Goal: Task Accomplishment & Management: Use online tool/utility

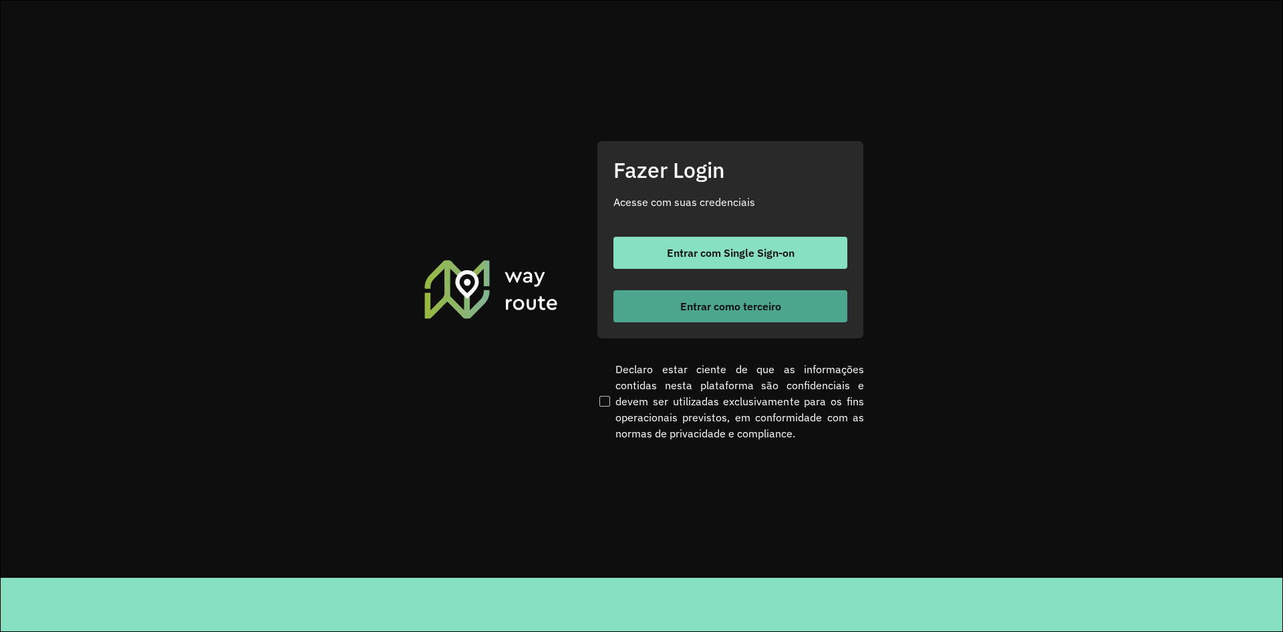
click at [710, 311] on span "Entrar como terceiro" at bounding box center [730, 306] width 101 height 11
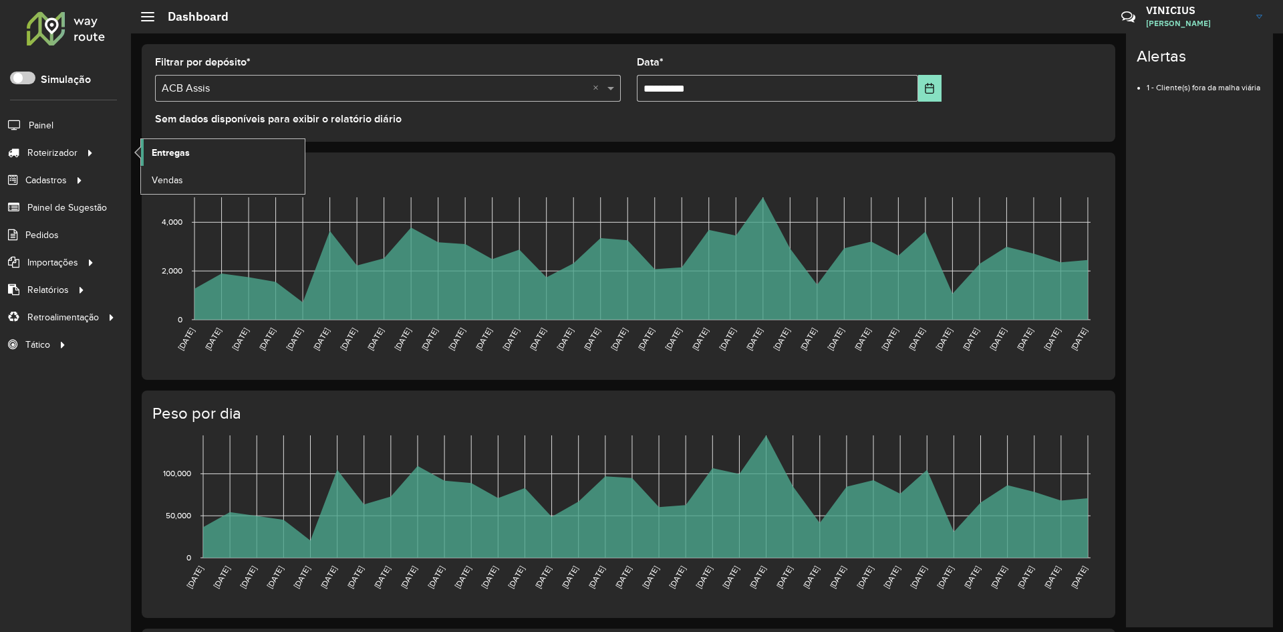
click at [197, 154] on link "Entregas" at bounding box center [223, 152] width 164 height 27
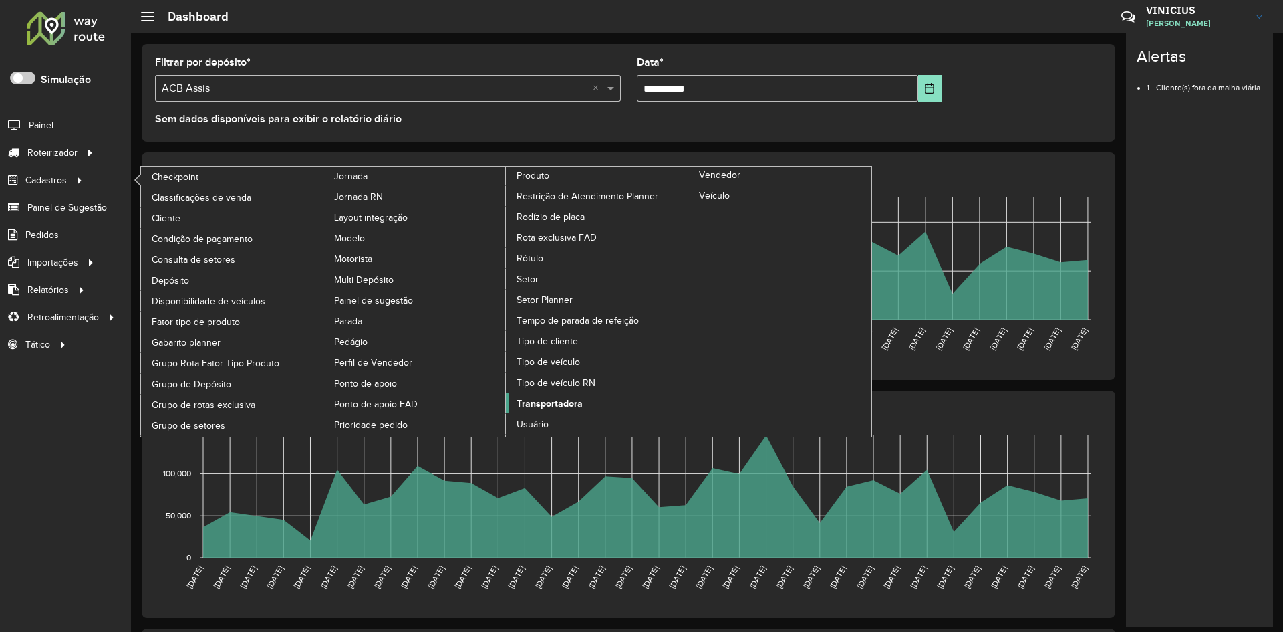
click at [558, 400] on span "Transportadora" at bounding box center [550, 403] width 66 height 14
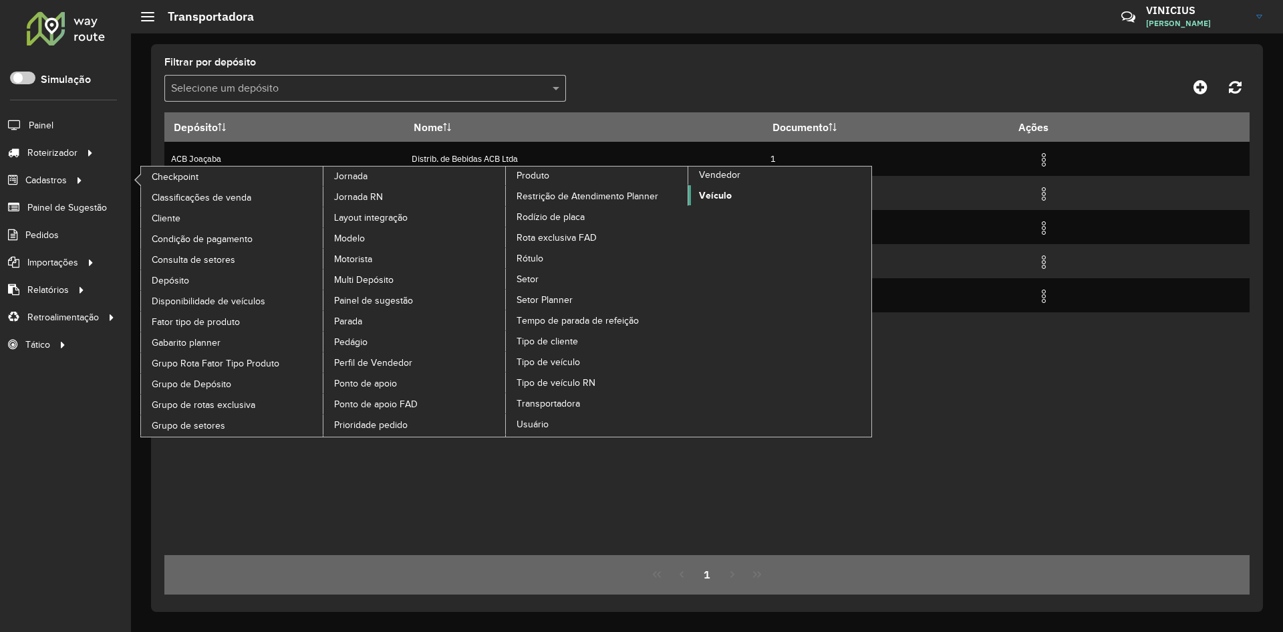
click at [714, 194] on span "Veículo" at bounding box center [715, 195] width 33 height 14
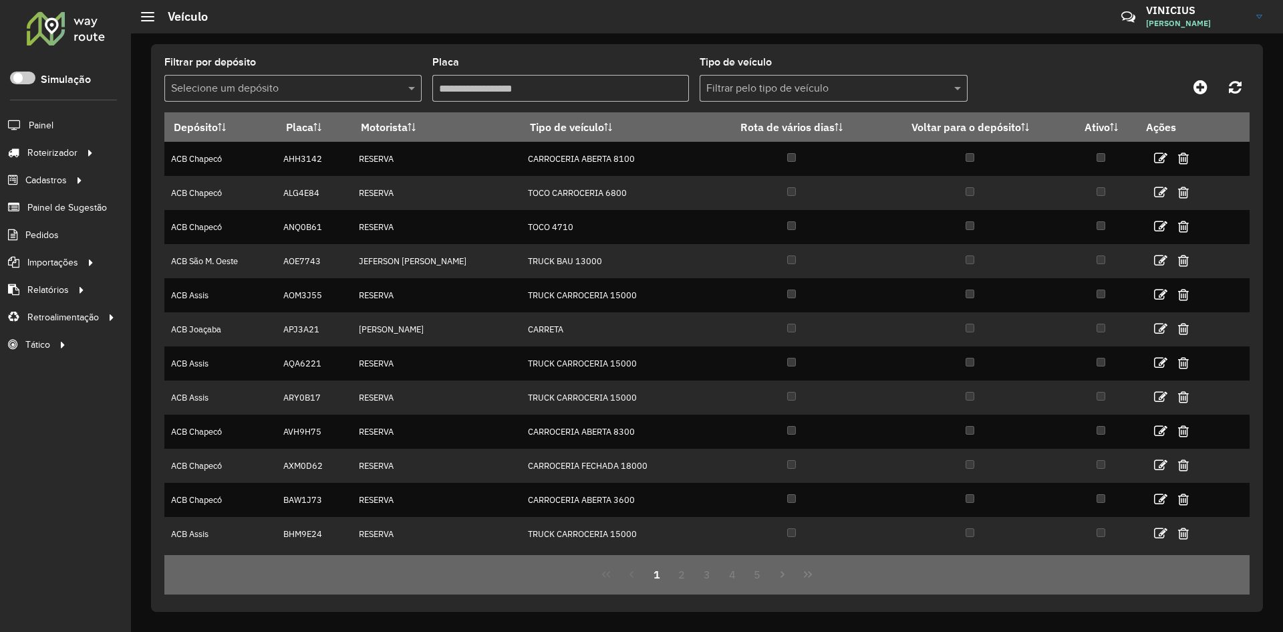
click at [495, 90] on input "Placa" at bounding box center [560, 88] width 257 height 27
paste input "*******"
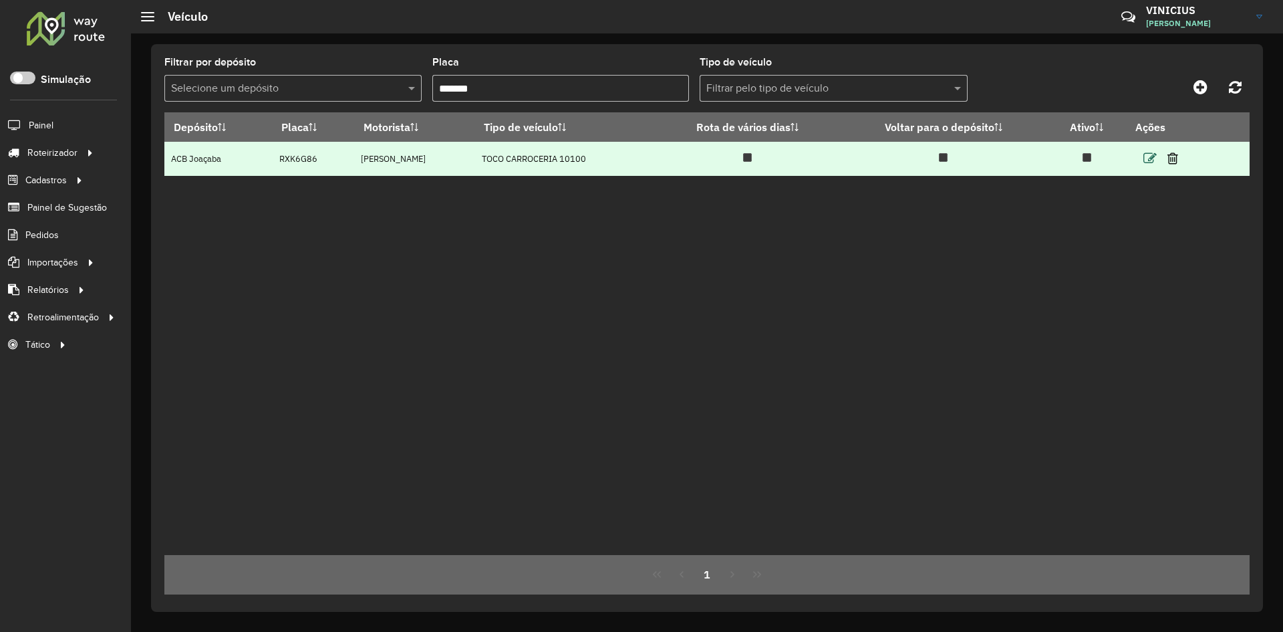
type input "*******"
click at [1155, 156] on icon at bounding box center [1149, 158] width 13 height 13
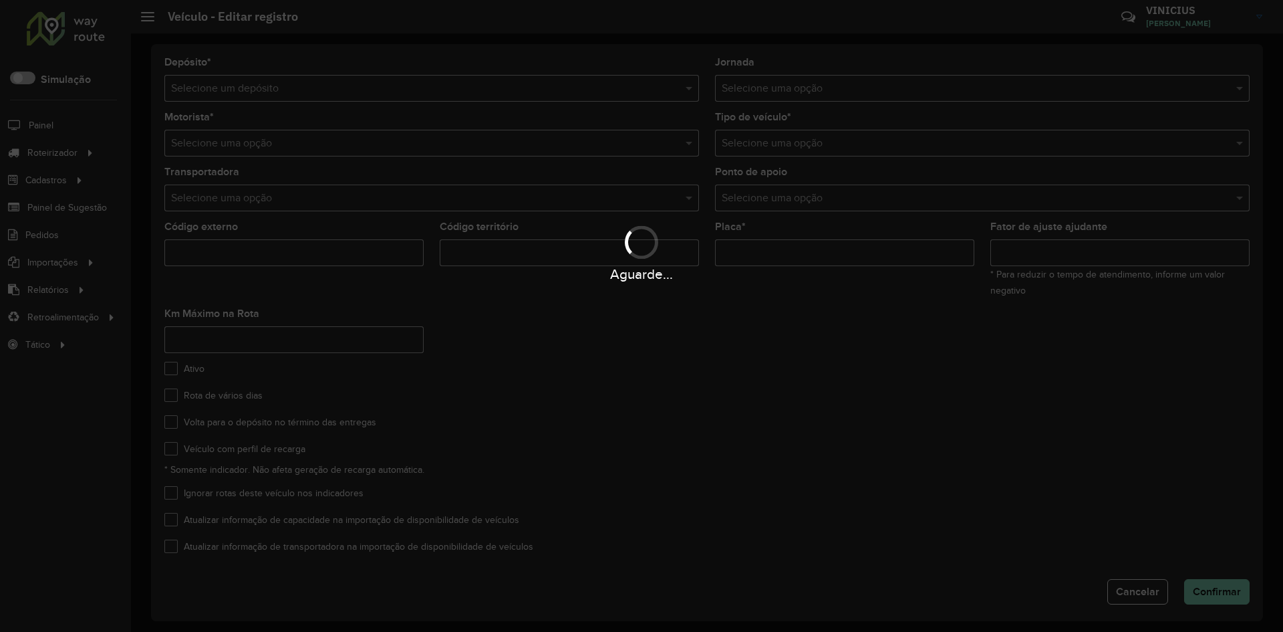
type input "*******"
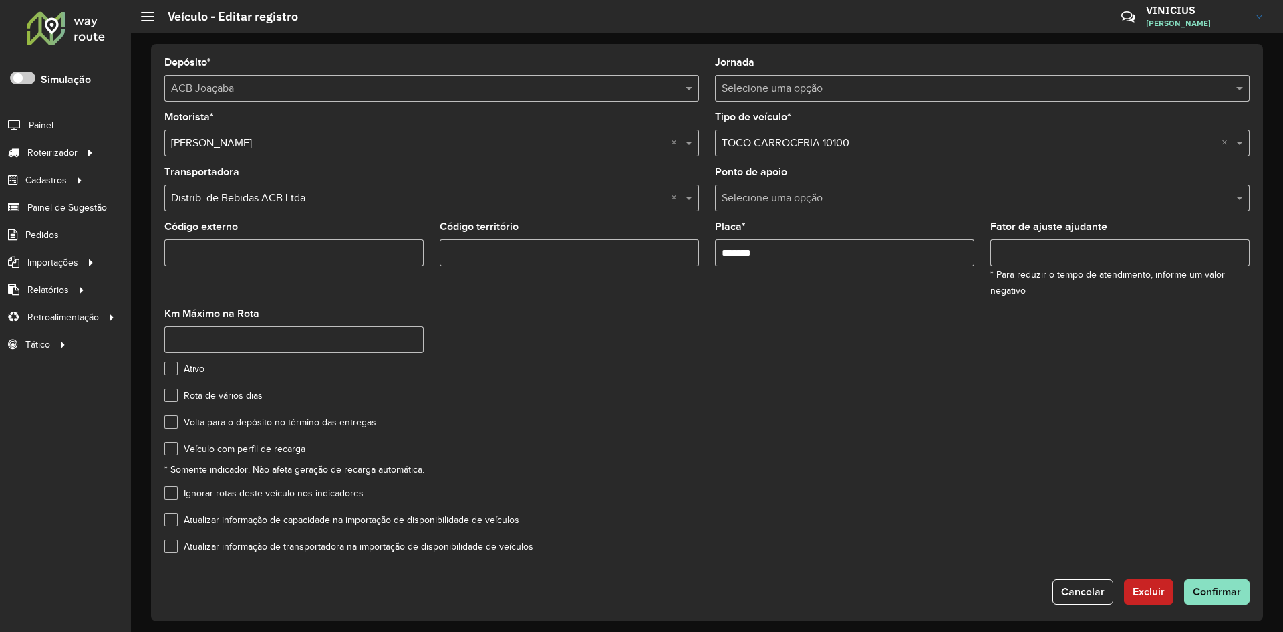
click at [332, 198] on input "text" at bounding box center [418, 198] width 495 height 16
click at [454, 208] on div "Selecione uma opção × Distrib. de Bebidas ACB Ltda ×" at bounding box center [431, 197] width 535 height 27
click at [690, 196] on span at bounding box center [690, 198] width 17 height 16
click at [688, 196] on span at bounding box center [690, 198] width 17 height 16
click at [474, 201] on input "text" at bounding box center [418, 198] width 495 height 16
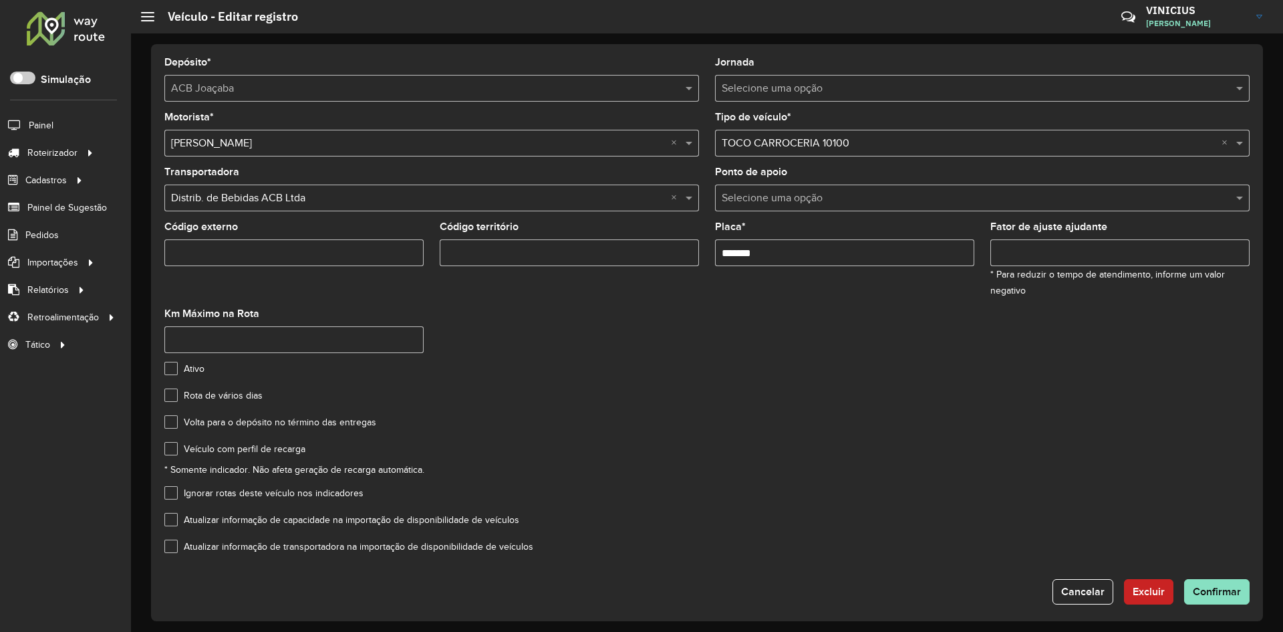
click at [339, 201] on input "text" at bounding box center [418, 198] width 495 height 16
click at [337, 199] on input "text" at bounding box center [418, 198] width 495 height 16
click at [694, 198] on span at bounding box center [690, 198] width 17 height 16
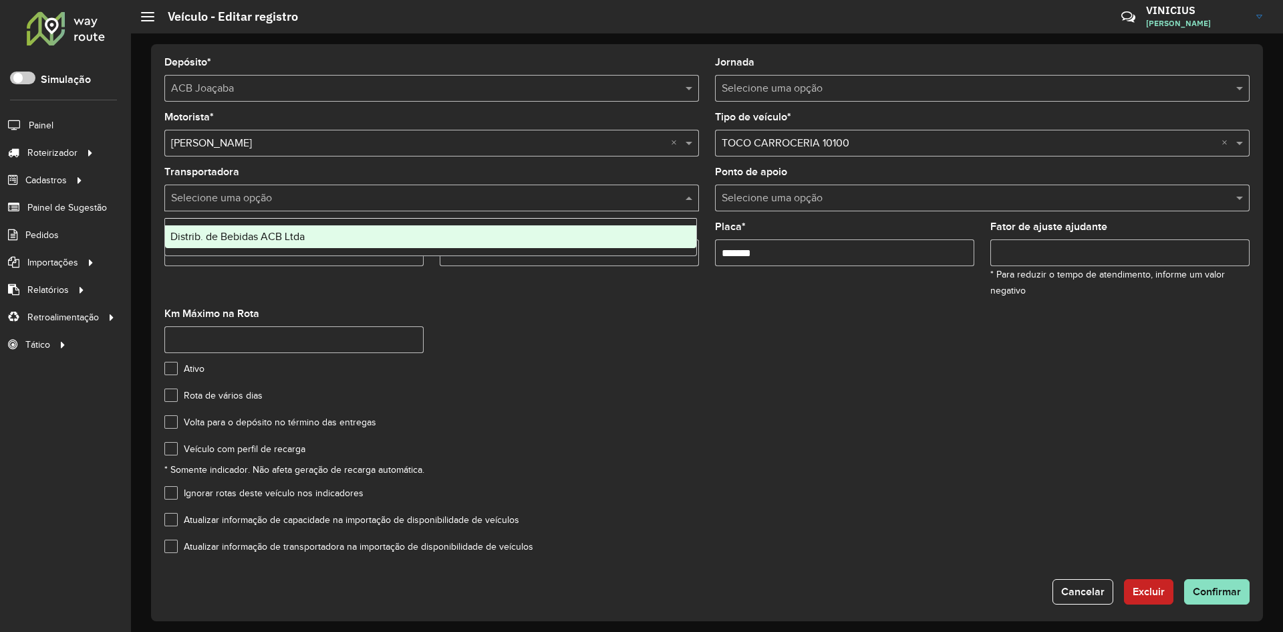
click at [236, 239] on span "Distrib. de Bebidas ACB Ltda" at bounding box center [237, 236] width 134 height 11
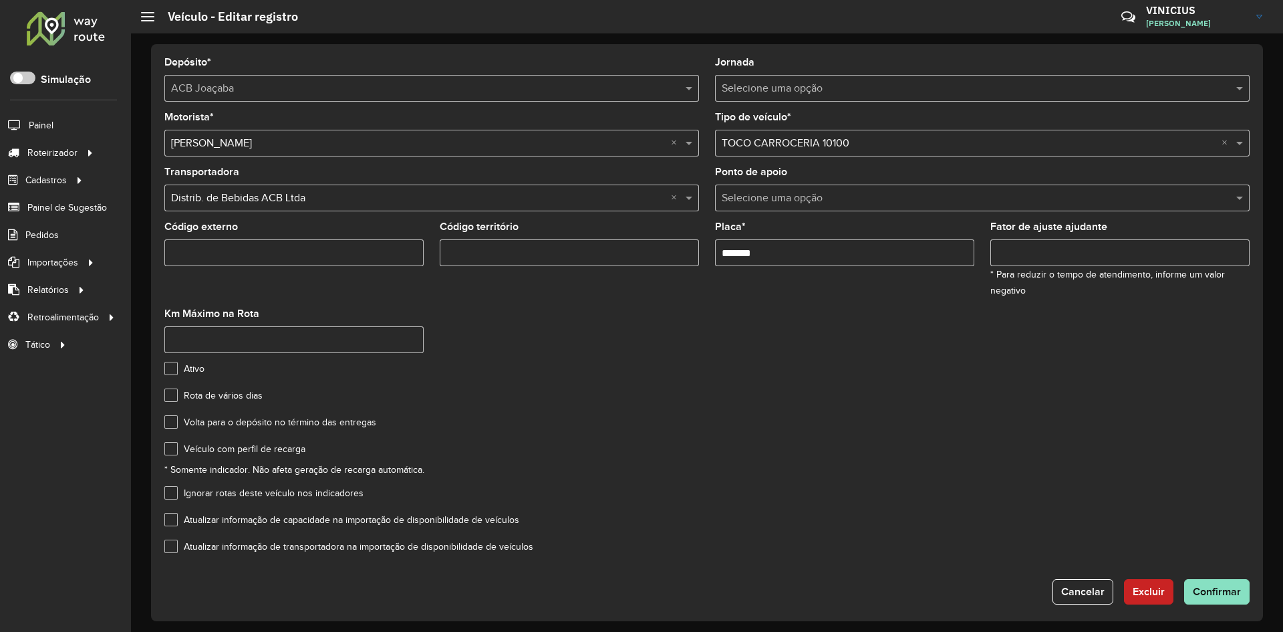
click at [577, 344] on formly-group "Motorista * Selecione uma opção × AILSON DOS SANTOS × Tipo de veículo * Selecio…" at bounding box center [706, 237] width 1101 height 251
click at [1066, 590] on span "Cancelar" at bounding box center [1082, 590] width 43 height 11
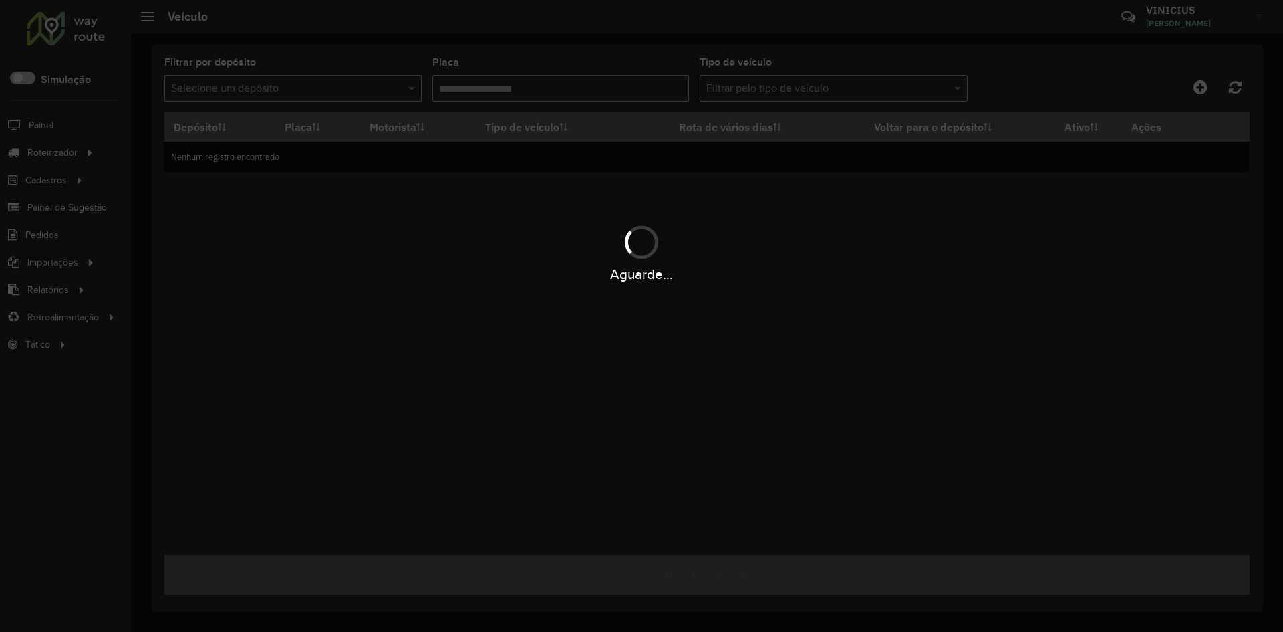
type input "*******"
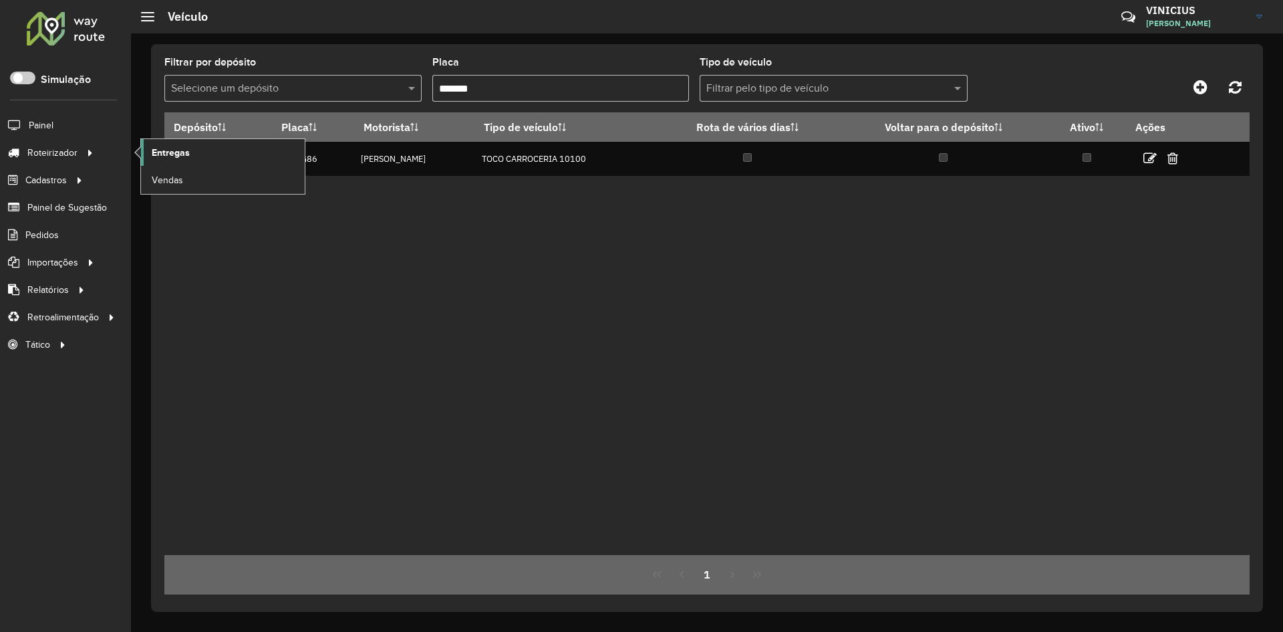
click at [206, 154] on link "Entregas" at bounding box center [223, 152] width 164 height 27
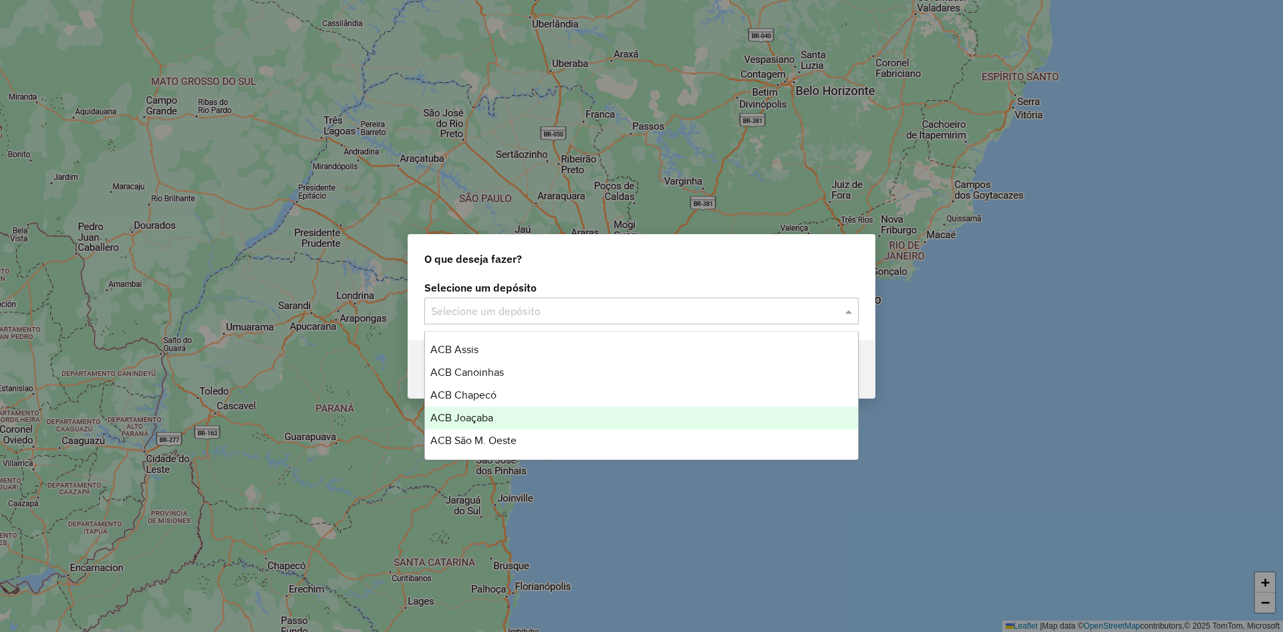
click at [473, 417] on span "ACB Joaçaba" at bounding box center [461, 417] width 63 height 11
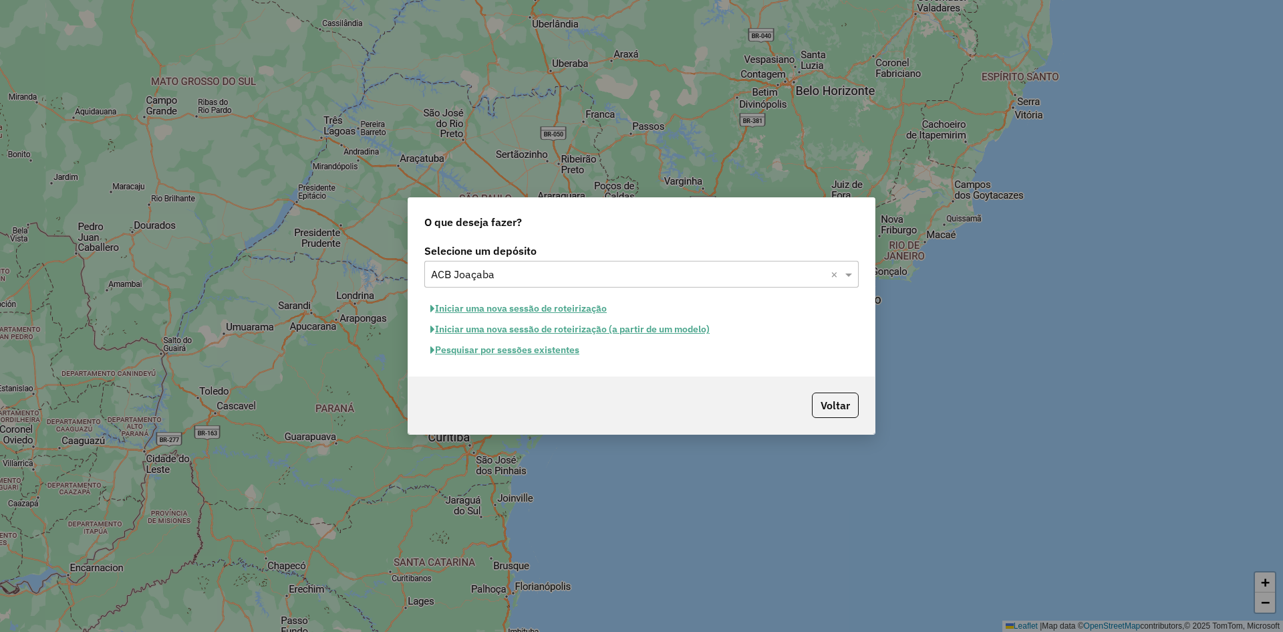
click at [475, 348] on button "Pesquisar por sessões existentes" at bounding box center [504, 349] width 161 height 21
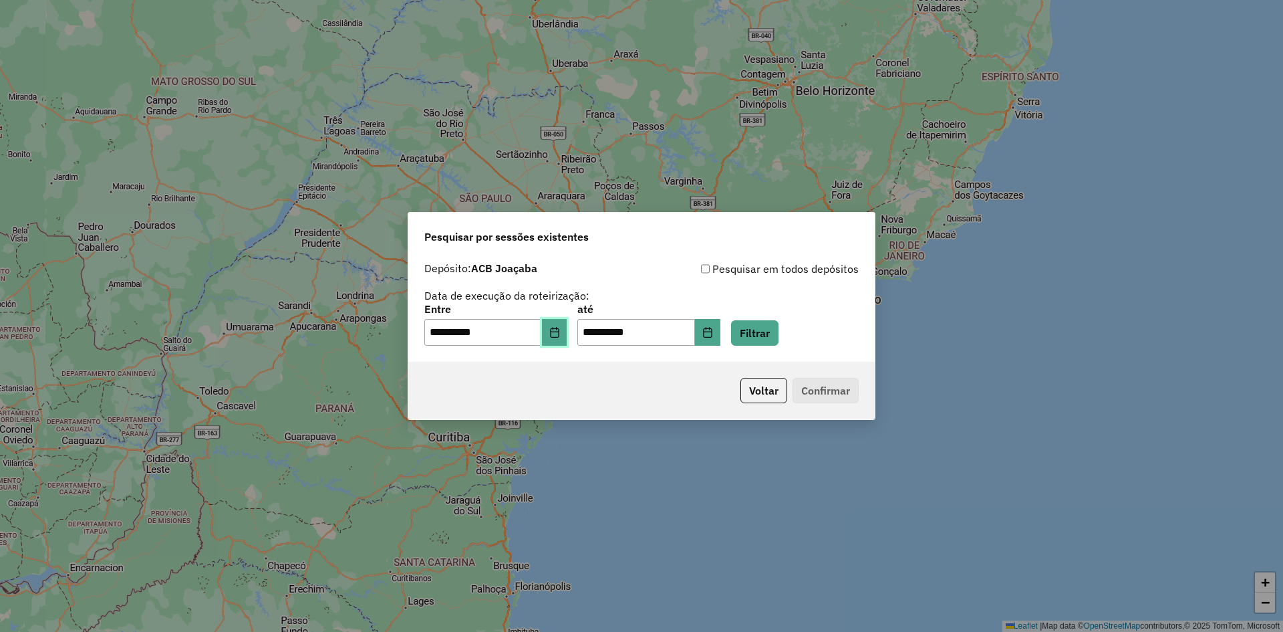
click at [560, 335] on icon "Choose Date" at bounding box center [554, 332] width 11 height 11
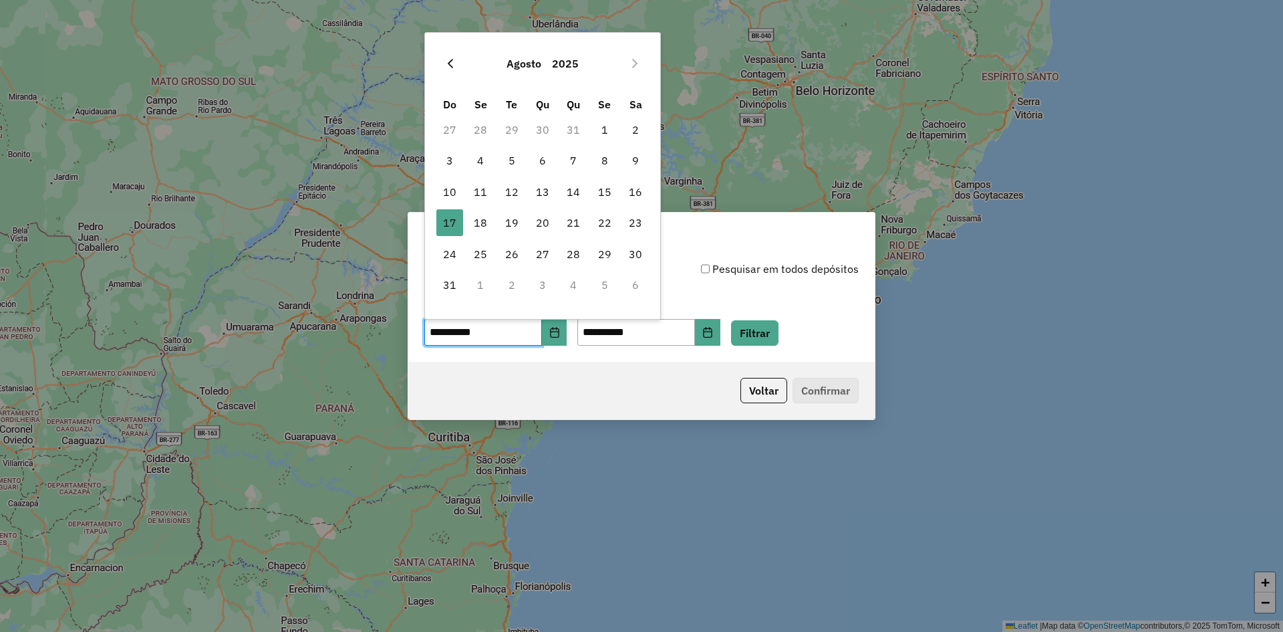
click at [451, 60] on icon "Previous Month" at bounding box center [450, 63] width 5 height 9
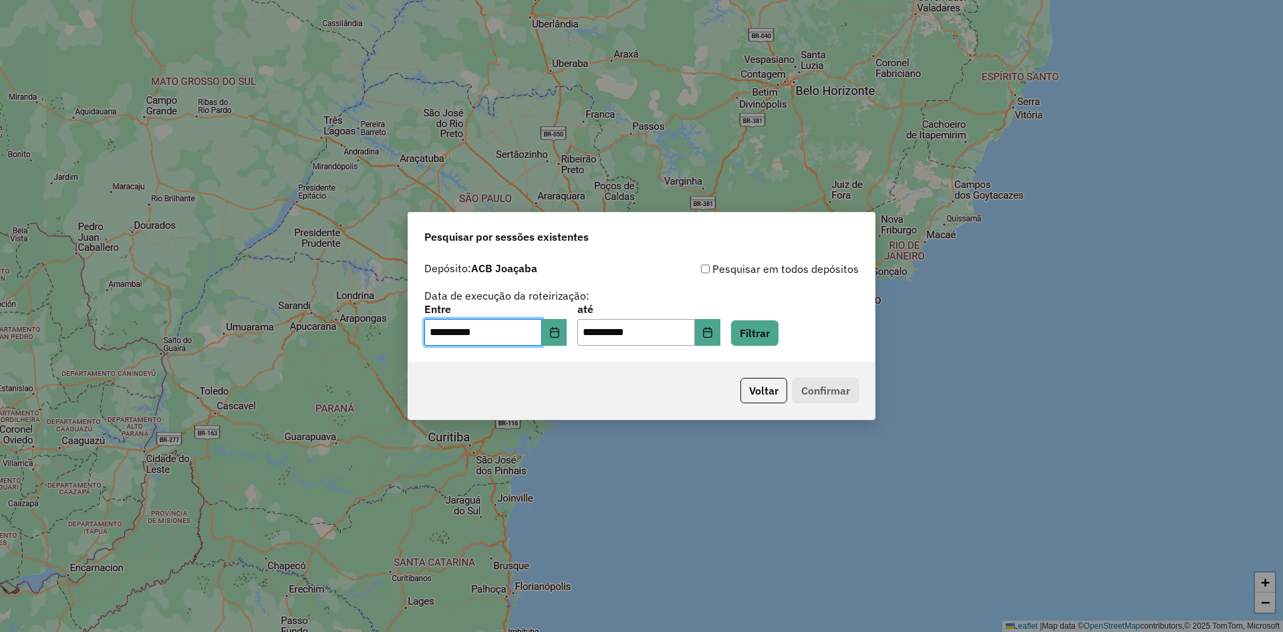
click at [451, 60] on div "**********" at bounding box center [641, 316] width 1283 height 632
click at [560, 333] on icon "Choose Date" at bounding box center [554, 332] width 11 height 11
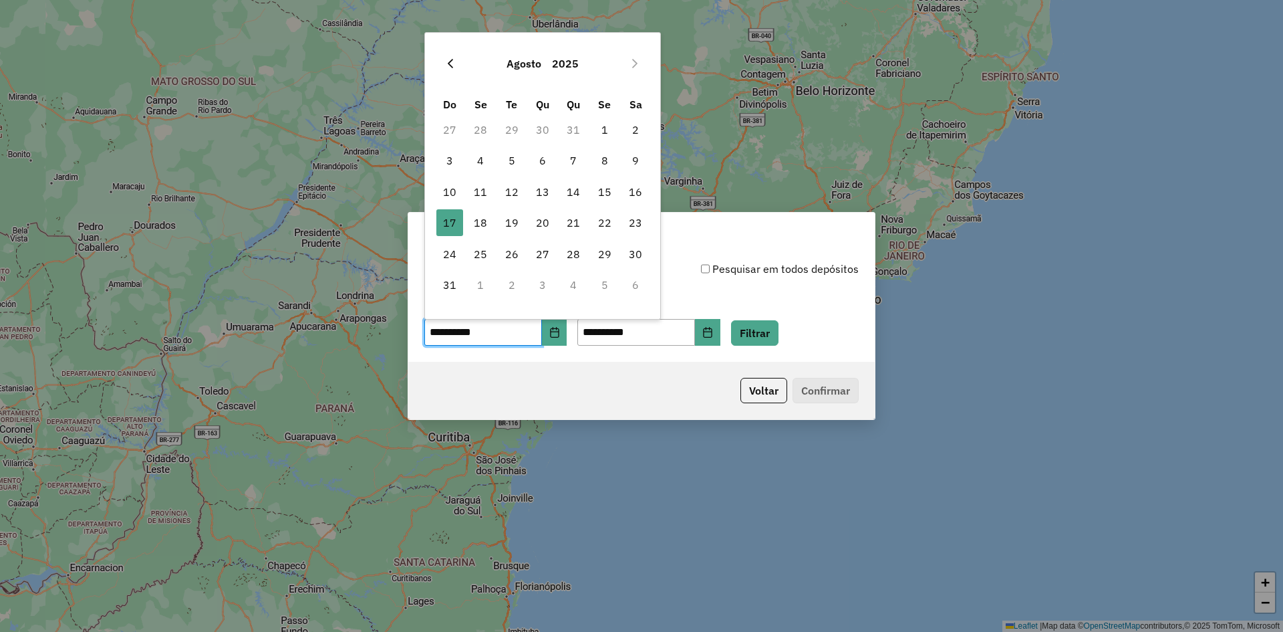
click at [446, 64] on icon "Previous Month" at bounding box center [450, 63] width 11 height 11
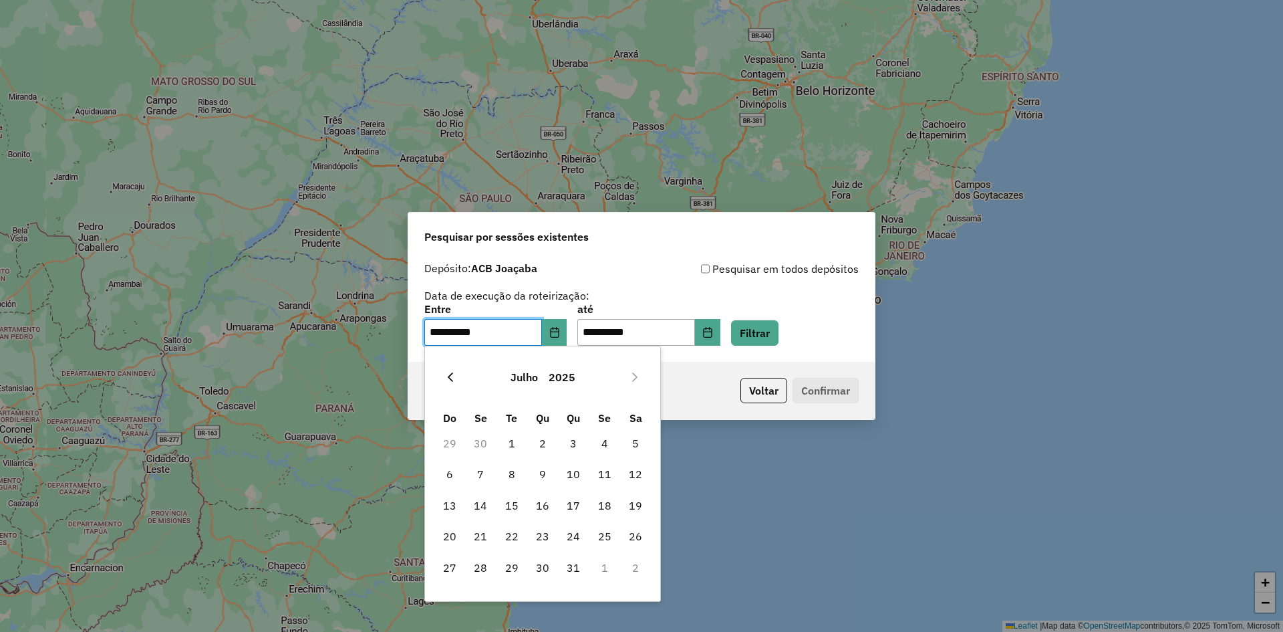
click at [455, 377] on button "Previous Month" at bounding box center [450, 376] width 21 height 21
click at [454, 376] on icon "Previous Month" at bounding box center [450, 377] width 11 height 11
click at [575, 446] on span "1" at bounding box center [573, 443] width 27 height 27
type input "**********"
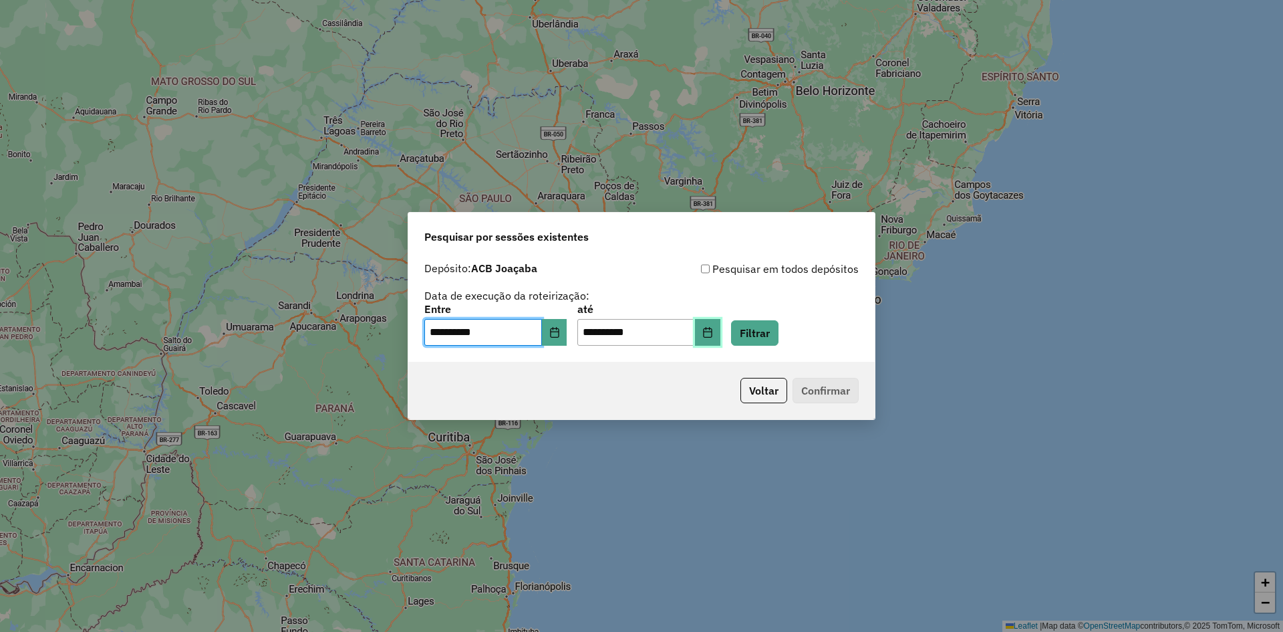
click at [720, 331] on button "Choose Date" at bounding box center [707, 332] width 25 height 27
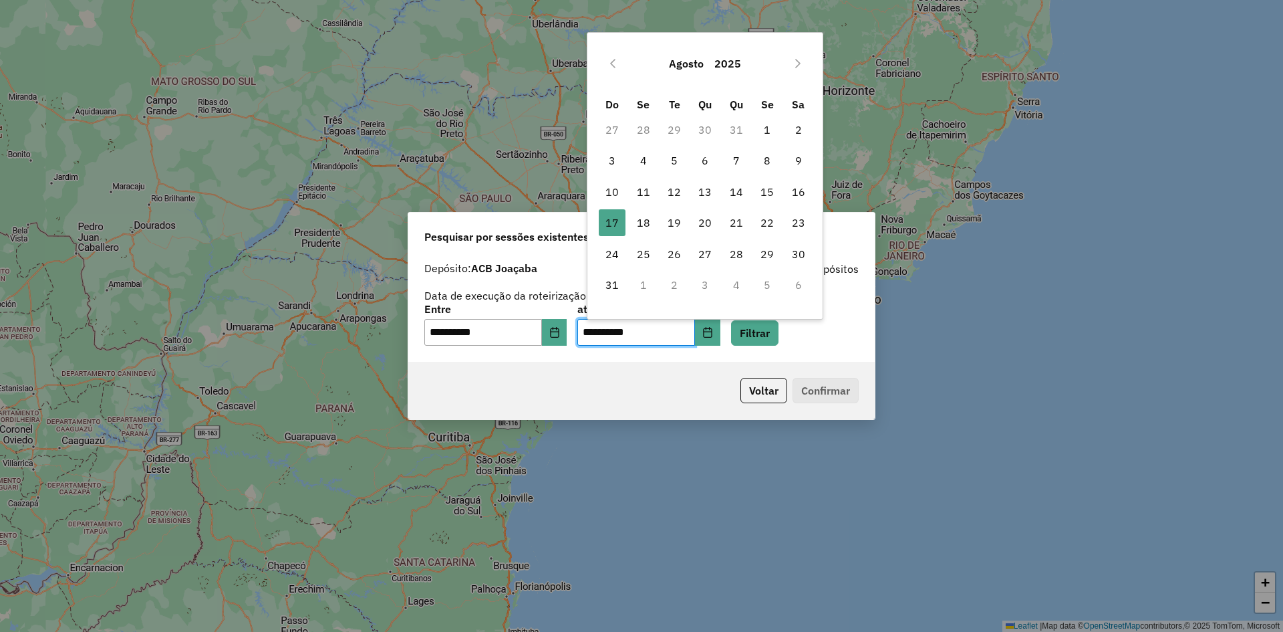
click at [613, 63] on icon "Previous Month" at bounding box center [612, 63] width 11 height 11
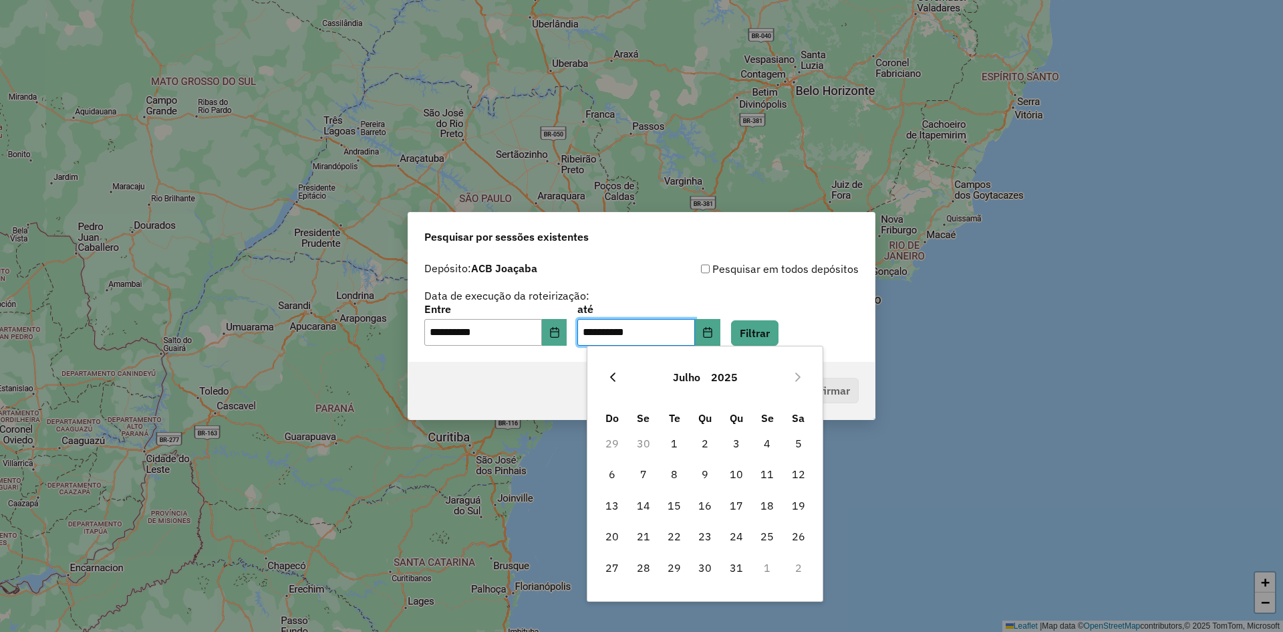
click at [611, 378] on icon "Previous Month" at bounding box center [612, 377] width 11 height 11
click at [609, 378] on icon "Previous Month" at bounding box center [612, 377] width 11 height 11
click at [803, 376] on button "Next Month" at bounding box center [797, 376] width 21 height 21
click at [637, 471] on span "5" at bounding box center [643, 473] width 27 height 27
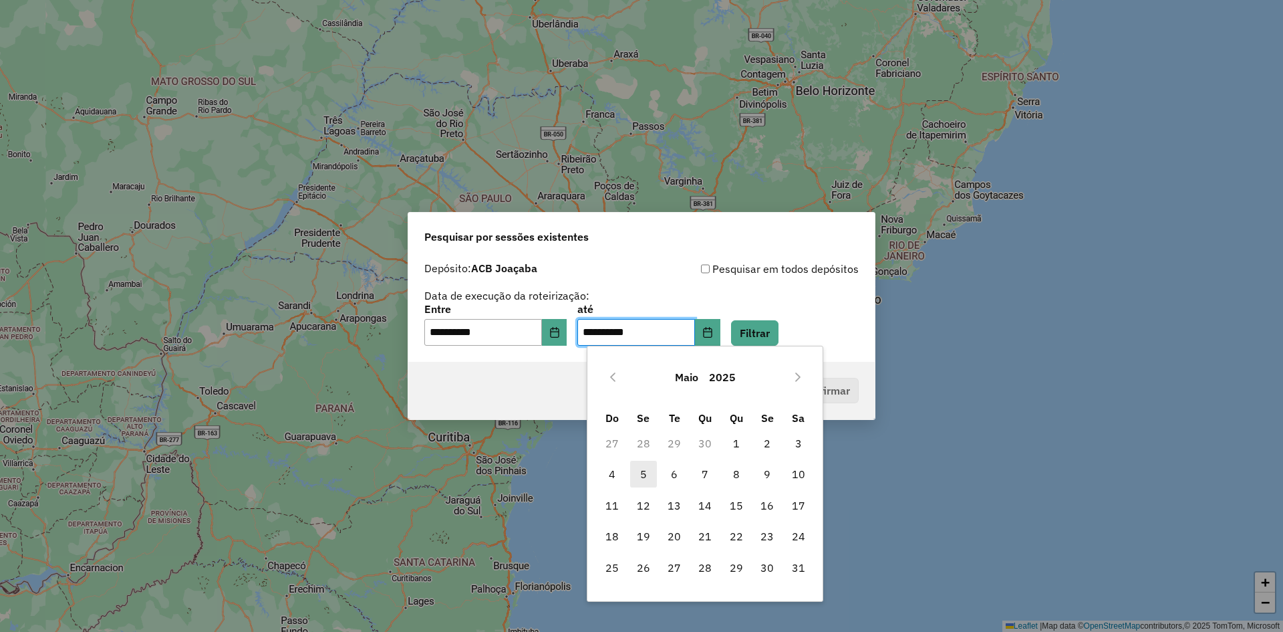
type input "**********"
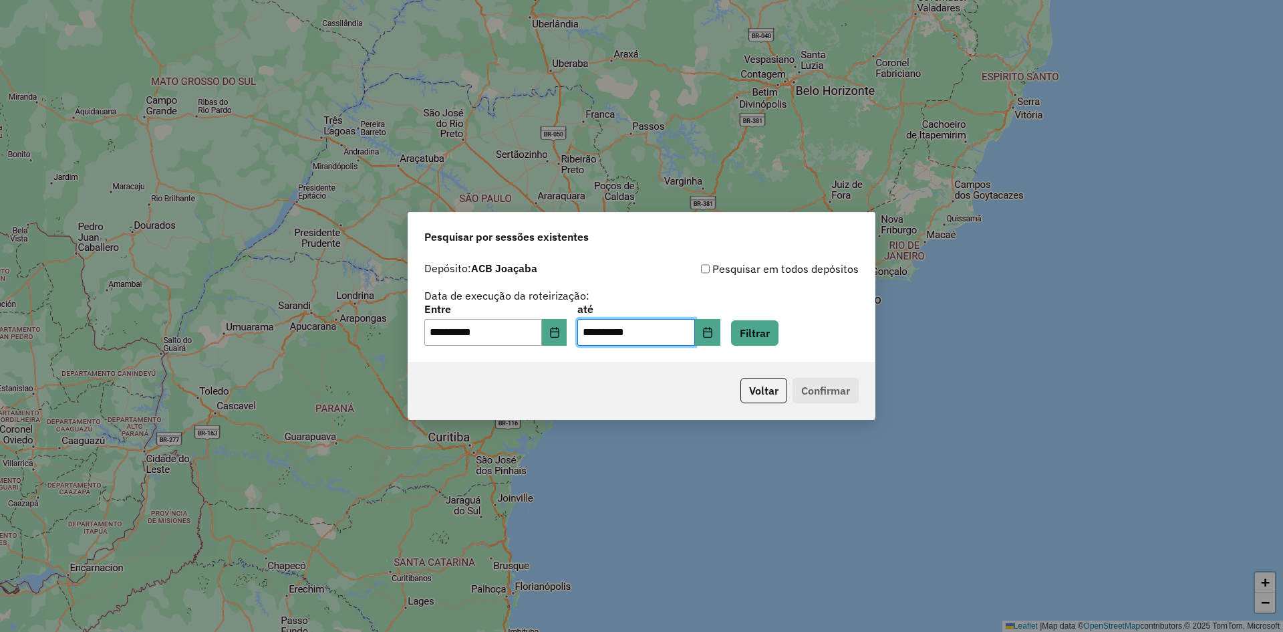
click at [785, 311] on div "**********" at bounding box center [641, 324] width 434 height 41
click at [777, 327] on button "Filtrar" at bounding box center [754, 332] width 47 height 25
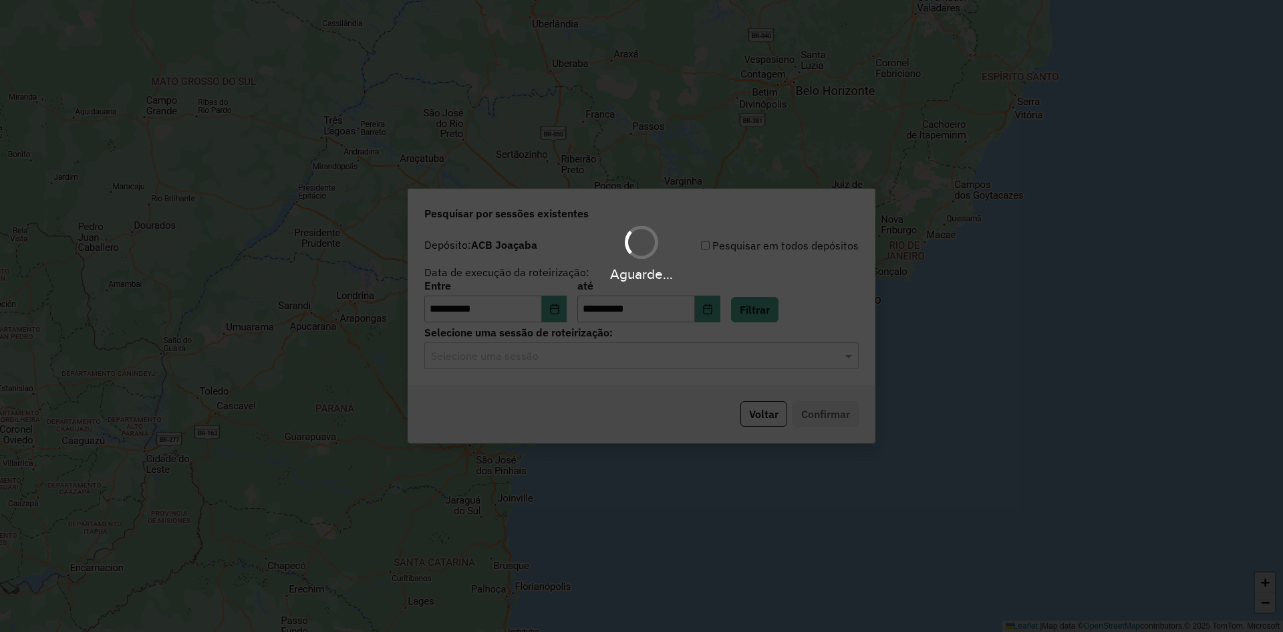
click at [560, 358] on div "Aguarde..." at bounding box center [641, 316] width 1283 height 632
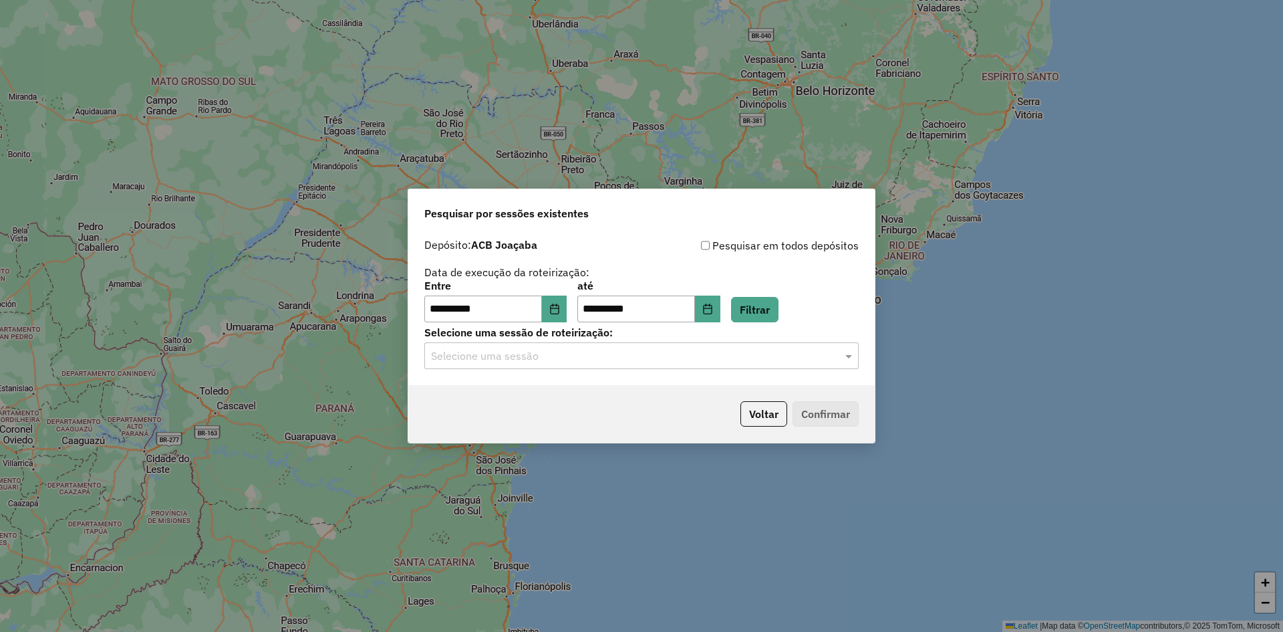
click at [559, 354] on input "text" at bounding box center [628, 356] width 394 height 16
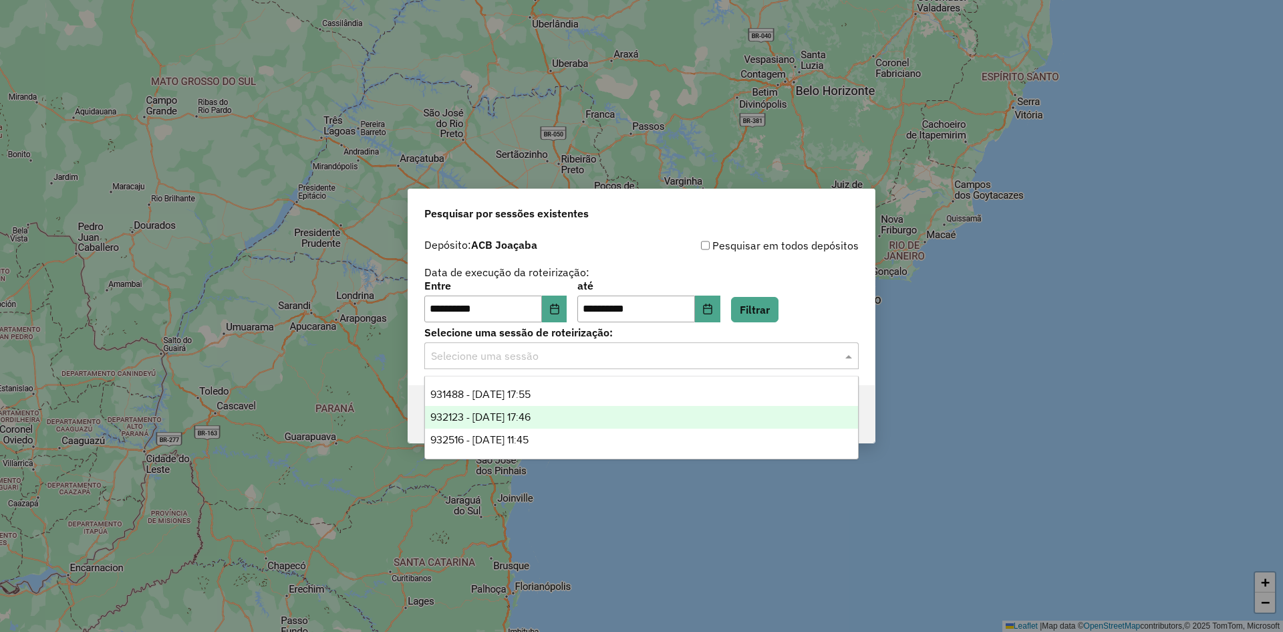
click at [572, 412] on div "932123 - 03/05/2025 17:46" at bounding box center [641, 417] width 433 height 23
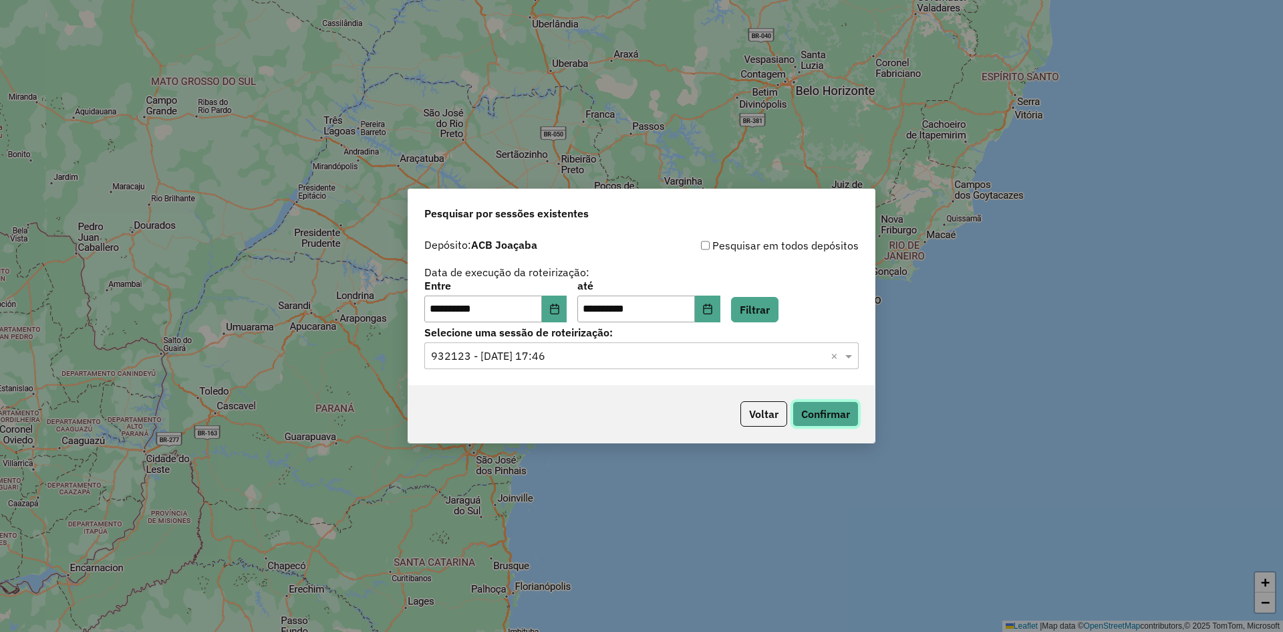
click at [814, 416] on button "Confirmar" at bounding box center [826, 413] width 66 height 25
click at [768, 416] on button "Voltar" at bounding box center [763, 413] width 47 height 25
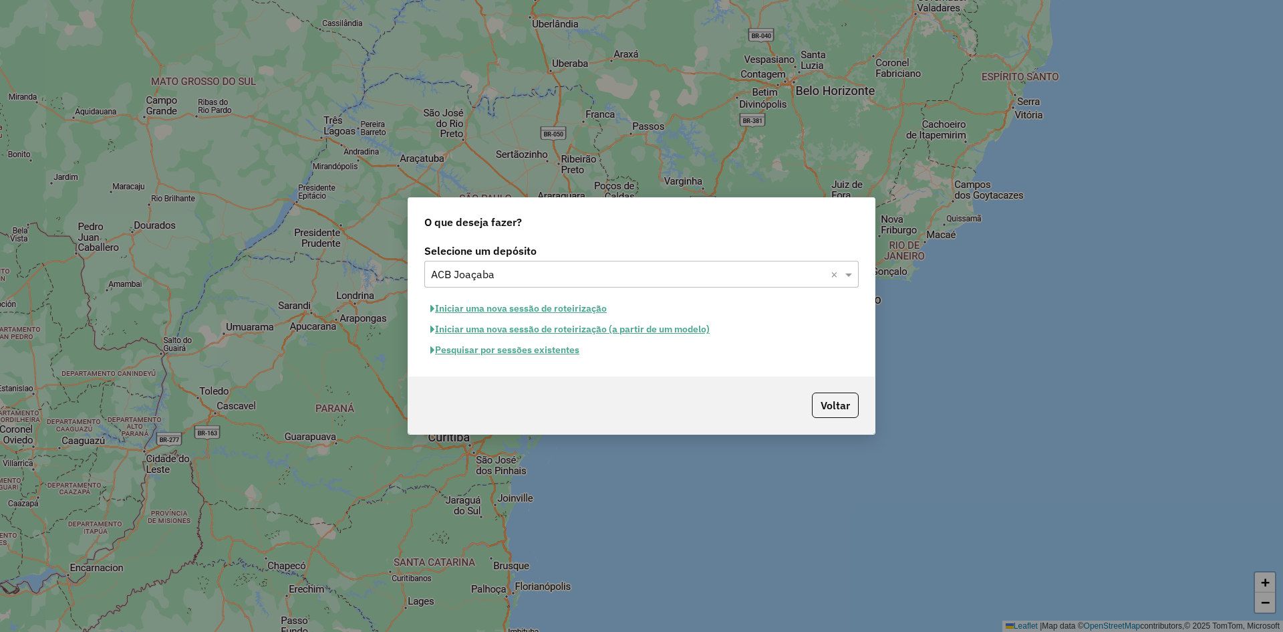
click at [531, 263] on div "Selecione um depósito × ACB Joaçaba ×" at bounding box center [641, 274] width 434 height 27
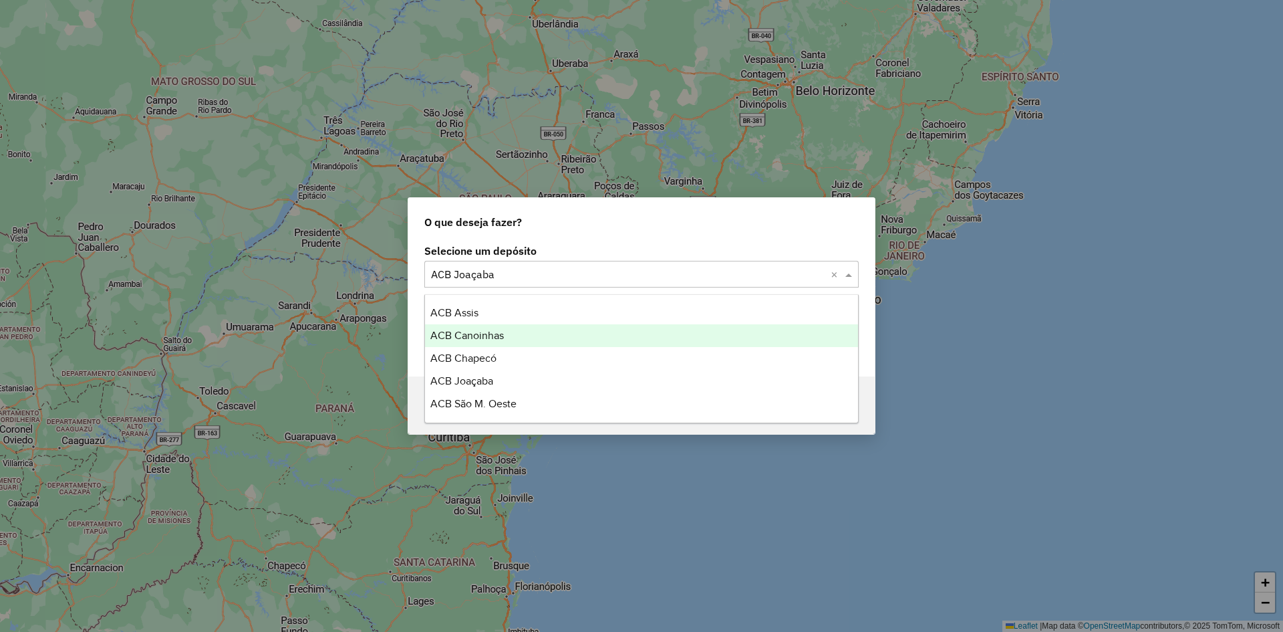
click at [495, 349] on div "ACB Chapecó" at bounding box center [641, 358] width 433 height 23
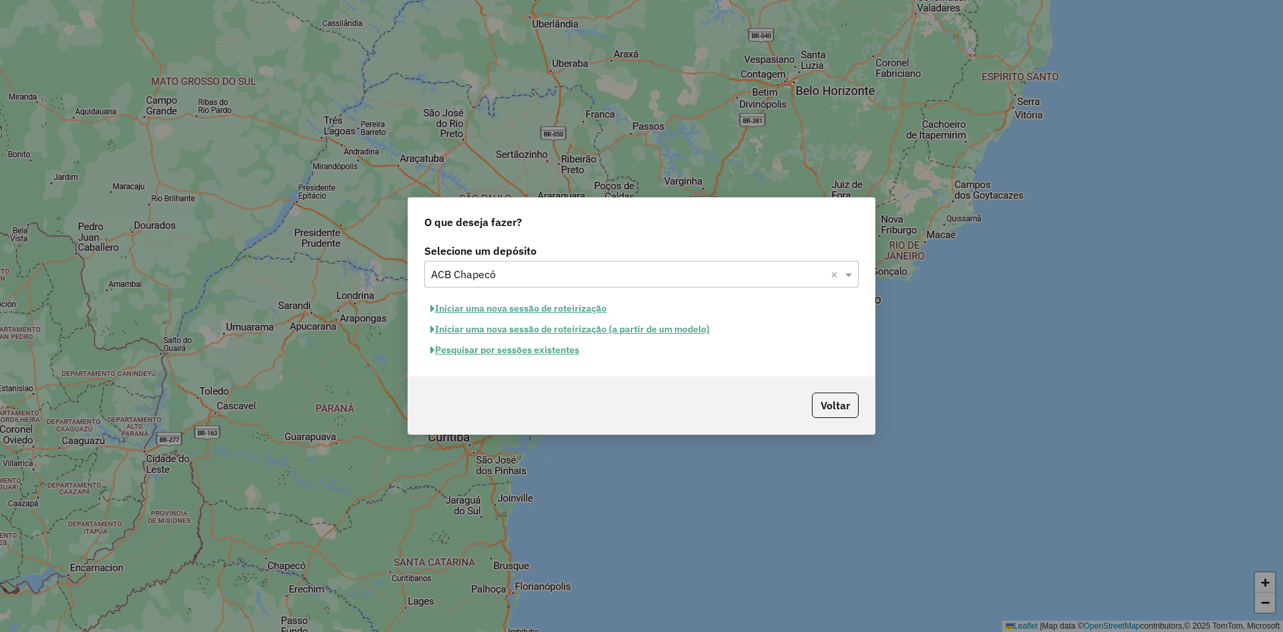
click at [507, 353] on button "Pesquisar por sessões existentes" at bounding box center [504, 349] width 161 height 21
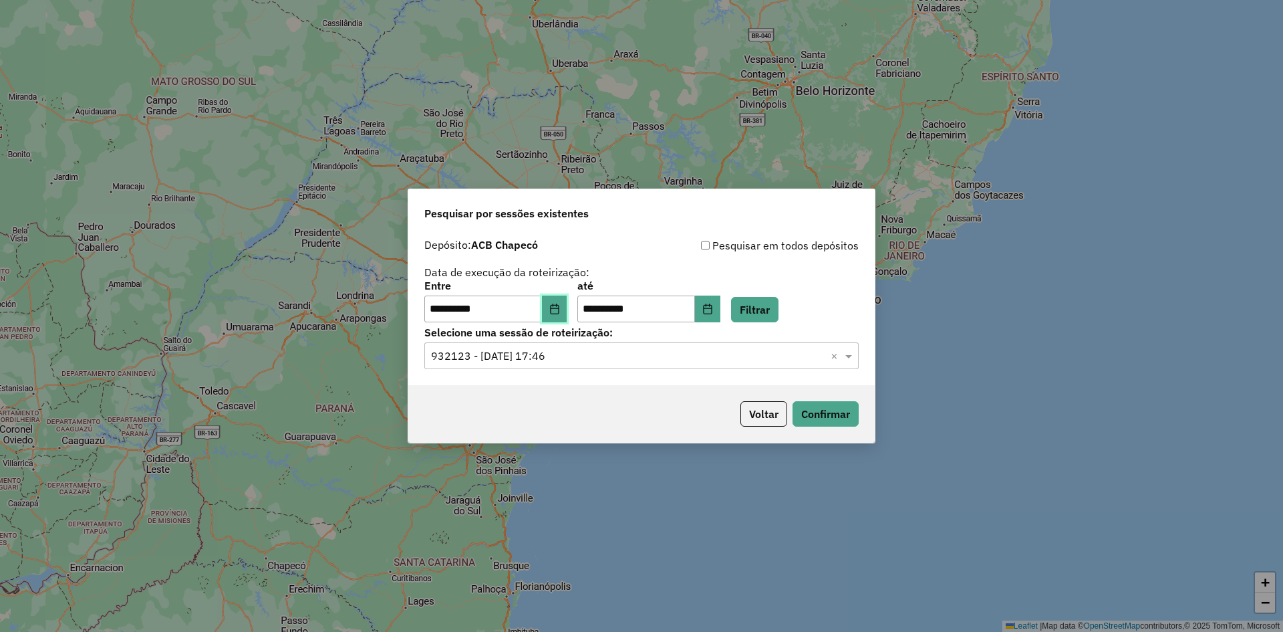
click at [567, 310] on button "Choose Date" at bounding box center [554, 308] width 25 height 27
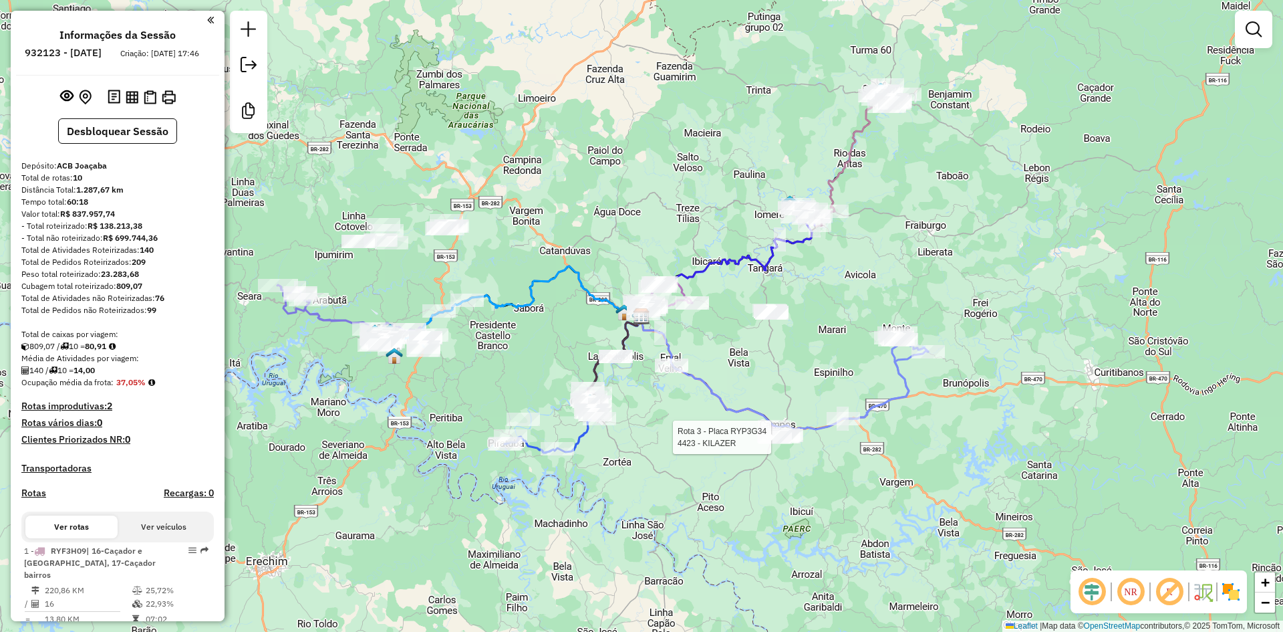
select select "**********"
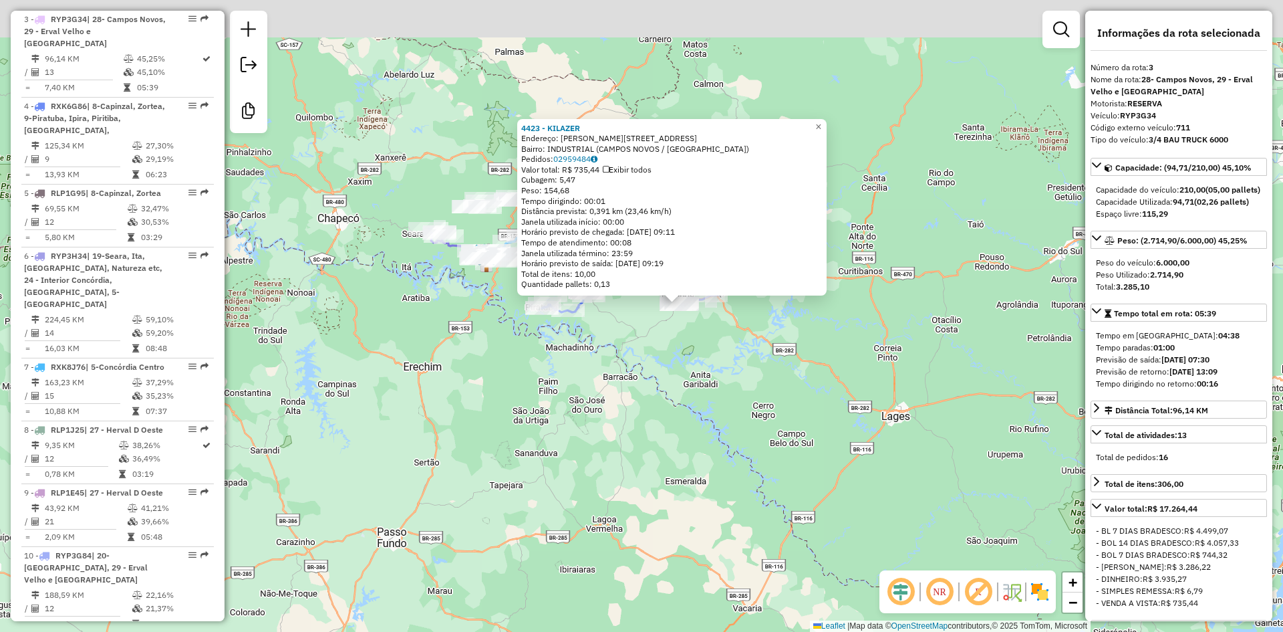
drag, startPoint x: 764, startPoint y: 337, endPoint x: 784, endPoint y: 354, distance: 26.1
click at [783, 354] on div "4423 - KILAZER Endereço: Silvio Neves Bleyer 606 Bairro: INDUSTRIAL (CAMPOS NOV…" at bounding box center [641, 316] width 1283 height 632
click at [784, 354] on div "4423 - KILAZER Endereço: Silvio Neves Bleyer 606 Bairro: INDUSTRIAL (CAMPOS NOV…" at bounding box center [641, 316] width 1283 height 632
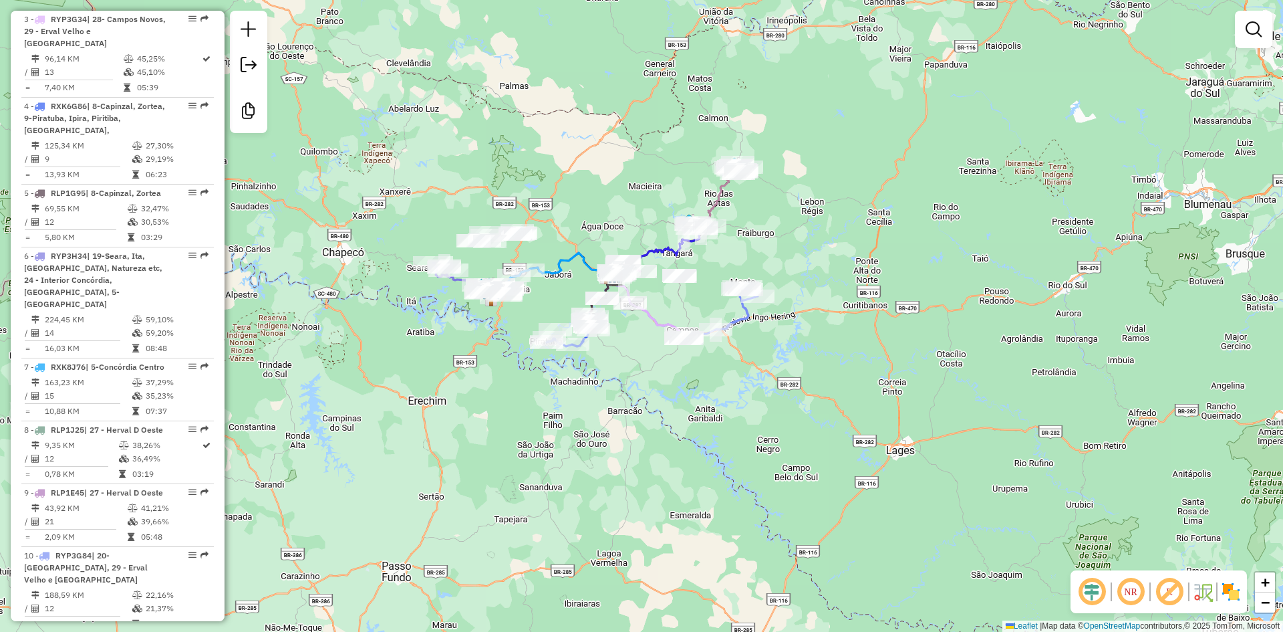
drag, startPoint x: 775, startPoint y: 354, endPoint x: 783, endPoint y: 396, distance: 42.2
click at [783, 396] on div "Janela de atendimento Grade de atendimento Capacidade Transportadoras Veículos …" at bounding box center [641, 316] width 1283 height 632
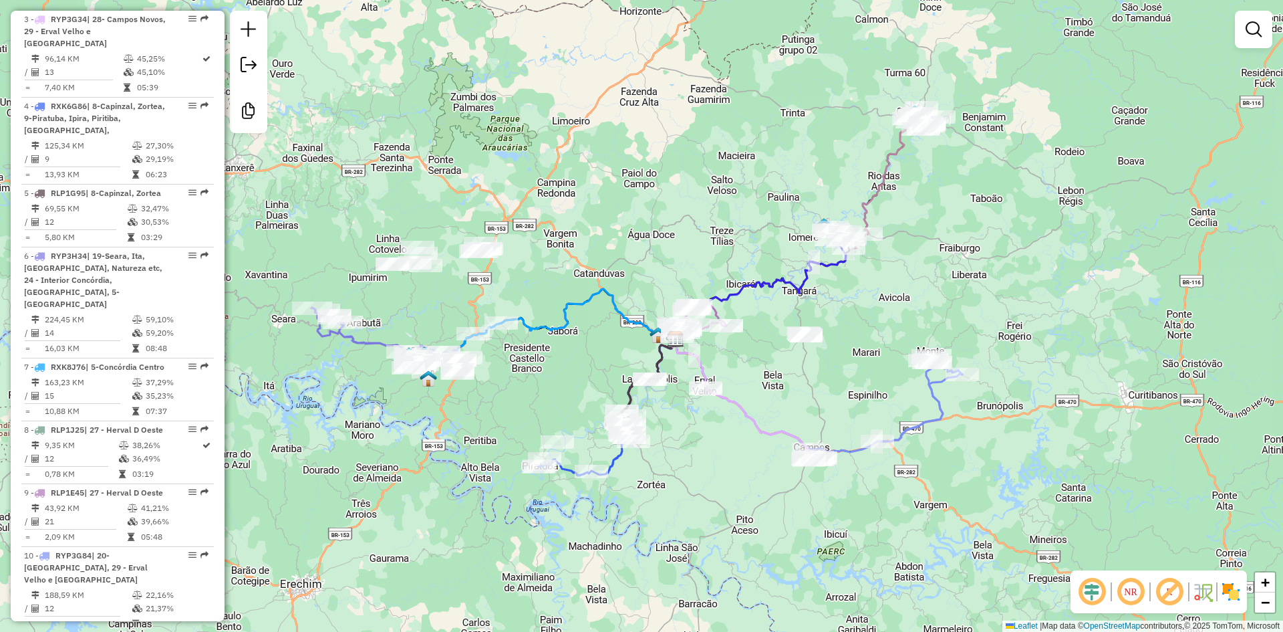
drag, startPoint x: 566, startPoint y: 284, endPoint x: 585, endPoint y: 307, distance: 30.4
click at [595, 324] on div "Janela de atendimento Grade de atendimento Capacidade Transportadoras Veículos …" at bounding box center [641, 316] width 1283 height 632
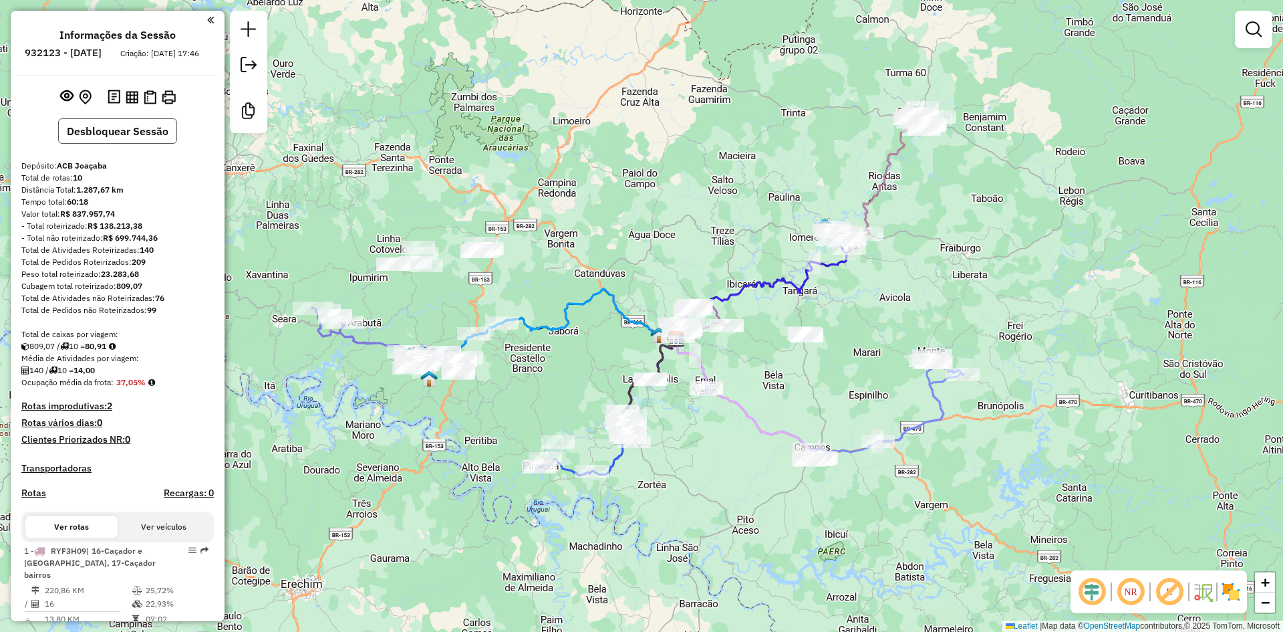
click at [108, 138] on button "Desbloquear Sessão" at bounding box center [117, 130] width 119 height 25
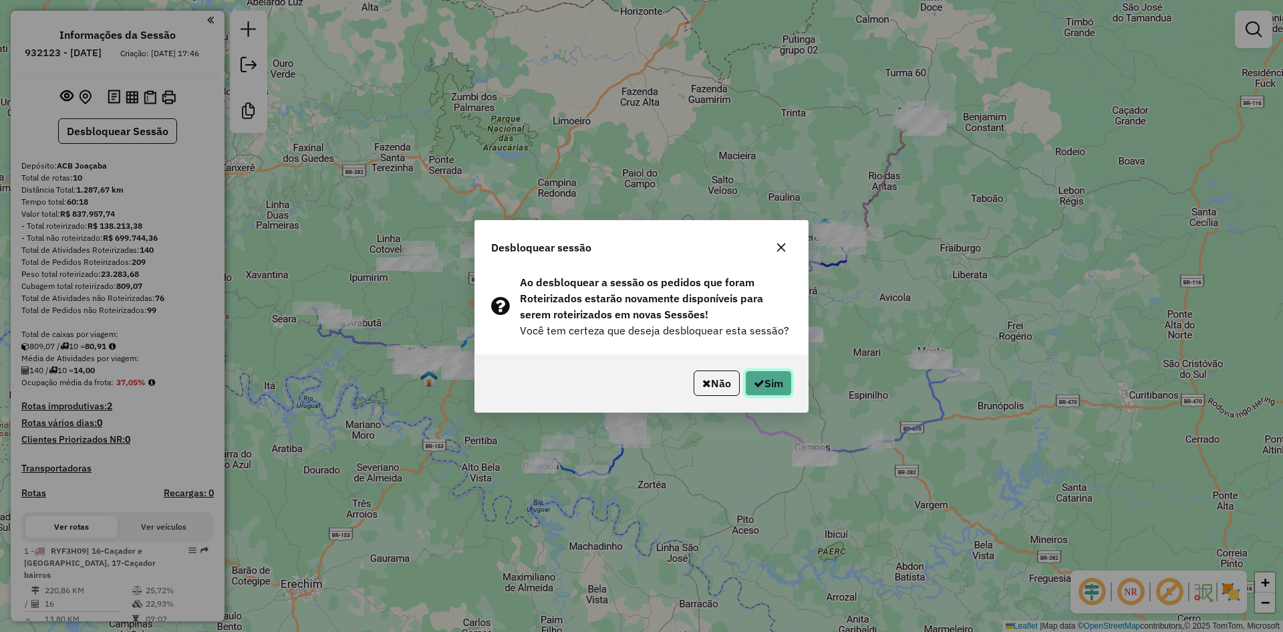
click at [771, 383] on button "Sim" at bounding box center [768, 382] width 47 height 25
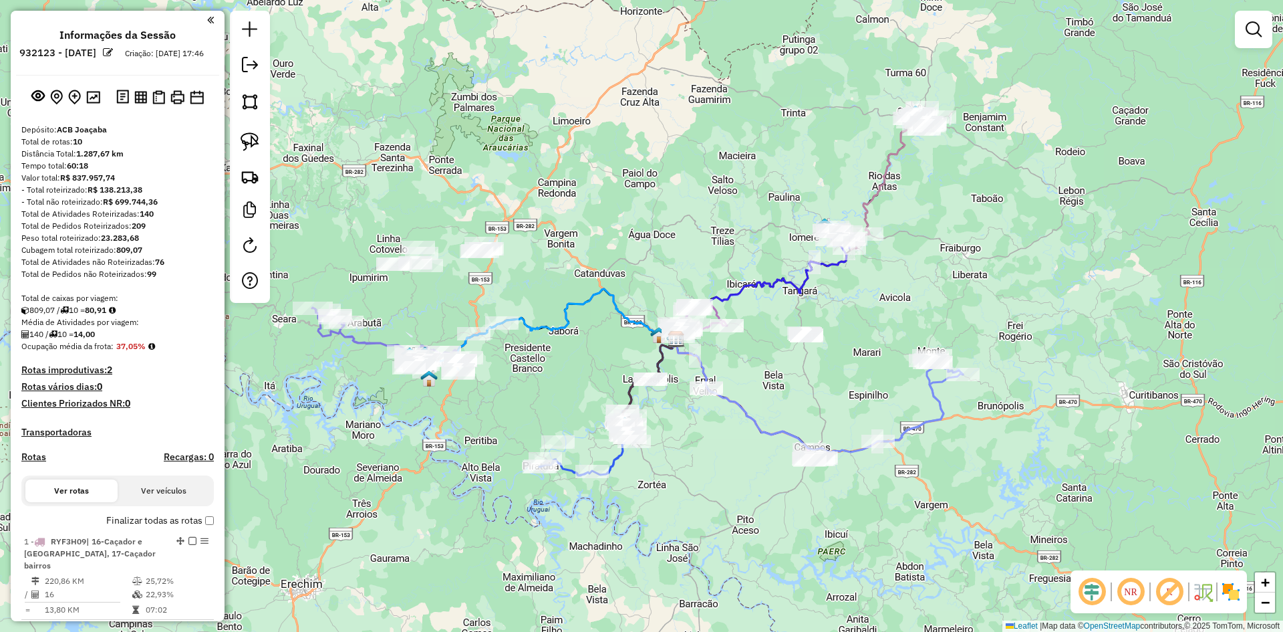
click at [863, 394] on div "Janela de atendimento Grade de atendimento Capacidade Transportadoras Veículos …" at bounding box center [641, 316] width 1283 height 632
select select "**********"
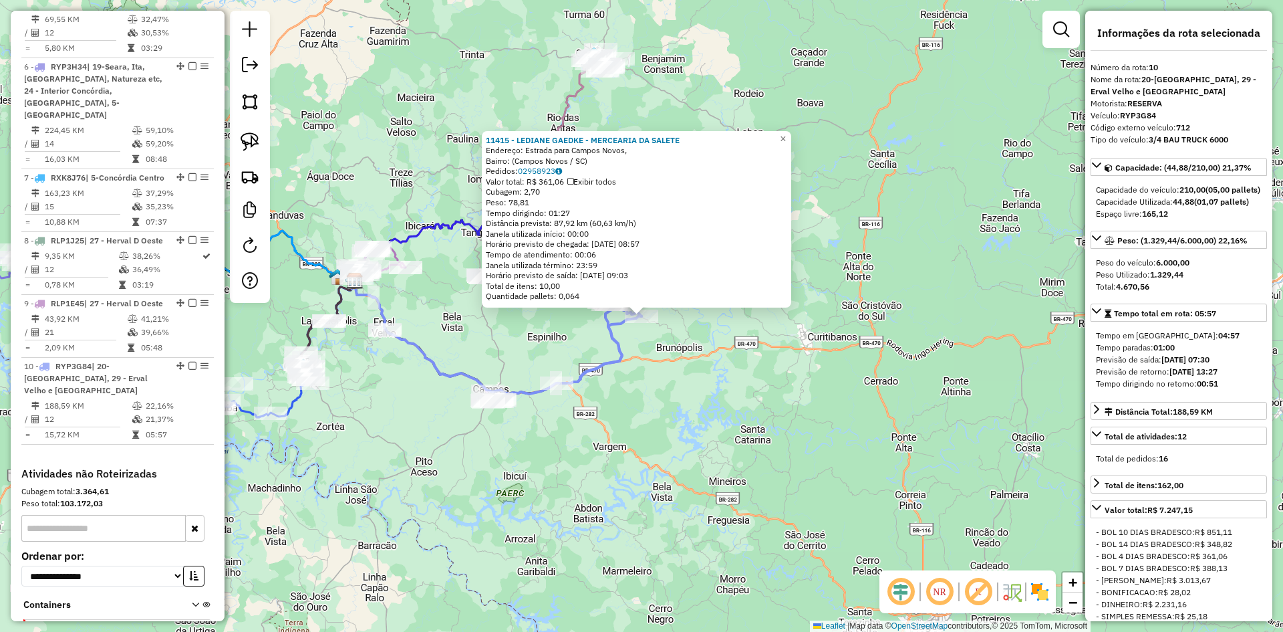
scroll to position [960, 0]
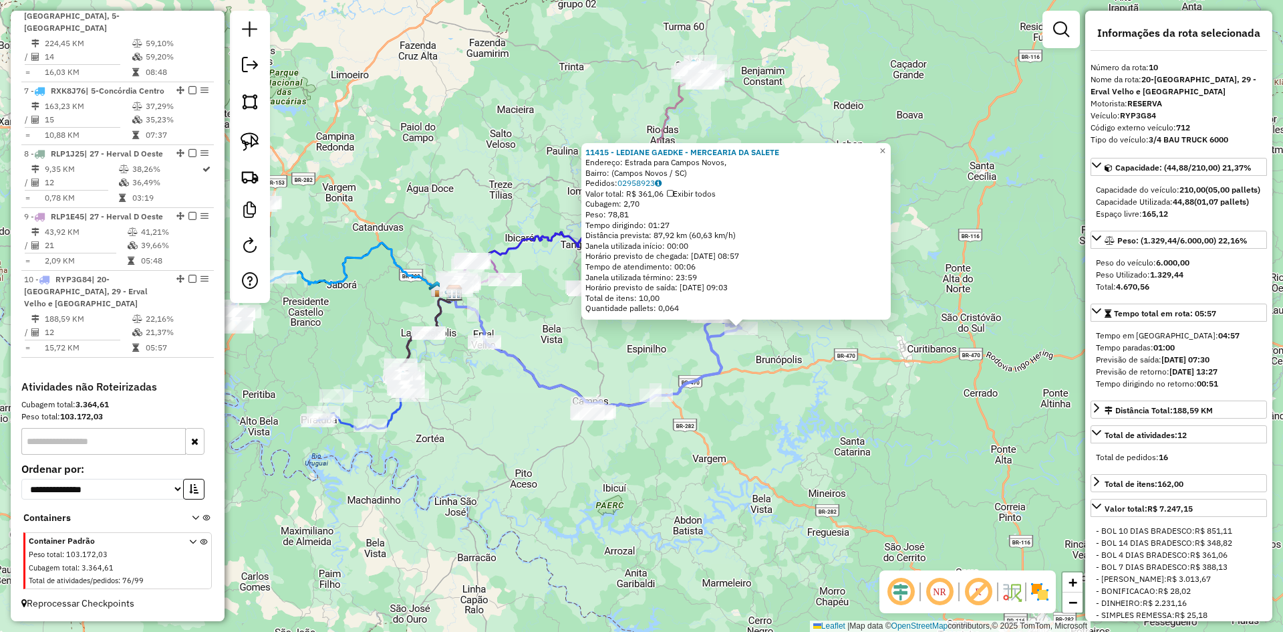
drag, startPoint x: 852, startPoint y: 413, endPoint x: 962, endPoint y: 425, distance: 110.3
click at [962, 425] on div "11415 - LEDIANE GAEDKE - MERCEARIA DA SALETE Endereço: Estrada para Campos Novo…" at bounding box center [641, 316] width 1283 height 632
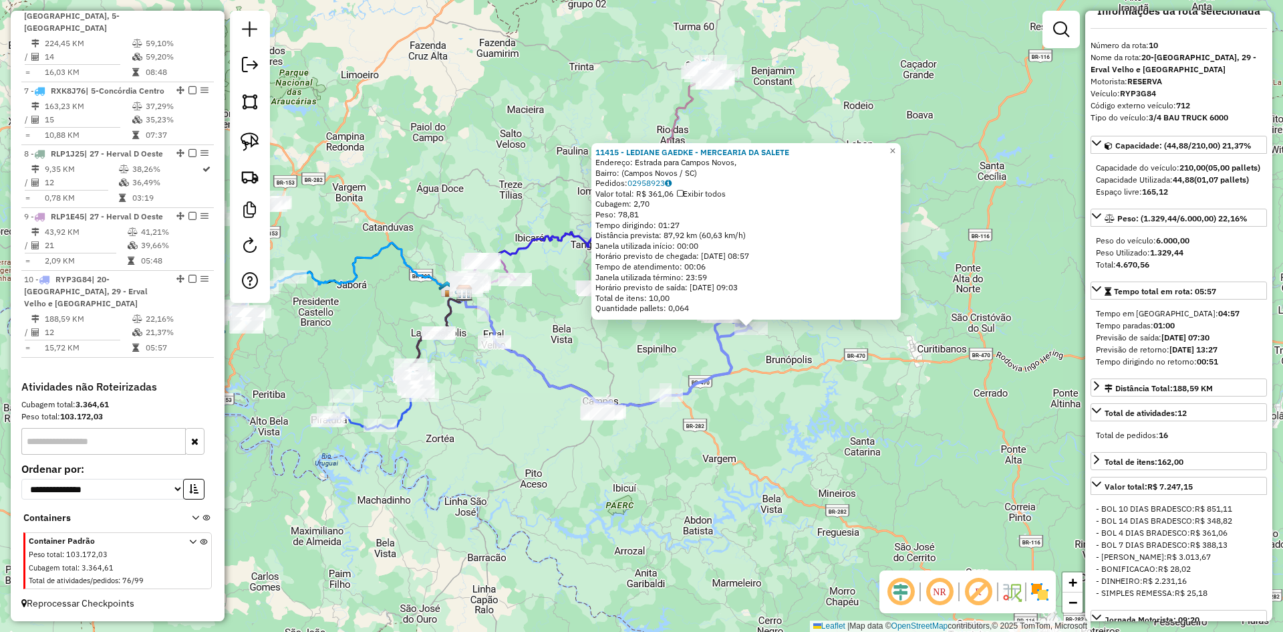
scroll to position [0, 0]
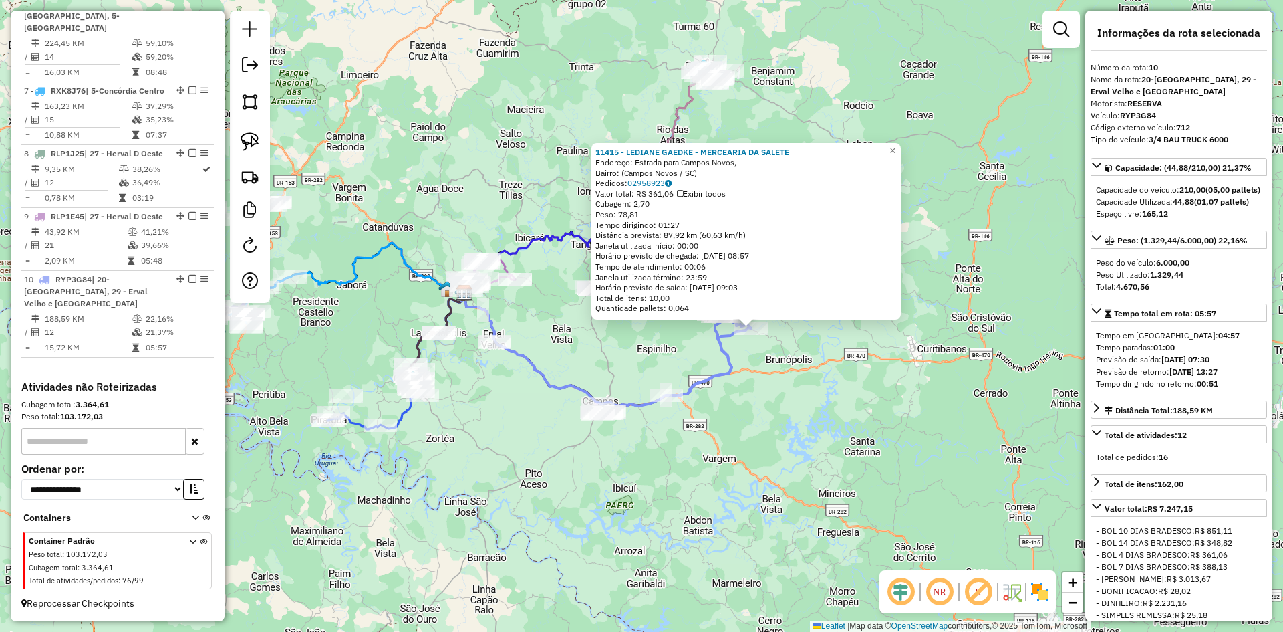
click at [933, 411] on div "11415 - LEDIANE GAEDKE - MERCEARIA DA SALETE Endereço: Estrada para Campos Novo…" at bounding box center [641, 316] width 1283 height 632
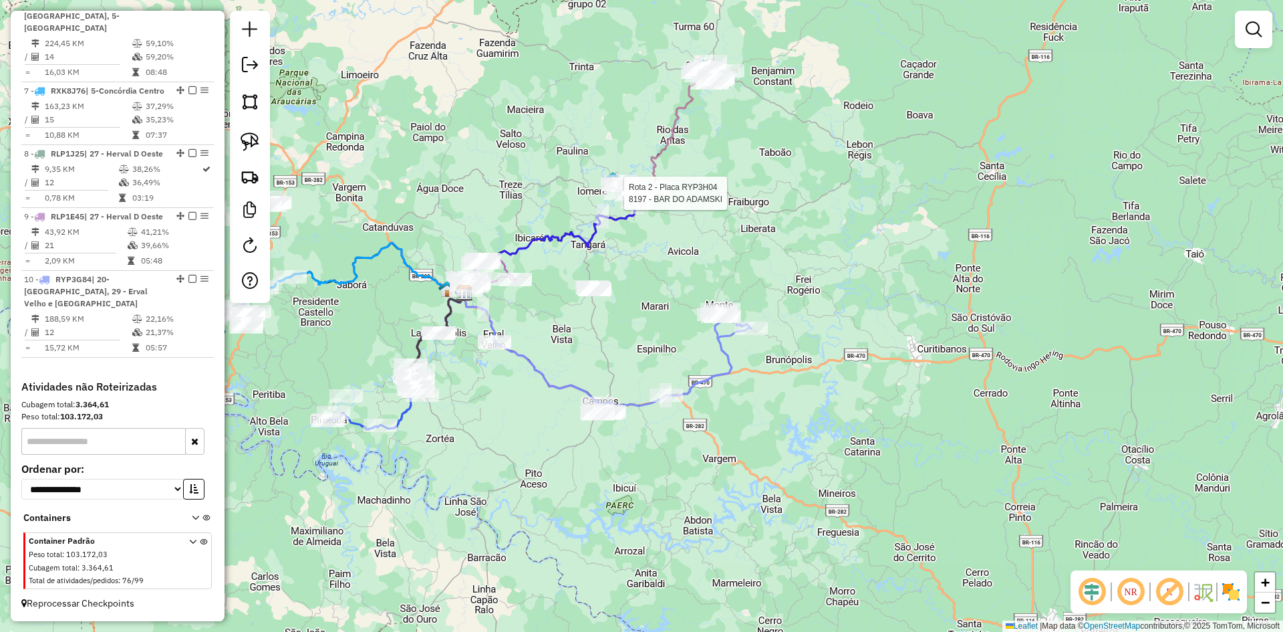
select select "**********"
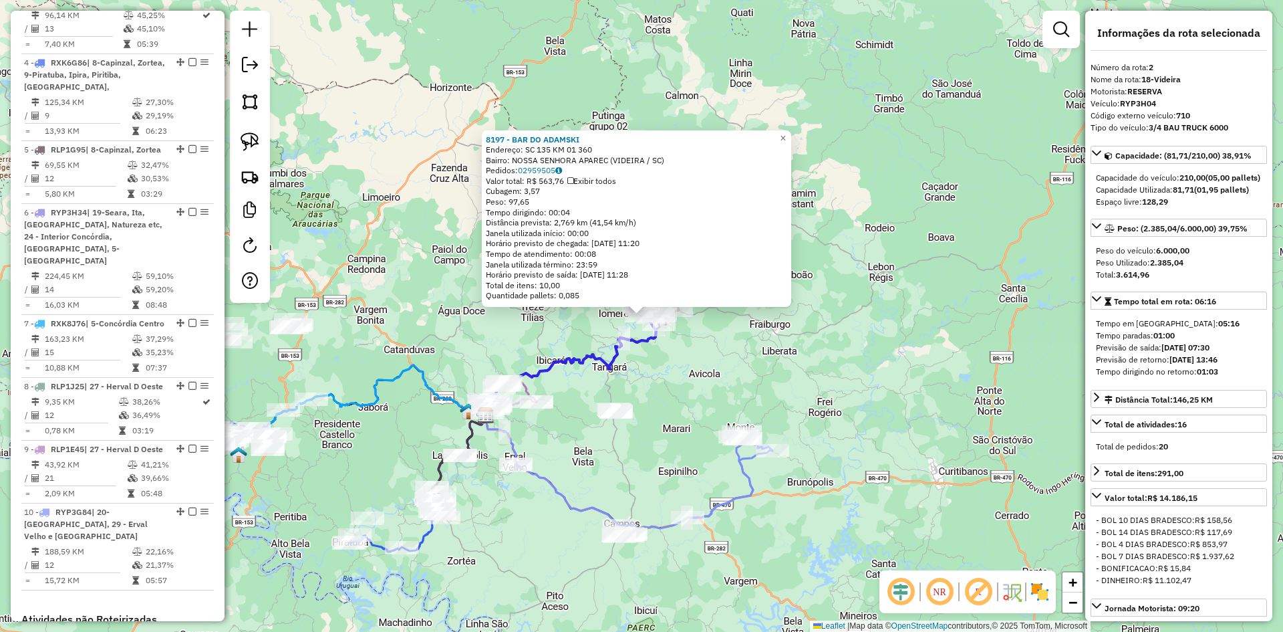
scroll to position [609, 0]
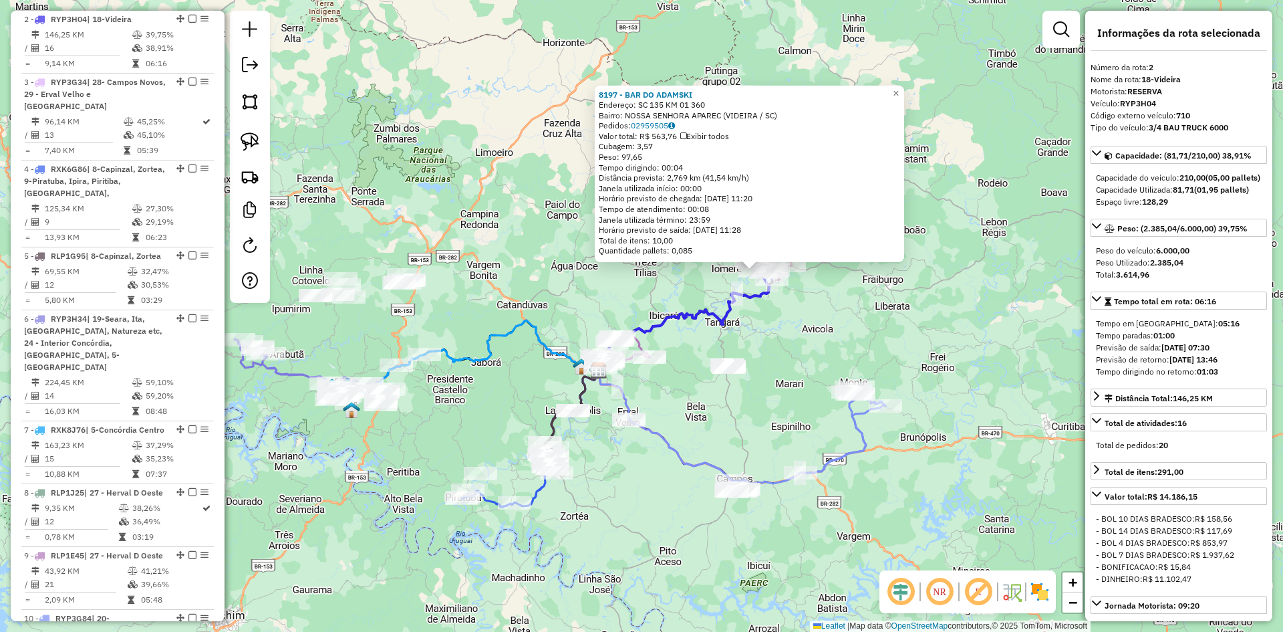
drag, startPoint x: 972, startPoint y: 532, endPoint x: 1081, endPoint y: 484, distance: 119.1
click at [1087, 487] on hb-router-mapa "Informações da Sessão 932123 - 03/05/2025 Criação: 02/05/2025 17:46 Depósito: A…" at bounding box center [641, 316] width 1283 height 632
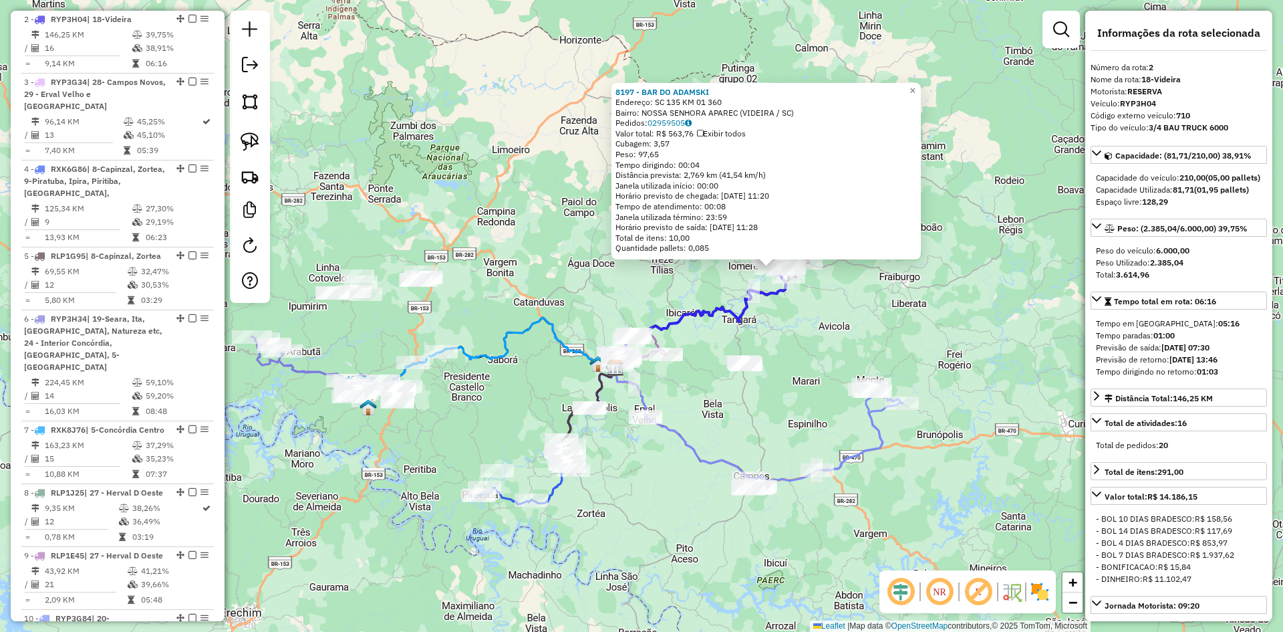
drag, startPoint x: 502, startPoint y: 396, endPoint x: 721, endPoint y: 384, distance: 219.5
click at [721, 384] on div "8197 - BAR DO ADAMSKI Endereço: SC 135 KM 01 360 Bairro: NOSSA SENHORA APAREC (…" at bounding box center [641, 316] width 1283 height 632
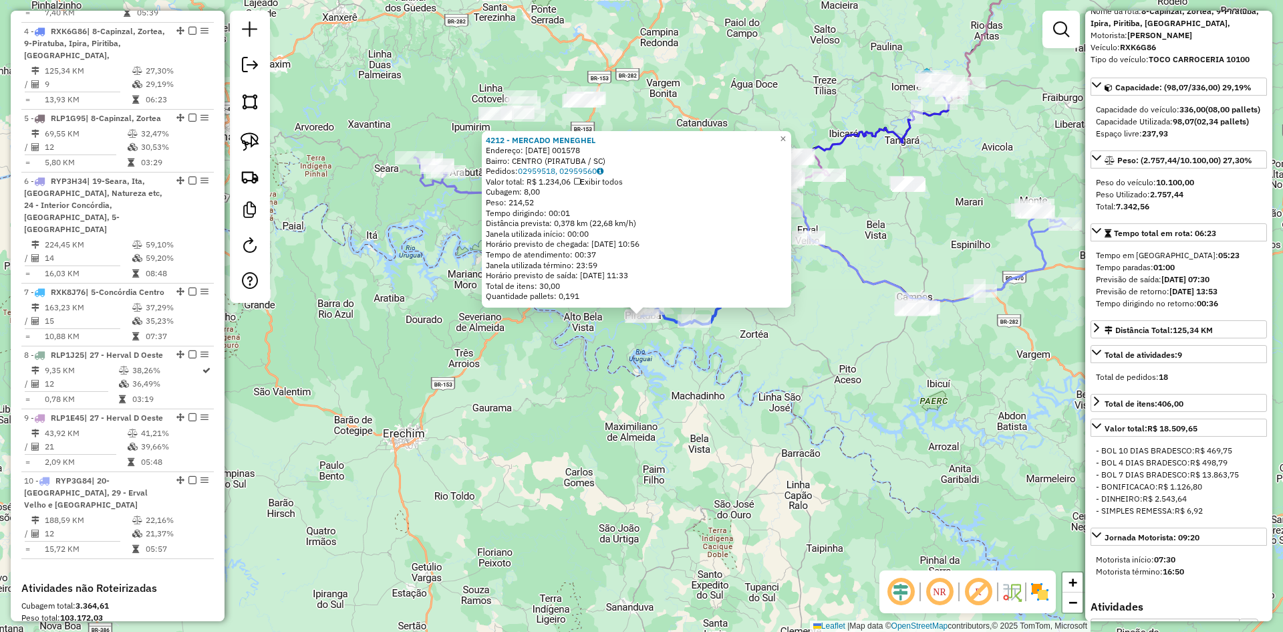
scroll to position [0, 0]
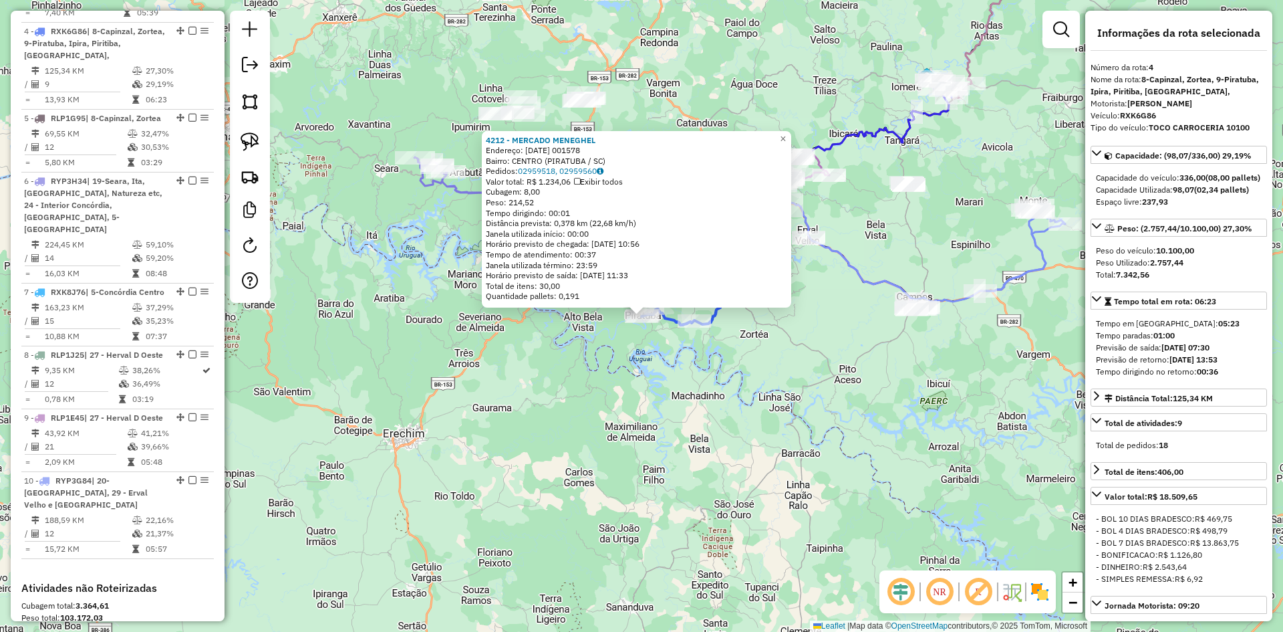
drag, startPoint x: 1157, startPoint y: 116, endPoint x: 1123, endPoint y: 116, distance: 34.1
click at [1123, 116] on strong "RXK6G86" at bounding box center [1138, 115] width 36 height 10
copy strong "RXK6G86"
drag, startPoint x: 672, startPoint y: 366, endPoint x: 669, endPoint y: 353, distance: 13.8
click at [672, 366] on div "Rota 4 - Placa RXK6G86 4212 - MERCADO MENEGHEL 4212 - MERCADO MENEGHEL Endereço…" at bounding box center [641, 316] width 1283 height 632
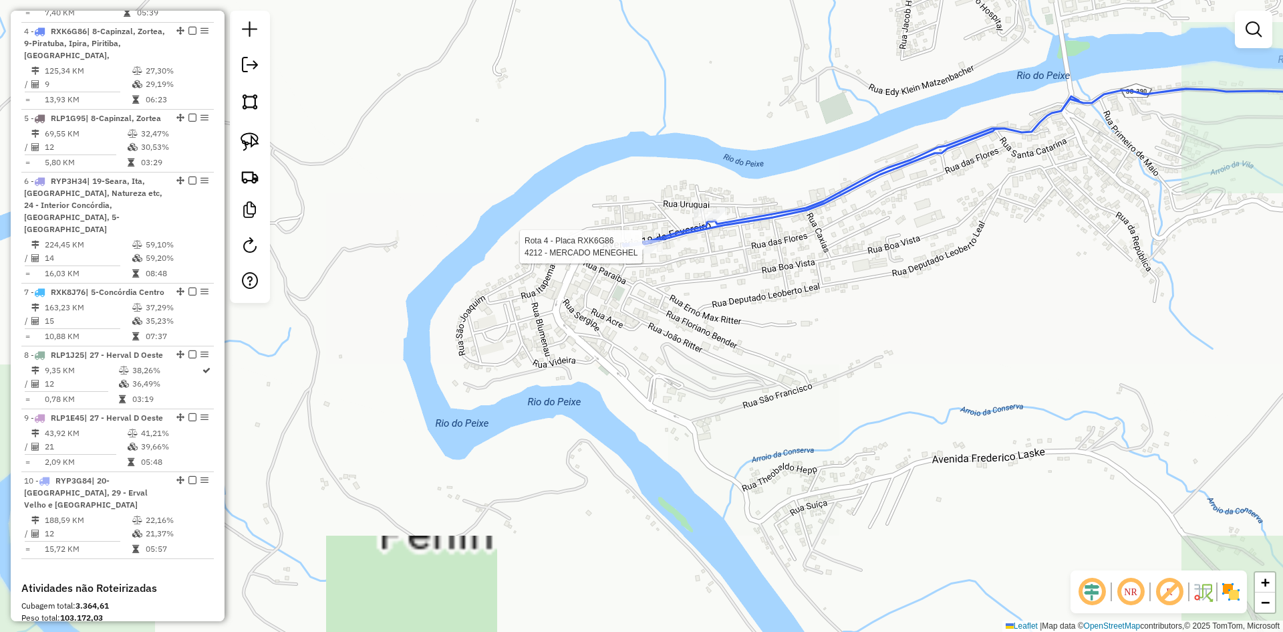
select select "**********"
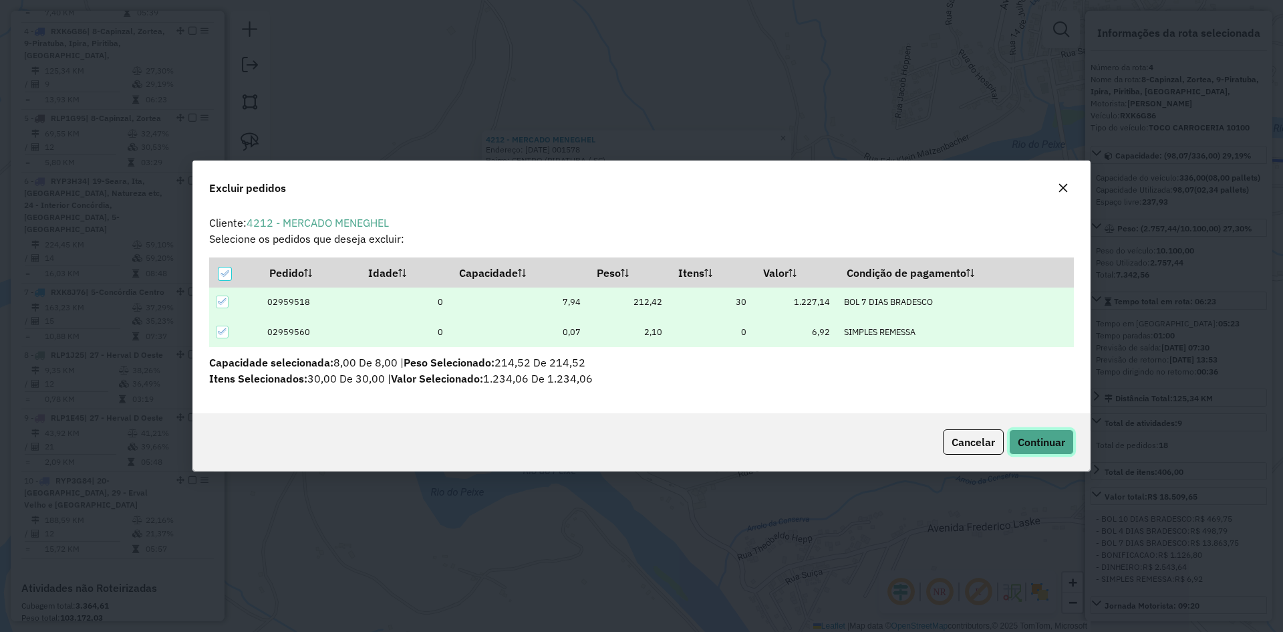
click at [1035, 441] on span "Continuar" at bounding box center [1041, 441] width 47 height 13
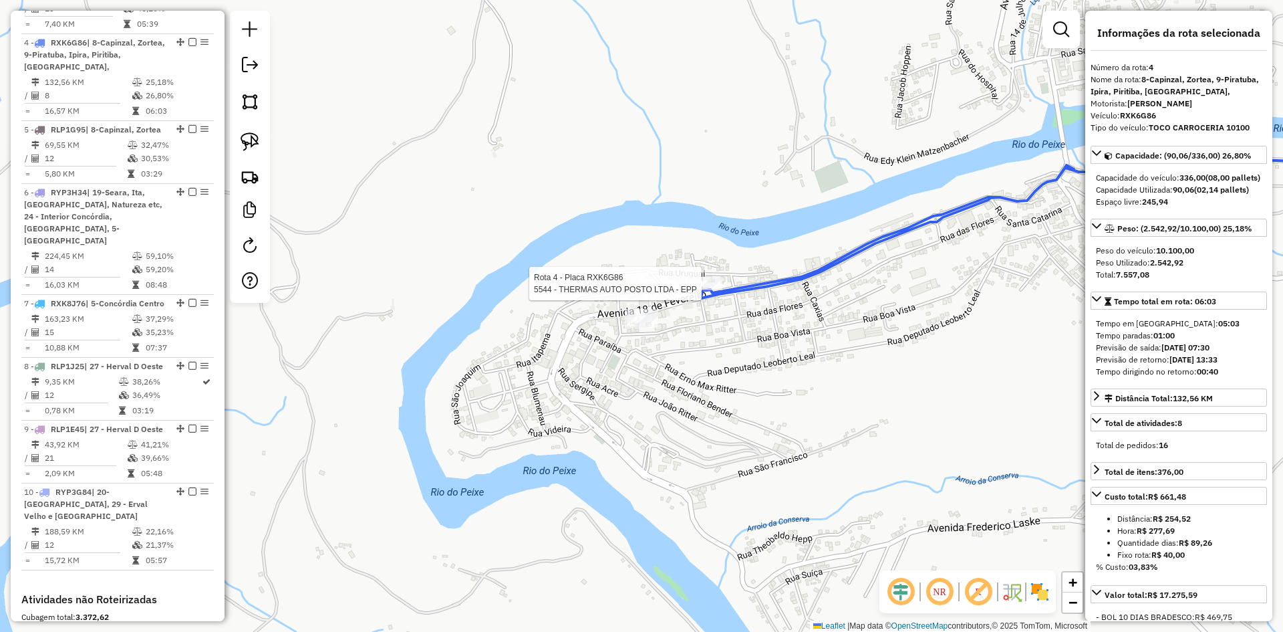
scroll to position [746, 0]
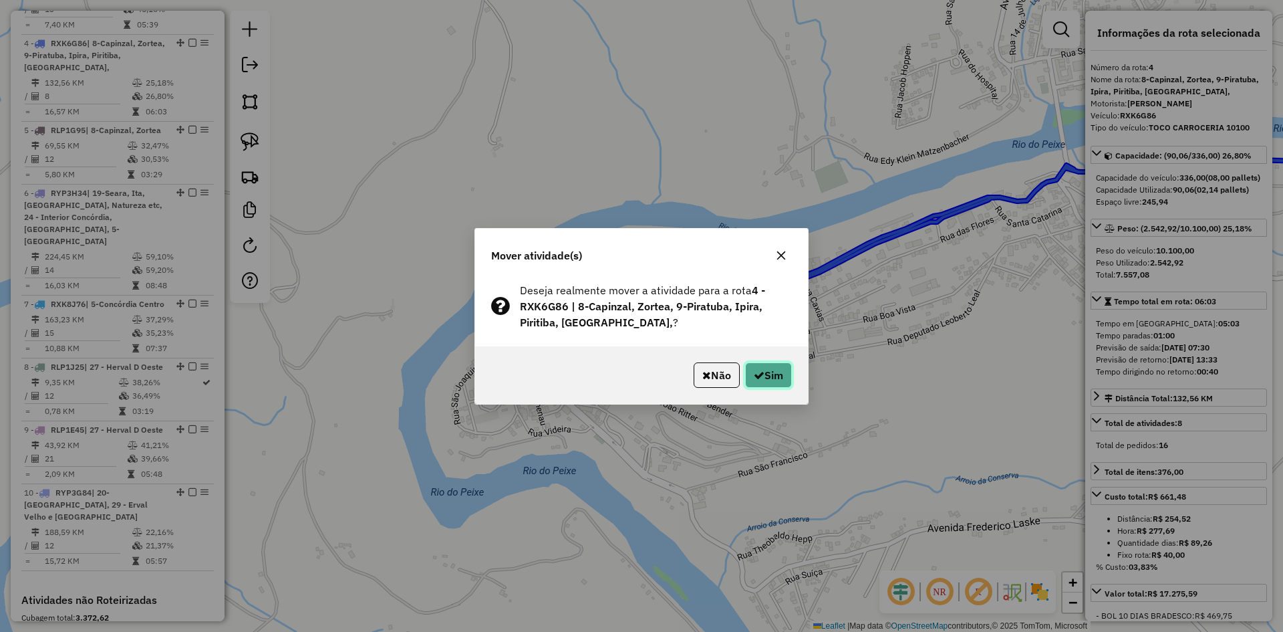
click at [772, 369] on button "Sim" at bounding box center [768, 374] width 47 height 25
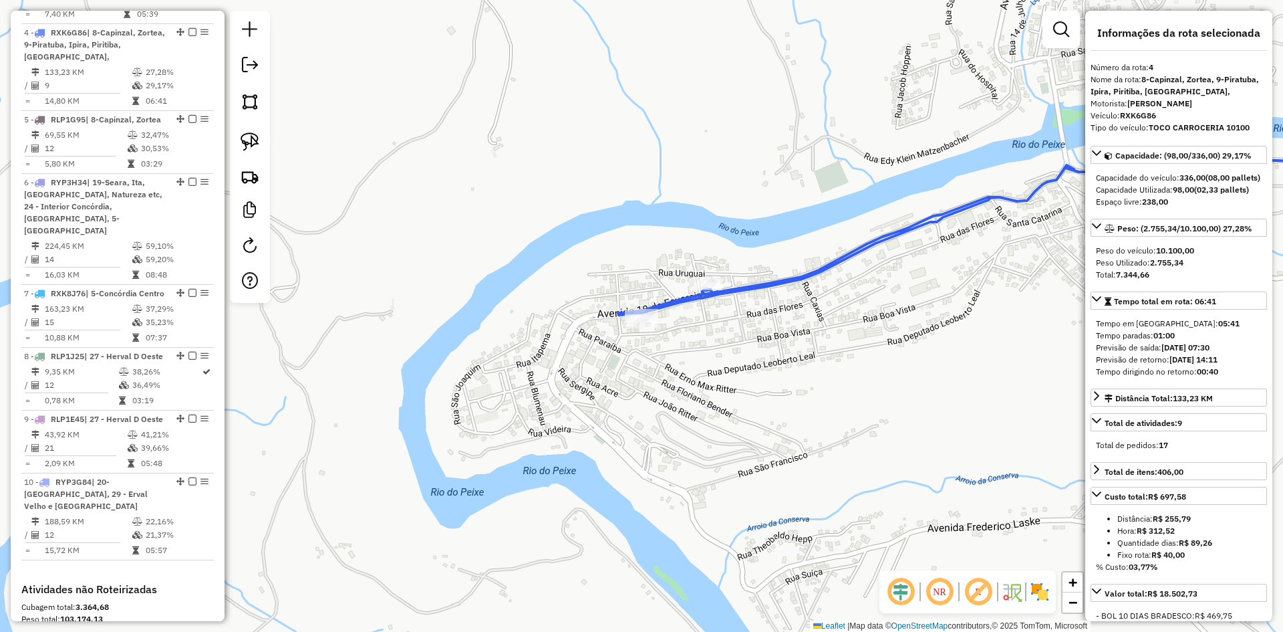
scroll to position [759, 0]
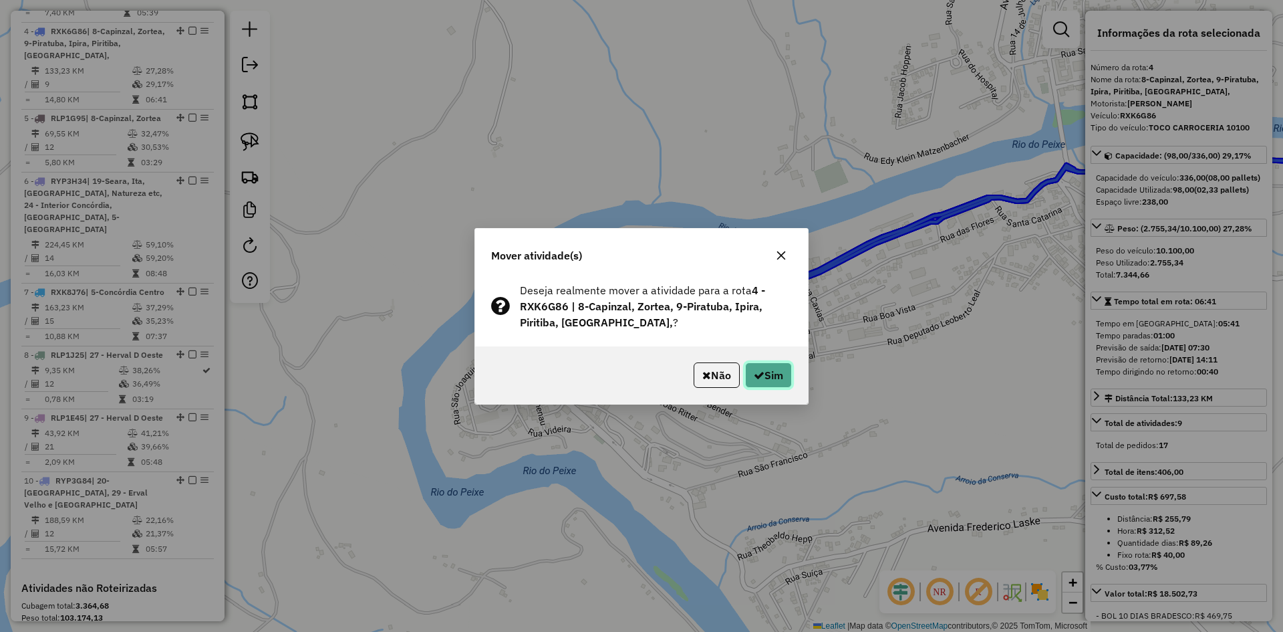
click at [761, 373] on icon "button" at bounding box center [759, 375] width 11 height 11
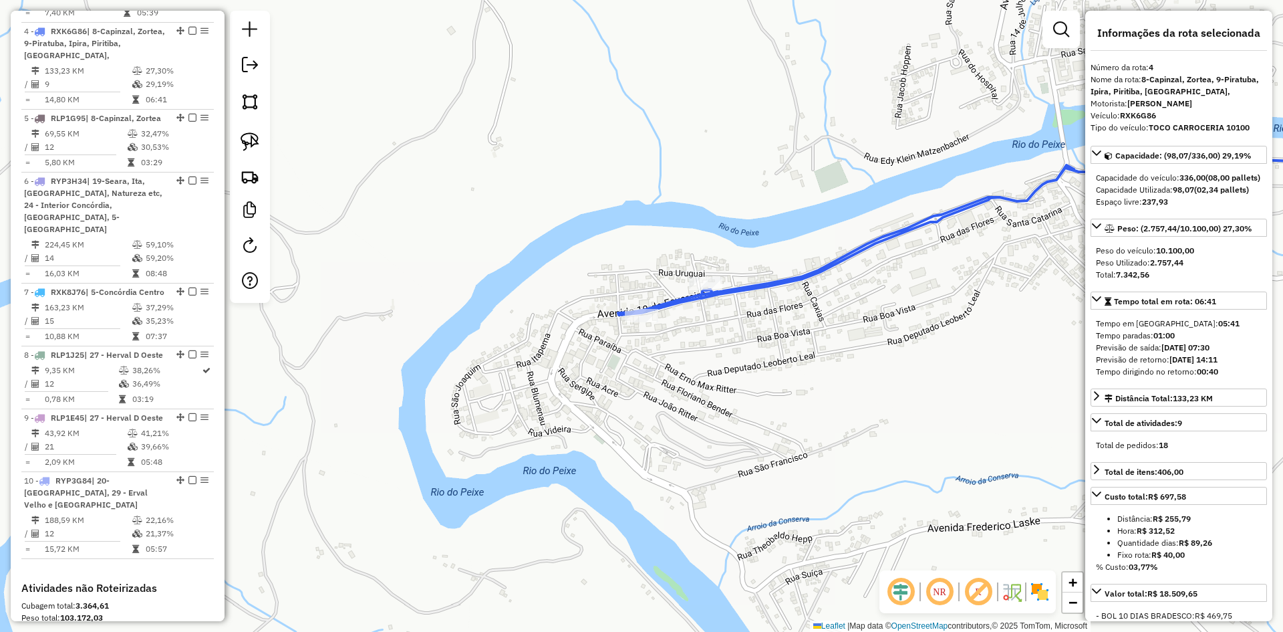
scroll to position [67, 0]
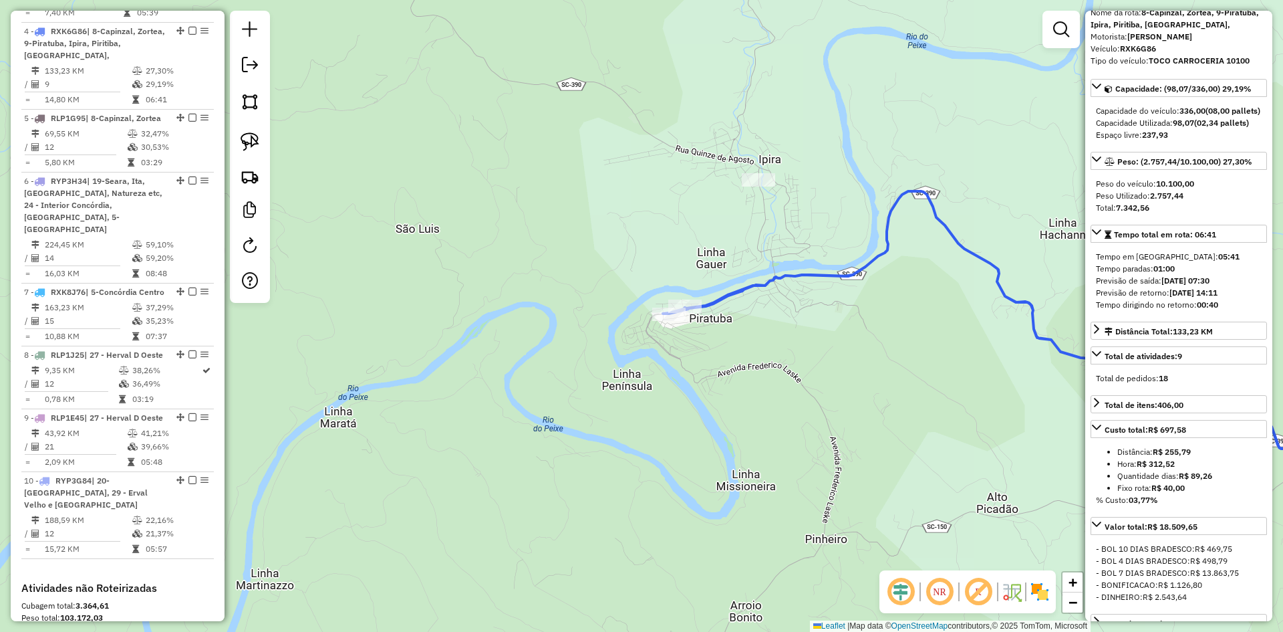
drag, startPoint x: 809, startPoint y: 263, endPoint x: 514, endPoint y: 287, distance: 295.6
click at [529, 291] on div "Janela de atendimento Grade de atendimento Capacidade Transportadoras Veículos …" at bounding box center [641, 316] width 1283 height 632
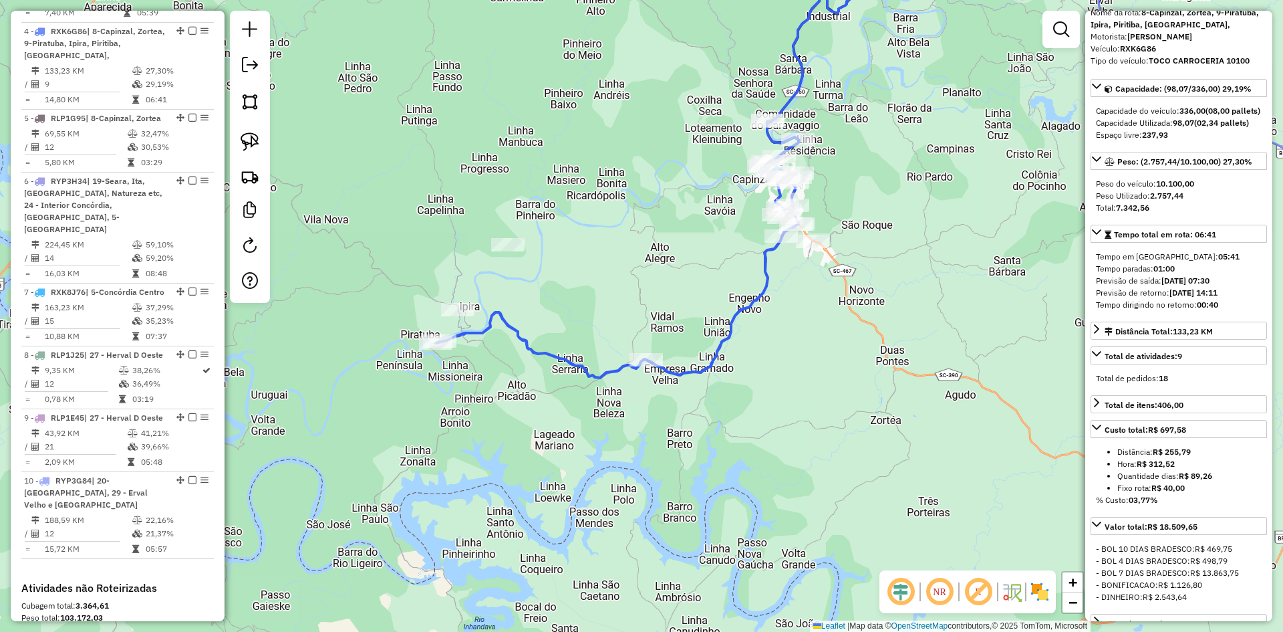
drag, startPoint x: 700, startPoint y: 257, endPoint x: 628, endPoint y: 356, distance: 123.0
click at [625, 364] on div "Janela de atendimento Grade de atendimento Capacidade Transportadoras Veículos …" at bounding box center [641, 316] width 1283 height 632
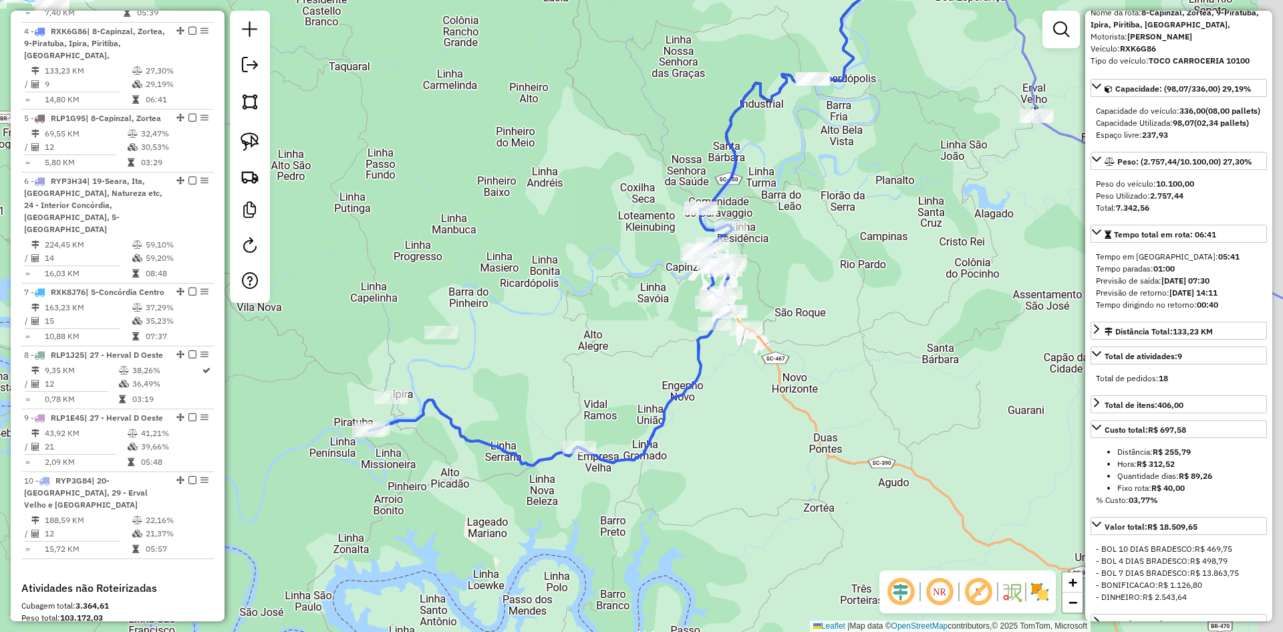
drag, startPoint x: 828, startPoint y: 231, endPoint x: 777, endPoint y: 269, distance: 64.0
click at [780, 269] on div "Janela de atendimento Grade de atendimento Capacidade Transportadoras Veículos …" at bounding box center [641, 316] width 1283 height 632
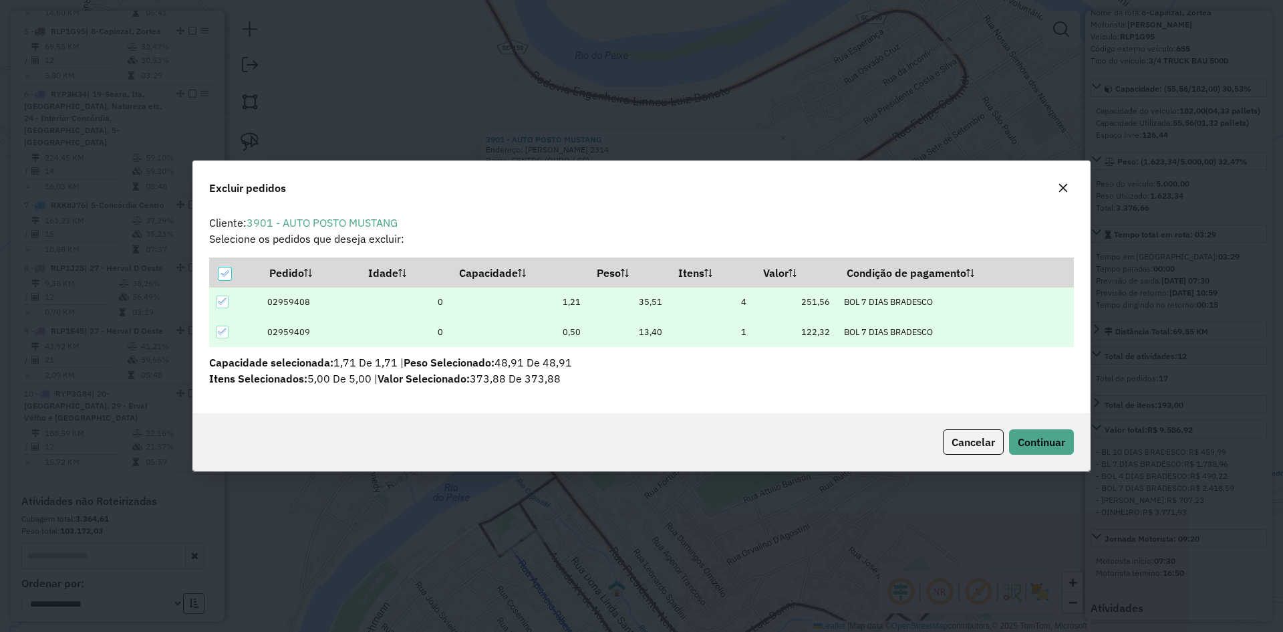
scroll to position [7, 4]
click at [1041, 446] on span "Continuar" at bounding box center [1041, 441] width 47 height 13
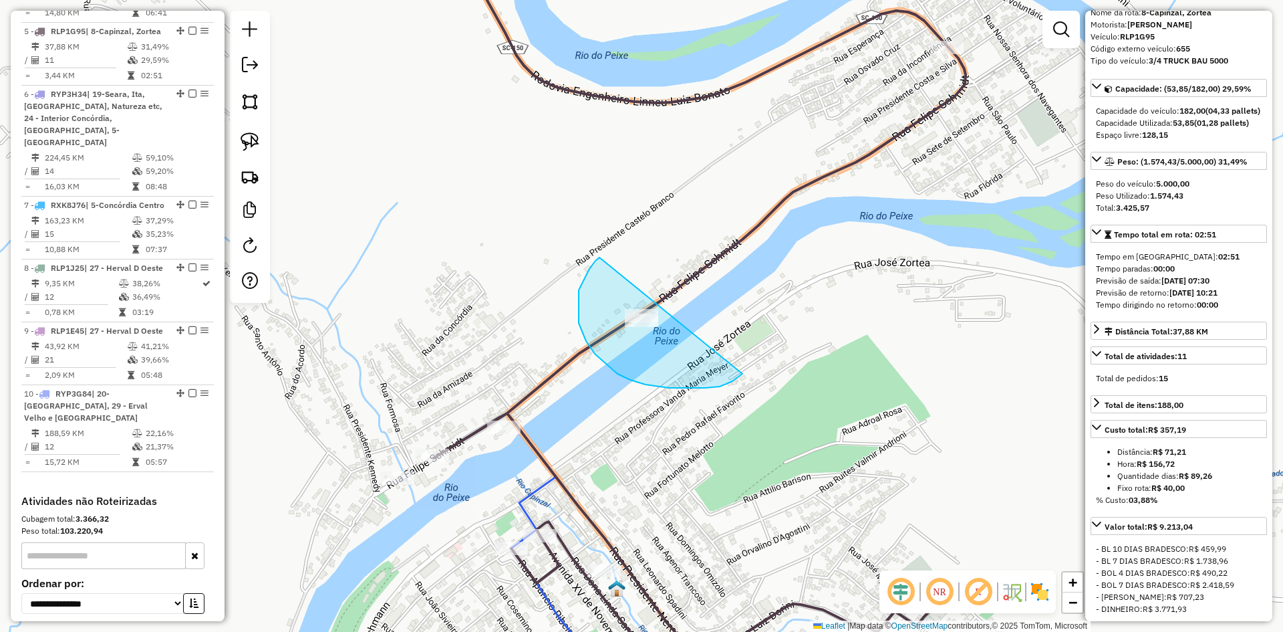
drag, startPoint x: 589, startPoint y: 269, endPoint x: 682, endPoint y: 285, distance: 93.6
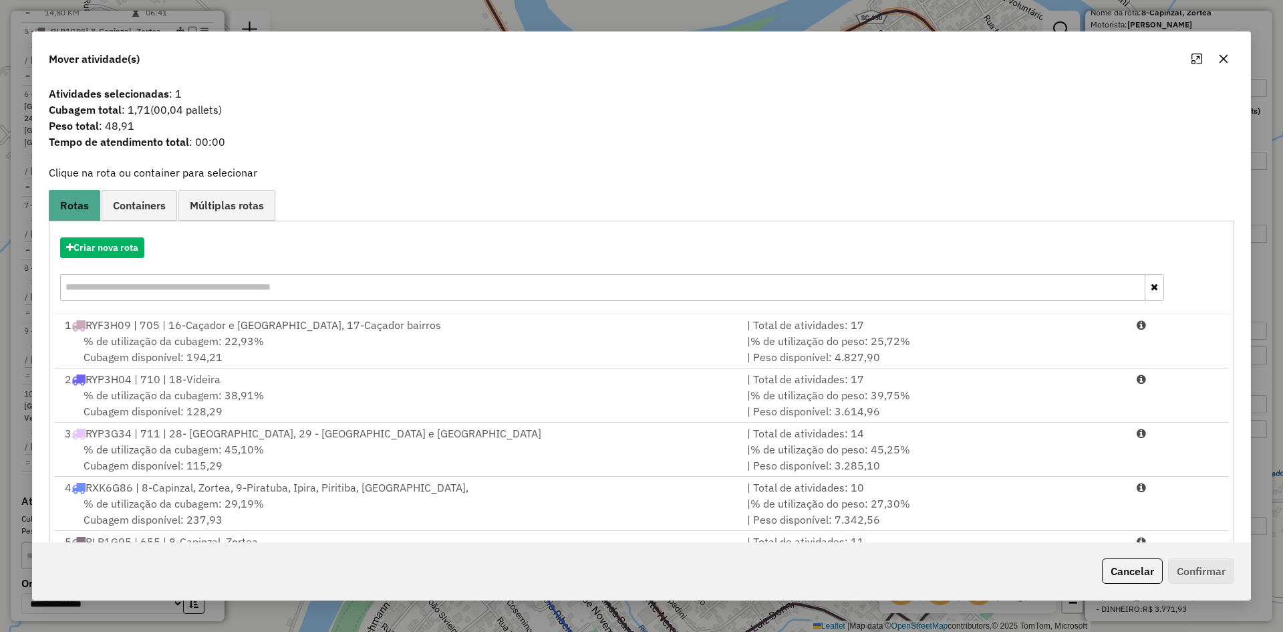
click at [1224, 62] on icon "button" at bounding box center [1223, 58] width 11 height 11
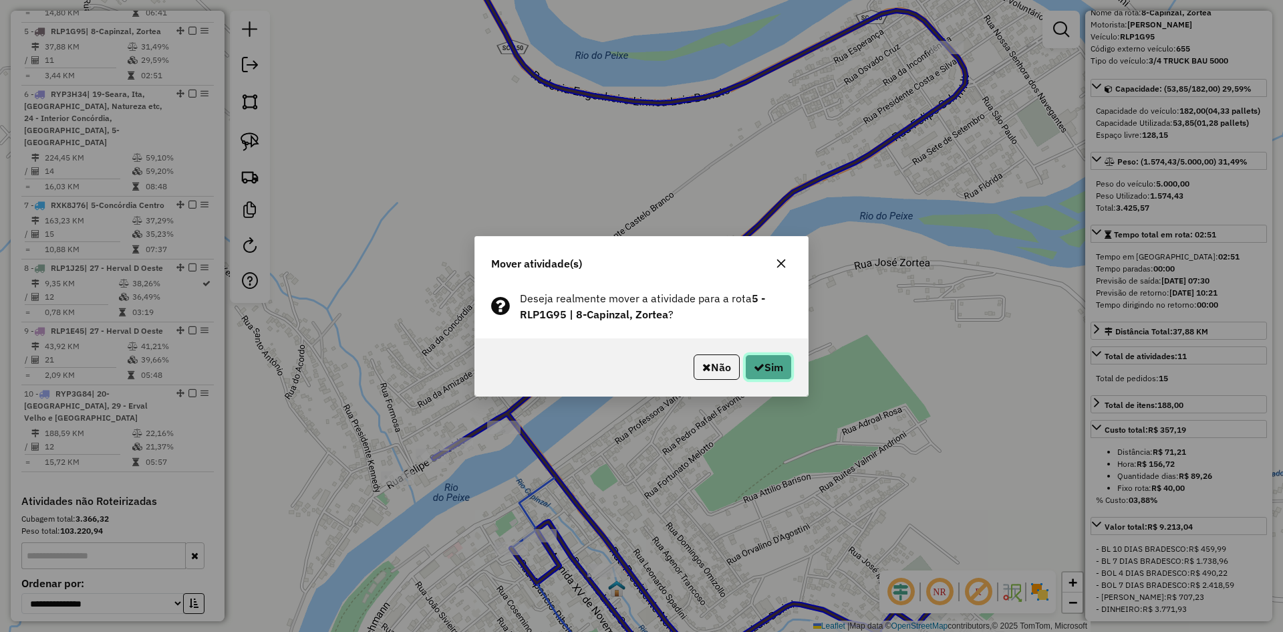
click at [763, 370] on button "Sim" at bounding box center [768, 366] width 47 height 25
click at [769, 362] on button "Sim" at bounding box center [768, 366] width 47 height 25
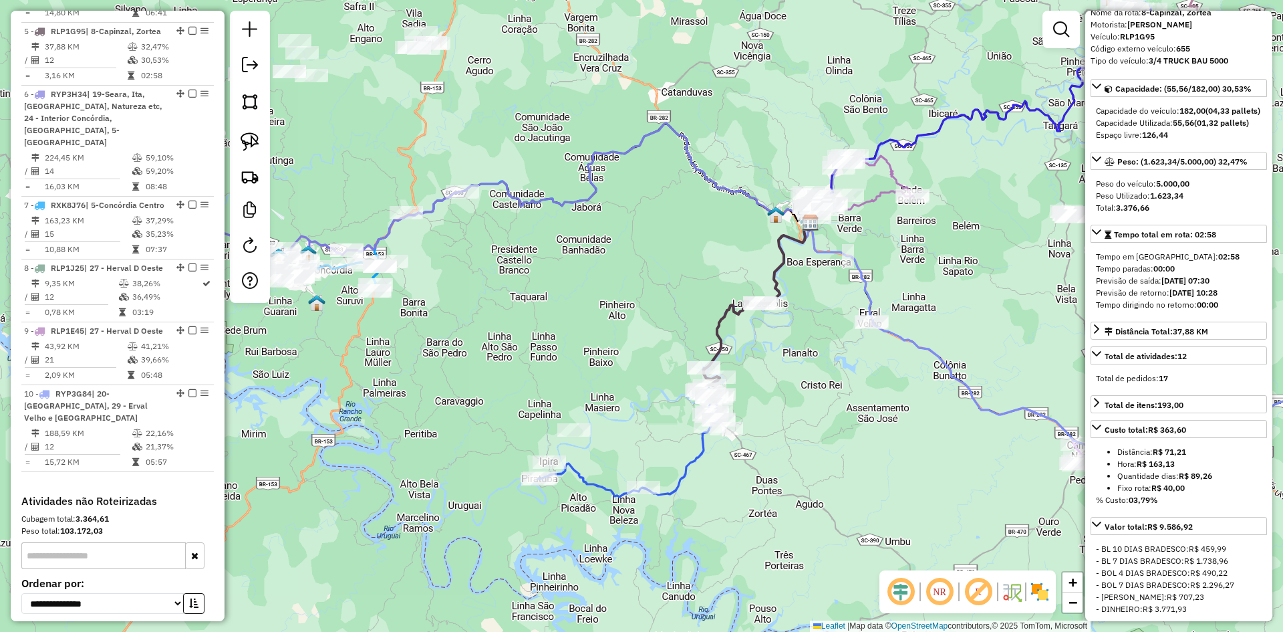
drag, startPoint x: 866, startPoint y: 330, endPoint x: 698, endPoint y: 416, distance: 188.3
click at [702, 416] on div "Janela de atendimento Grade de atendimento Capacidade Transportadoras Veículos …" at bounding box center [641, 316] width 1283 height 632
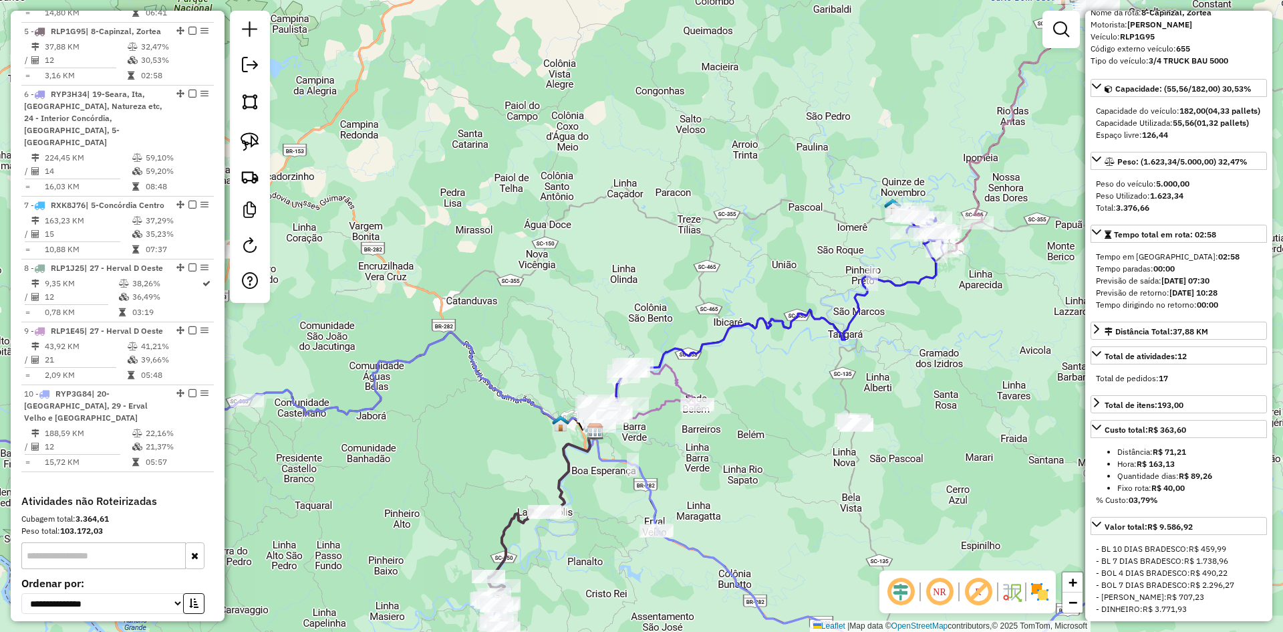
drag, startPoint x: 636, startPoint y: 316, endPoint x: 684, endPoint y: 172, distance: 151.3
click at [681, 180] on div "Janela de atendimento Grade de atendimento Capacidade Transportadoras Veículos …" at bounding box center [641, 316] width 1283 height 632
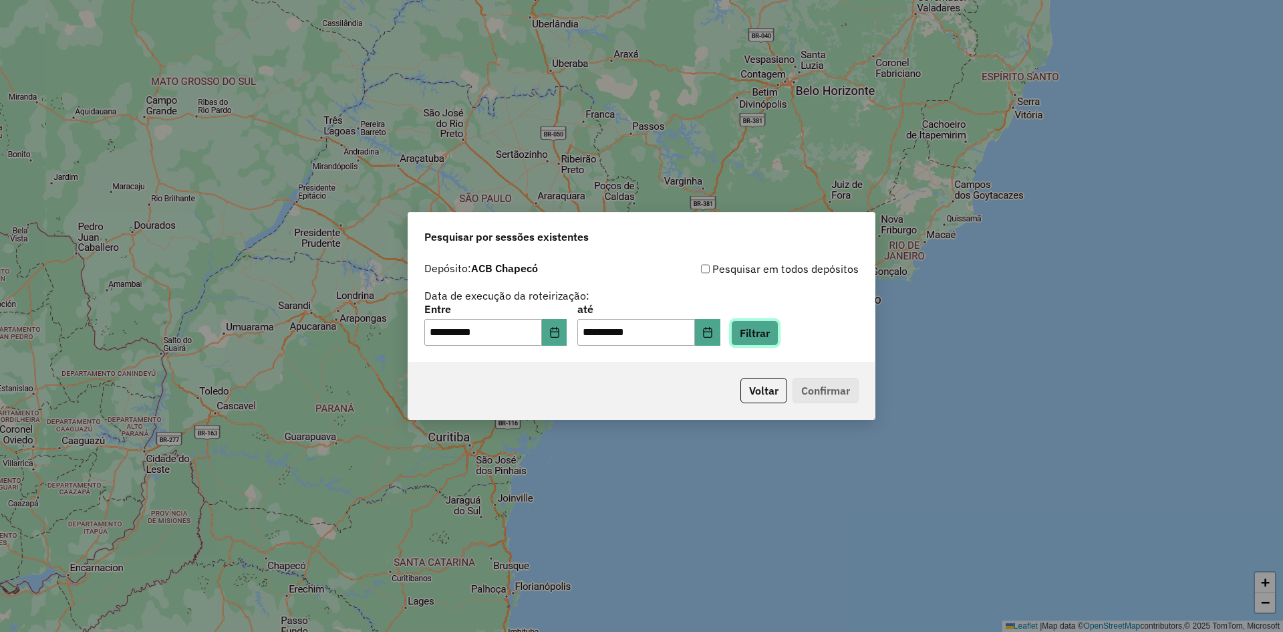
click at [779, 327] on button "Filtrar" at bounding box center [754, 332] width 47 height 25
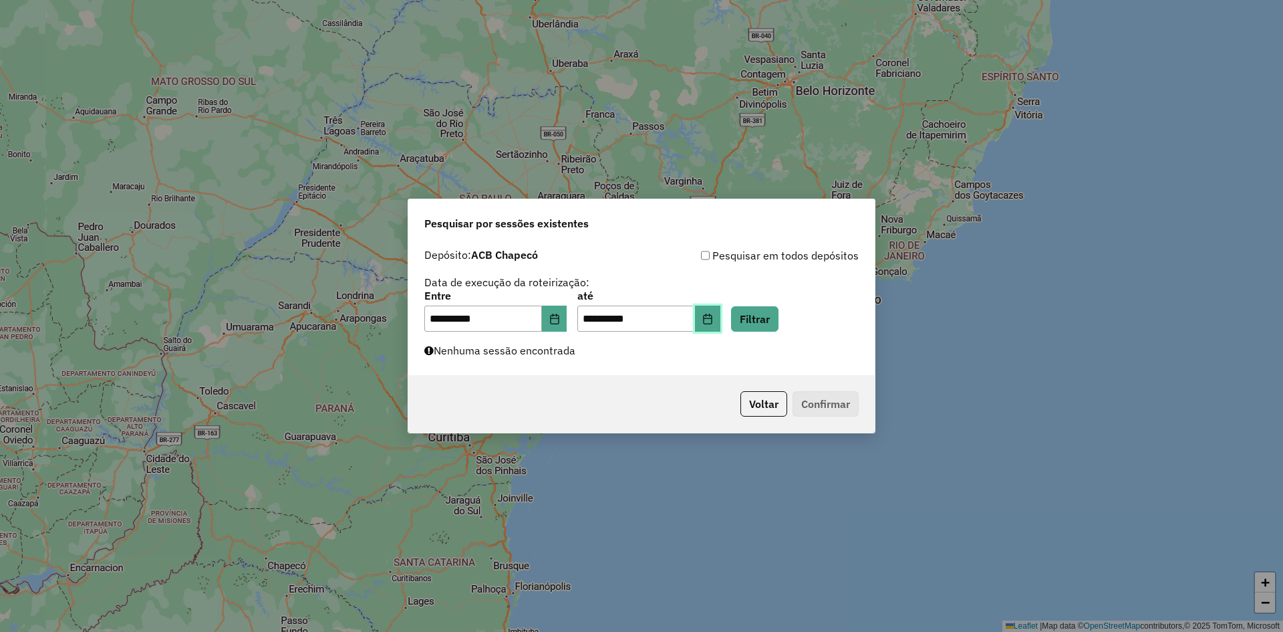
click at [712, 321] on icon "Choose Date" at bounding box center [707, 318] width 9 height 11
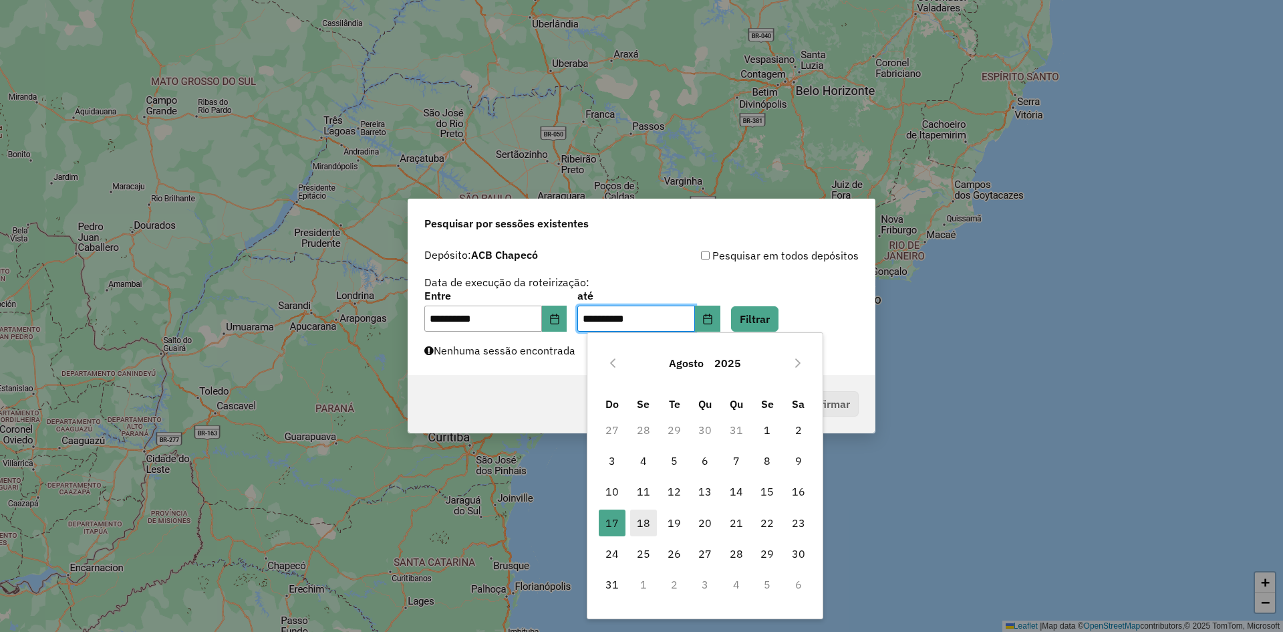
click at [646, 523] on span "18" at bounding box center [643, 522] width 27 height 27
type input "**********"
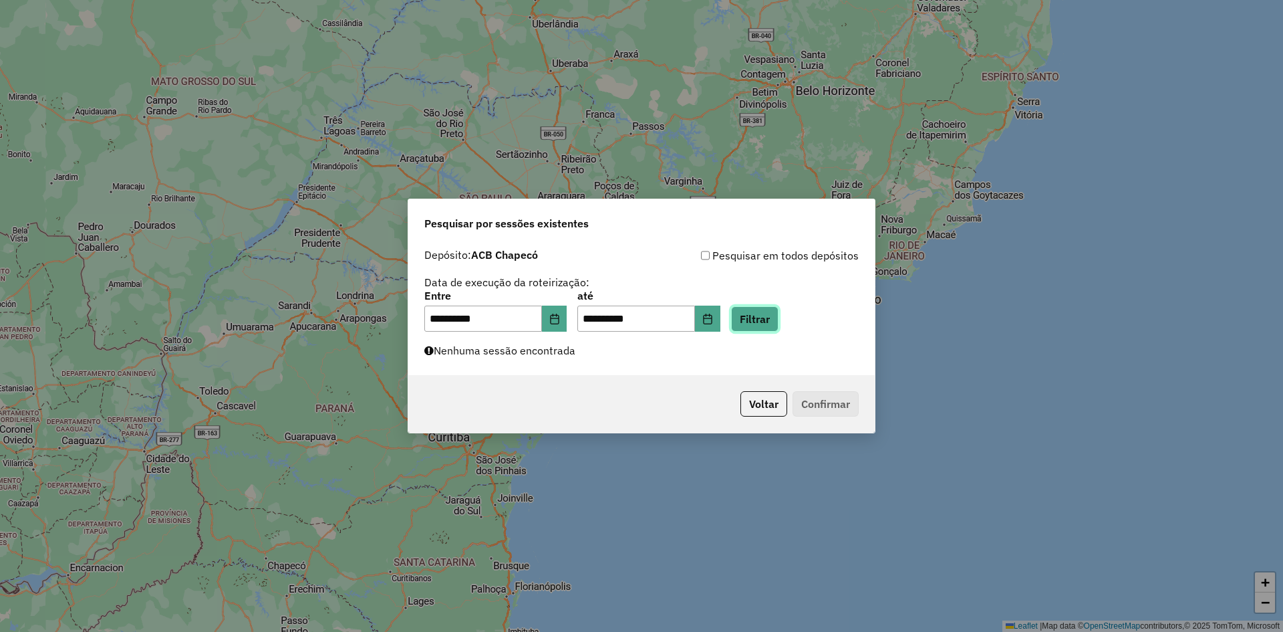
click at [779, 328] on button "Filtrar" at bounding box center [754, 318] width 47 height 25
click at [560, 313] on icon "Choose Date" at bounding box center [554, 318] width 11 height 11
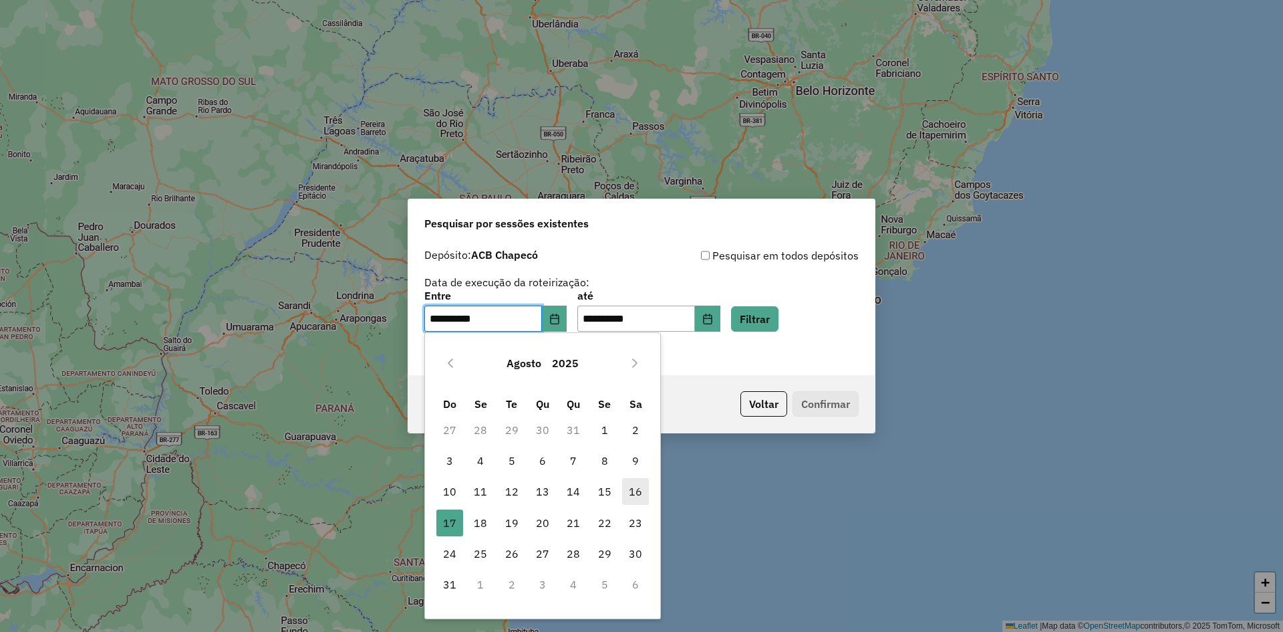
click at [636, 489] on span "16" at bounding box center [635, 491] width 27 height 27
type input "**********"
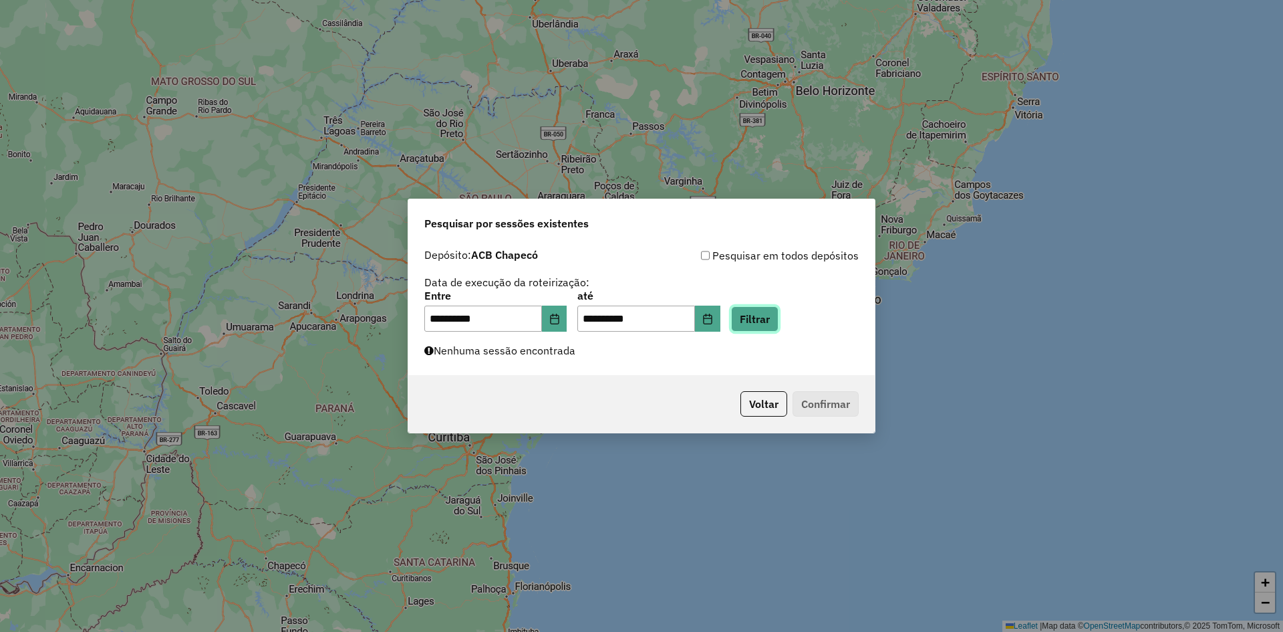
click at [777, 315] on button "Filtrar" at bounding box center [754, 318] width 47 height 25
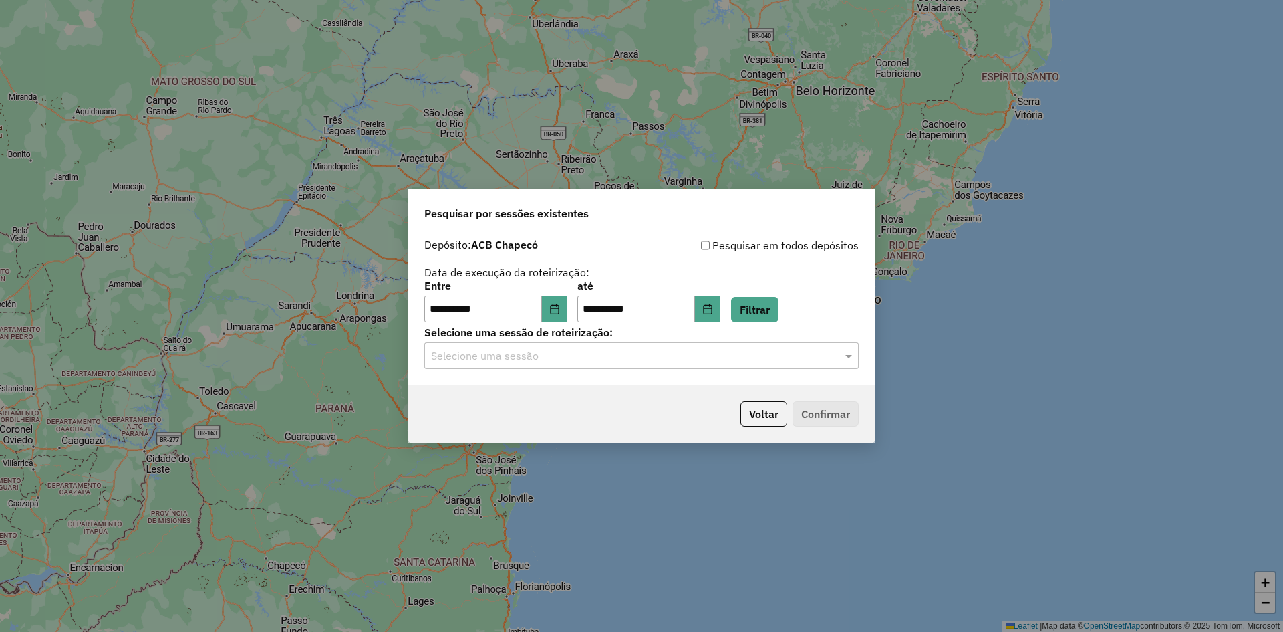
click at [543, 348] on input "text" at bounding box center [628, 356] width 394 height 16
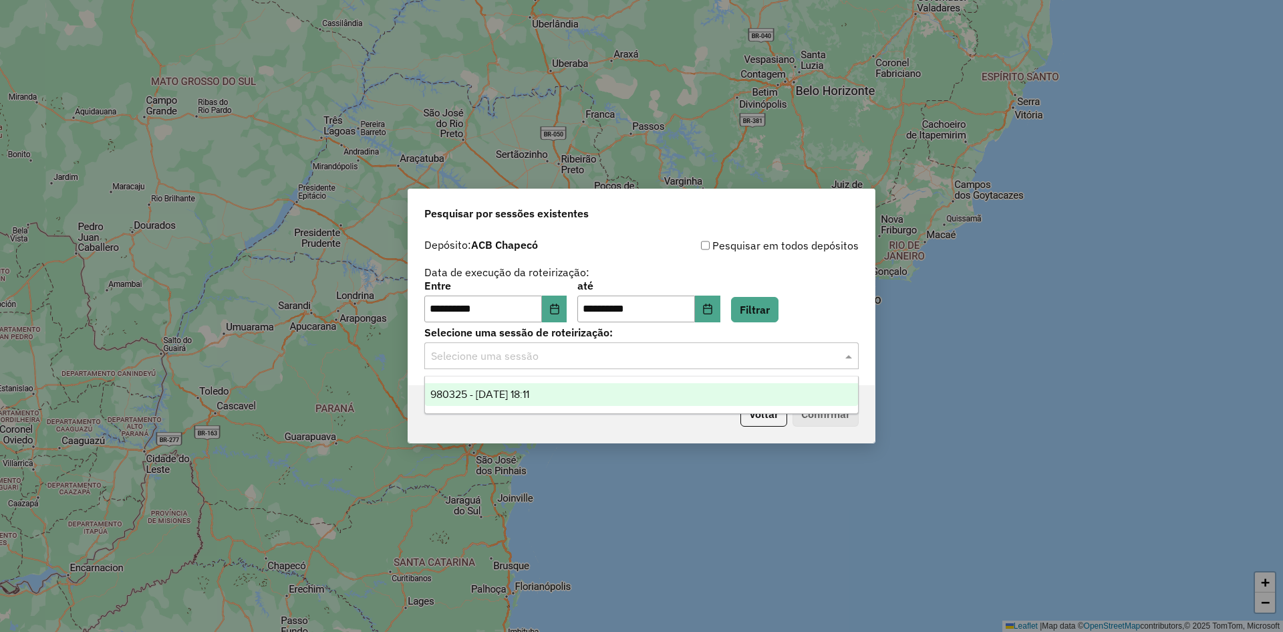
click at [494, 395] on span "980325 - [DATE] 18:11" at bounding box center [479, 393] width 99 height 11
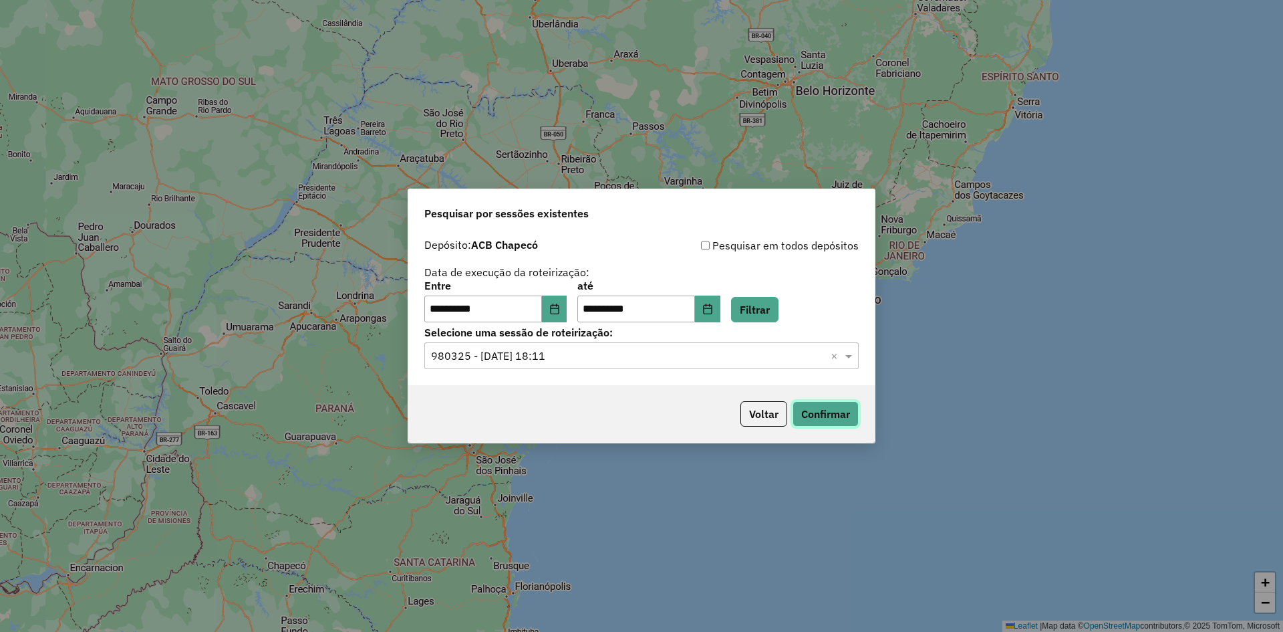
click at [829, 413] on button "Confirmar" at bounding box center [826, 413] width 66 height 25
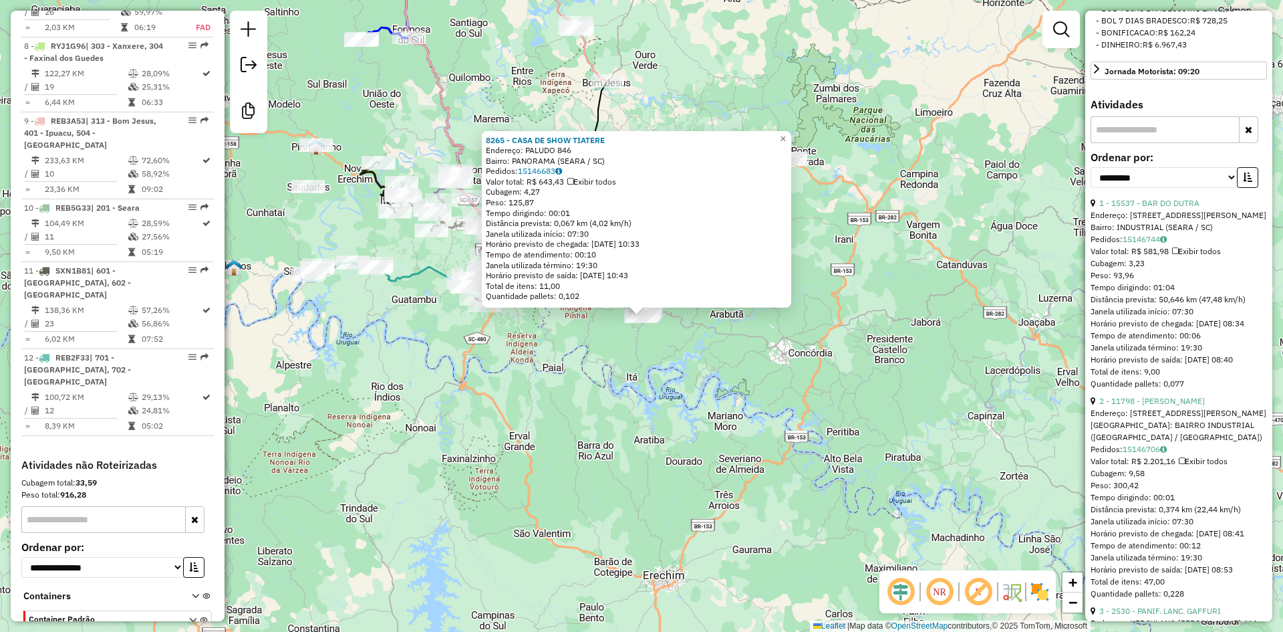
scroll to position [601, 0]
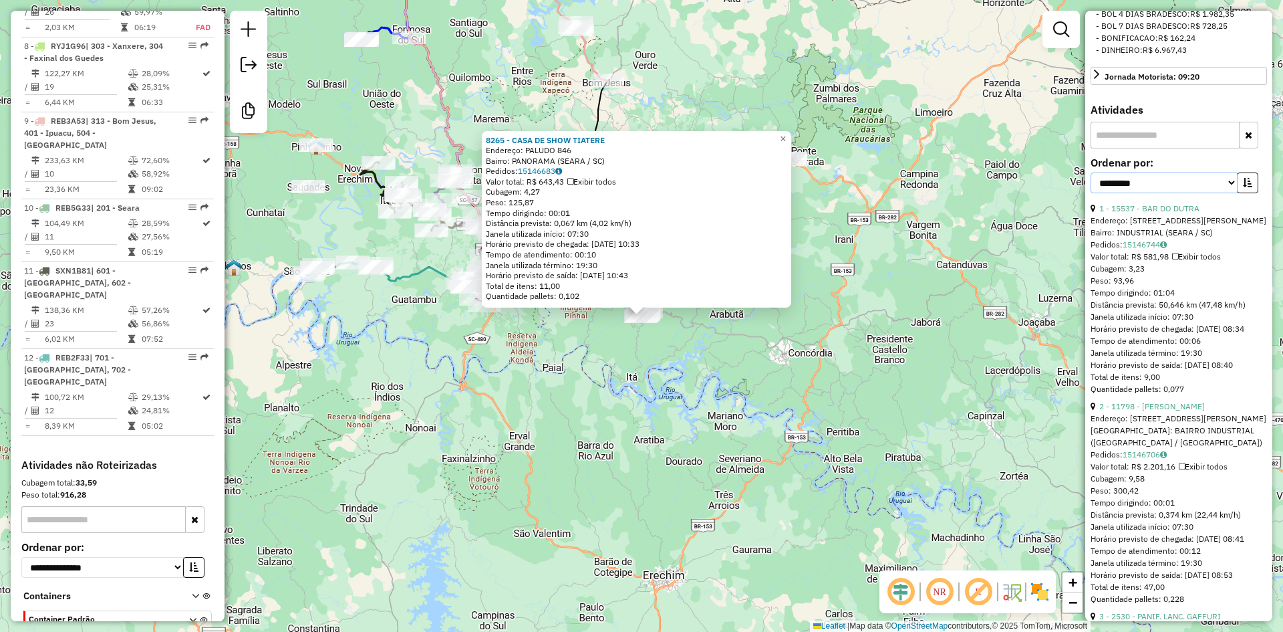
click at [1185, 193] on select "**********" at bounding box center [1164, 182] width 147 height 21
select select "**********"
click at [1091, 184] on select "**********" at bounding box center [1164, 182] width 147 height 21
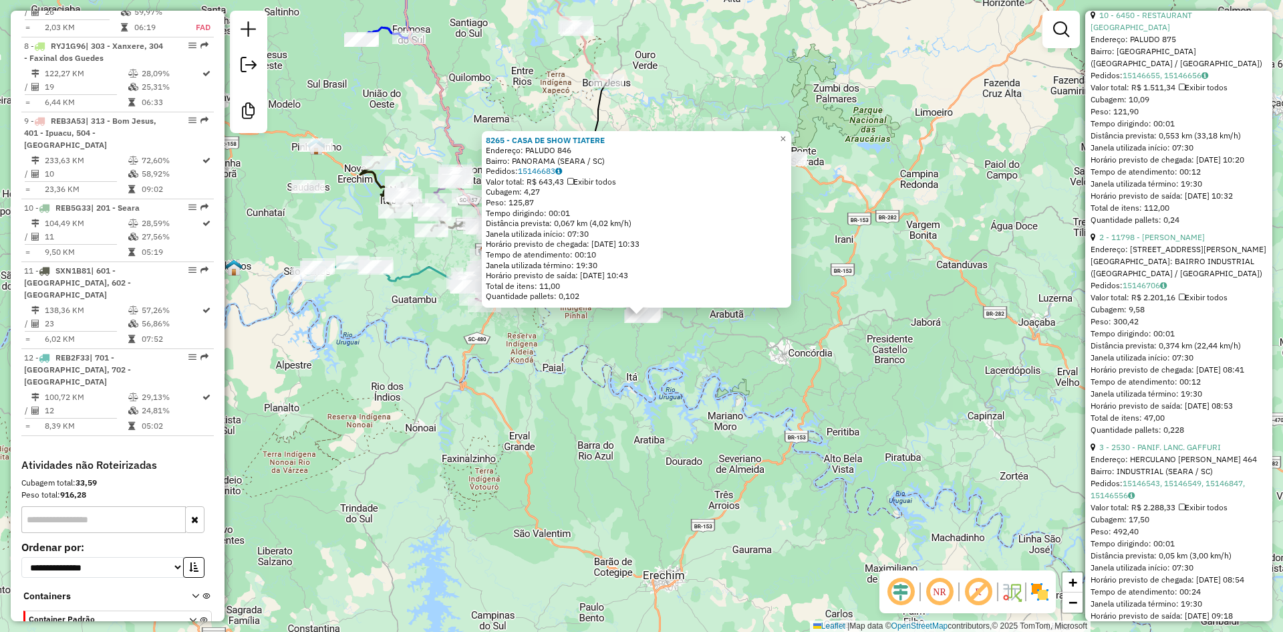
scroll to position [2473, 0]
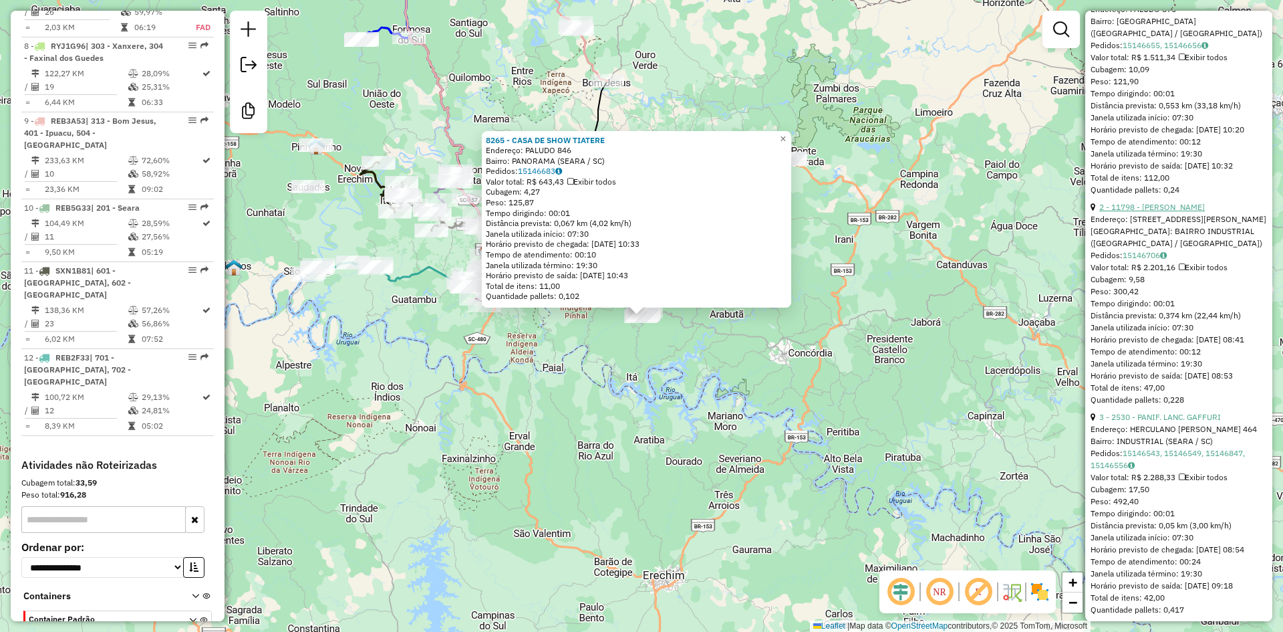
click at [1160, 212] on link "2 - 11798 - [PERSON_NAME]" at bounding box center [1152, 207] width 106 height 10
click at [559, 134] on strong "11798 - ANDRESSA CARLA TOCHE" at bounding box center [534, 129] width 96 height 10
click at [1185, 271] on icon at bounding box center [1182, 267] width 6 height 8
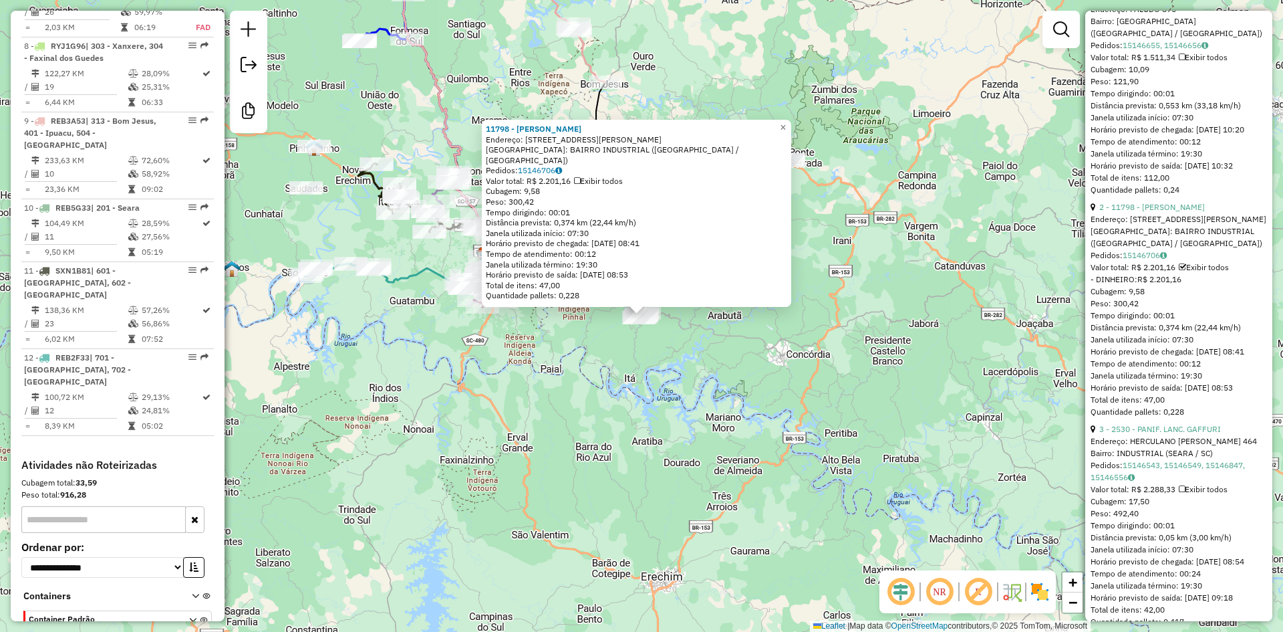
click at [1186, 271] on icon at bounding box center [1182, 267] width 7 height 8
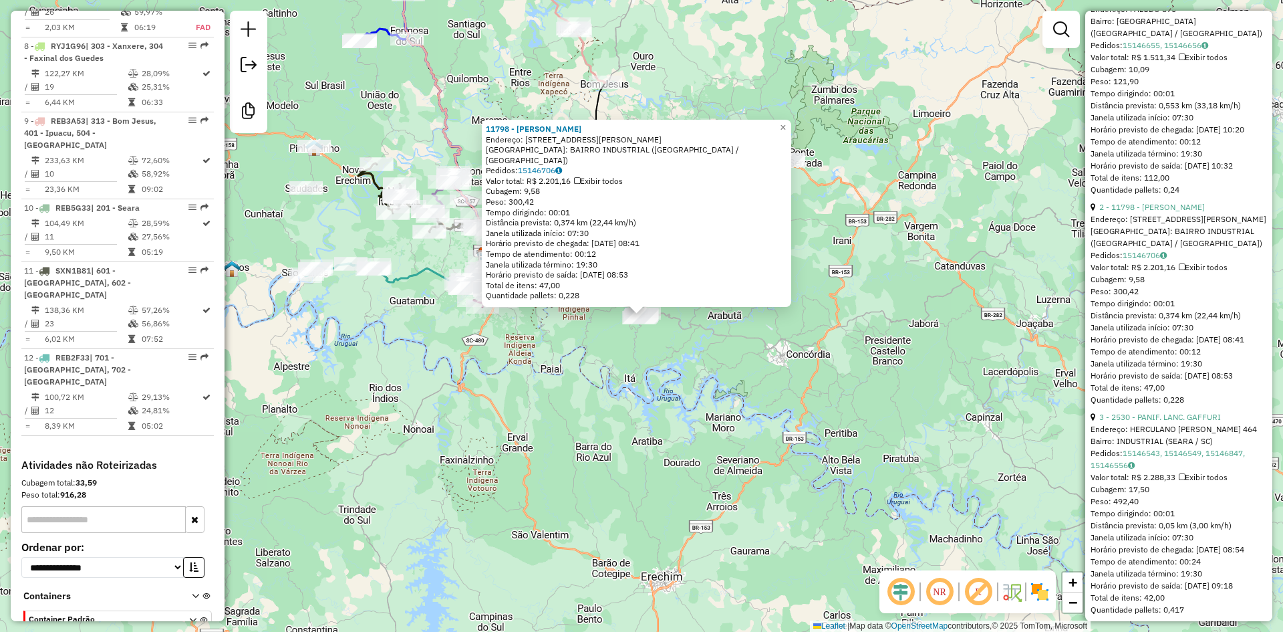
drag, startPoint x: 1178, startPoint y: 459, endPoint x: 1207, endPoint y: 458, distance: 28.7
click at [1207, 406] on div "2 - 11798 - ANDRESSA CARLA TOCHE Endereço: RUA LUIZ SFREDO 24 Bairro: BAIRRO IN…" at bounding box center [1179, 303] width 176 height 205
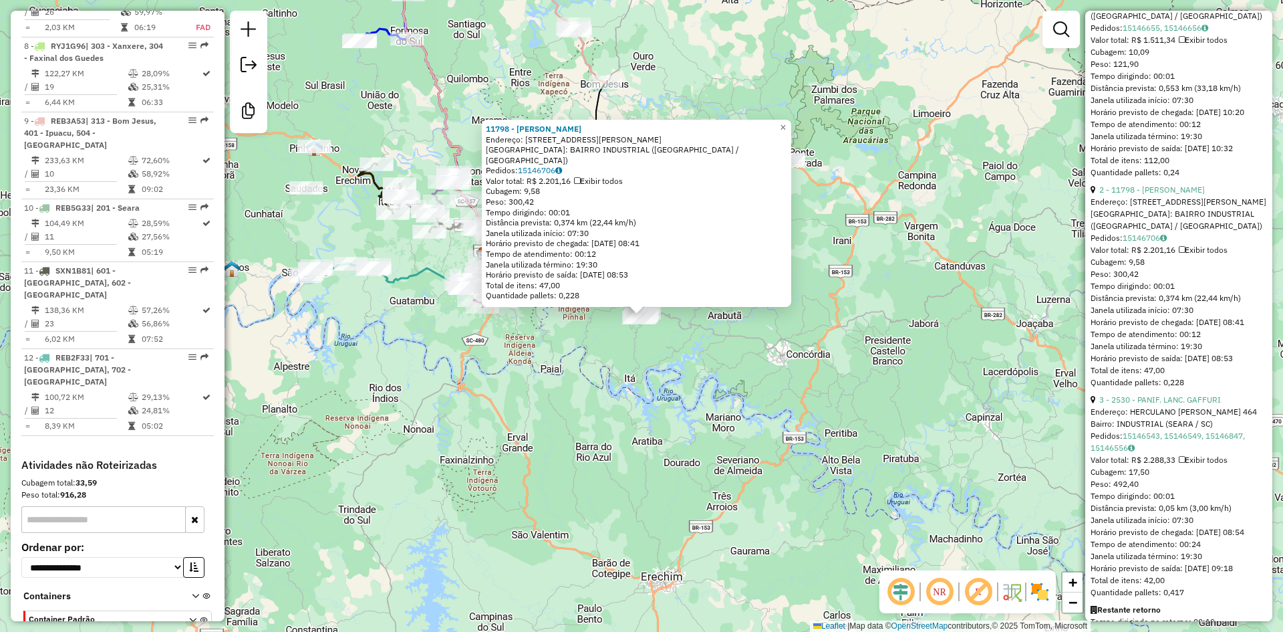
scroll to position [2506, 0]
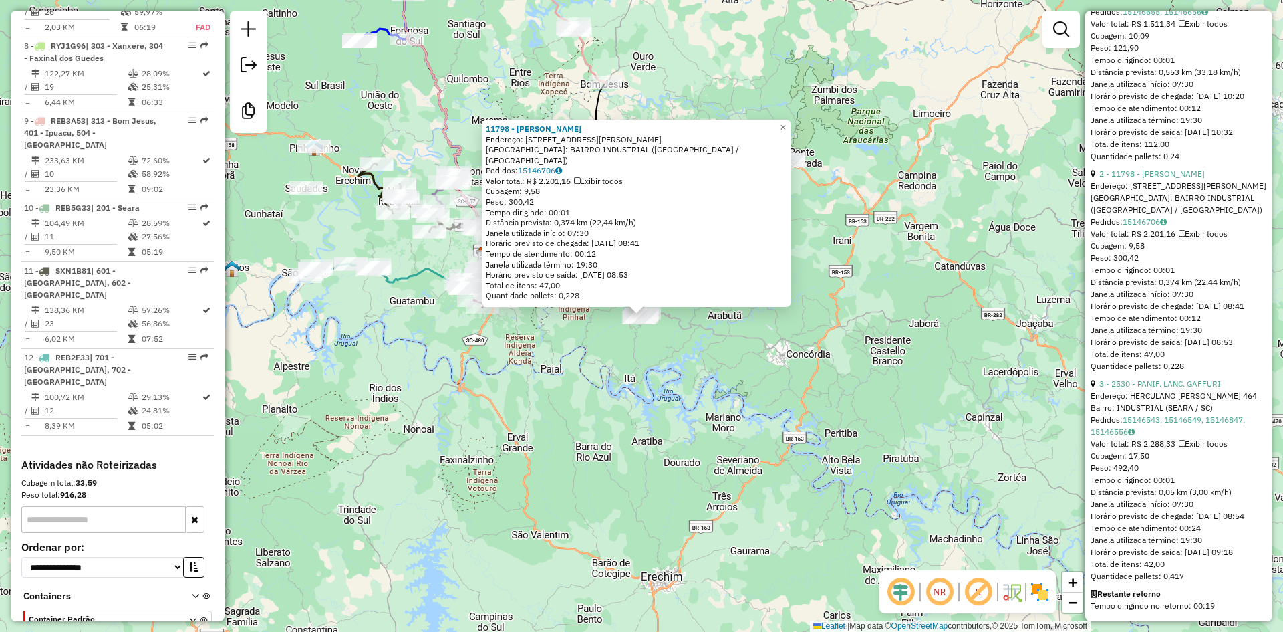
click at [613, 392] on div "11798 - ANDRESSA CARLA TOCHE Endereço: RUA LUIZ SFREDO 24 Bairro: BAIRRO INDUST…" at bounding box center [641, 316] width 1283 height 632
